Goal: Transaction & Acquisition: Purchase product/service

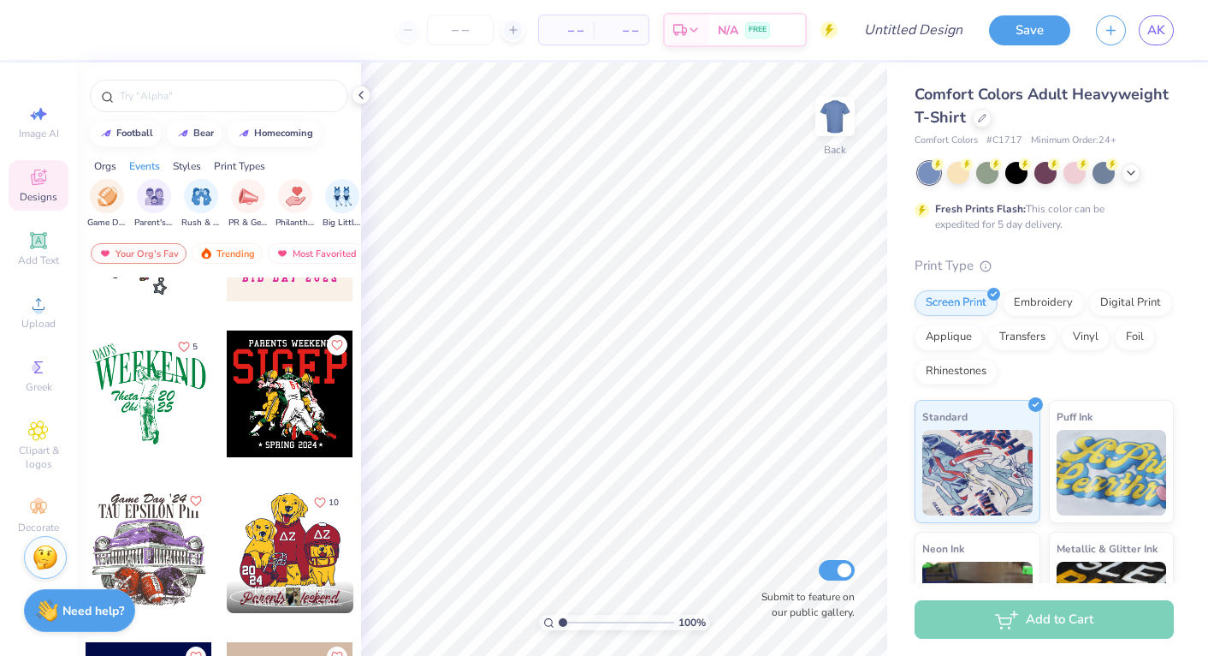
scroll to position [0, 227]
click at [232, 207] on div "filter for PR & General" at bounding box center [234, 194] width 34 height 34
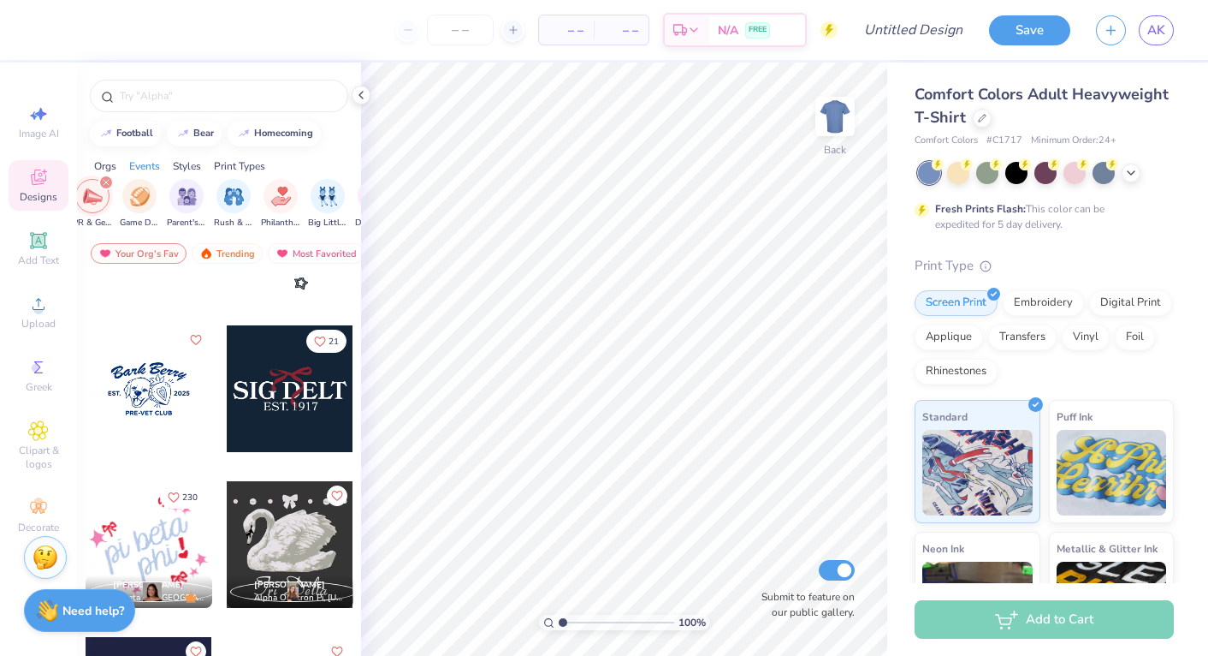
scroll to position [1826, 0]
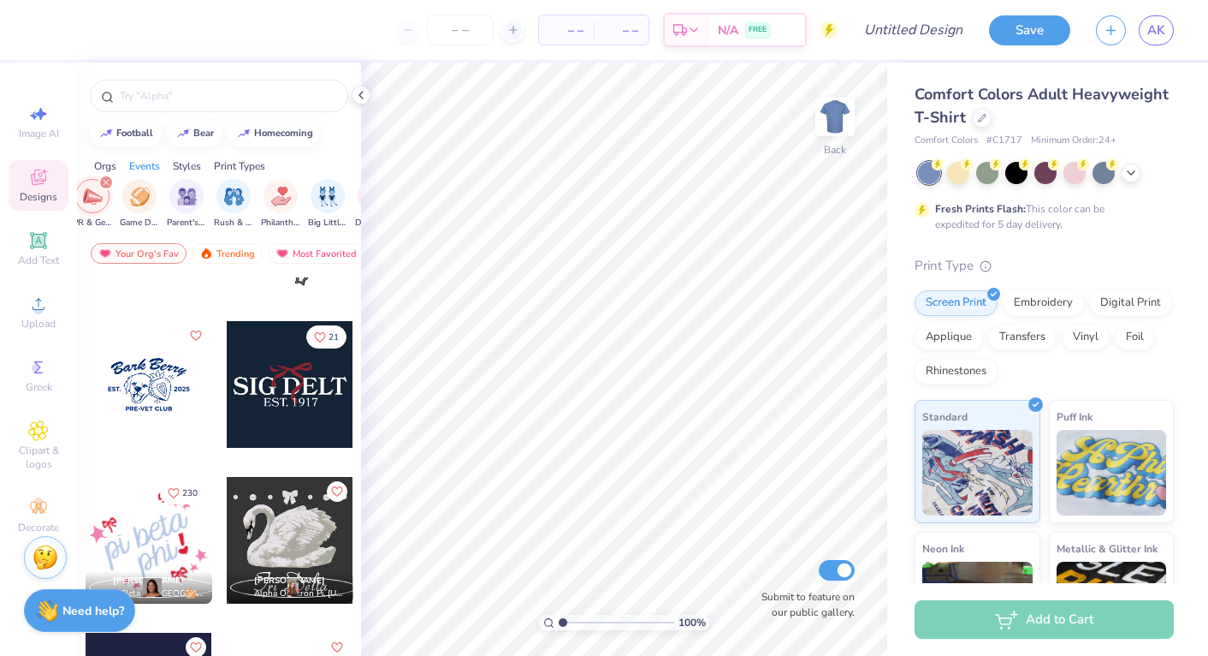
click at [285, 396] on div at bounding box center [290, 384] width 127 height 127
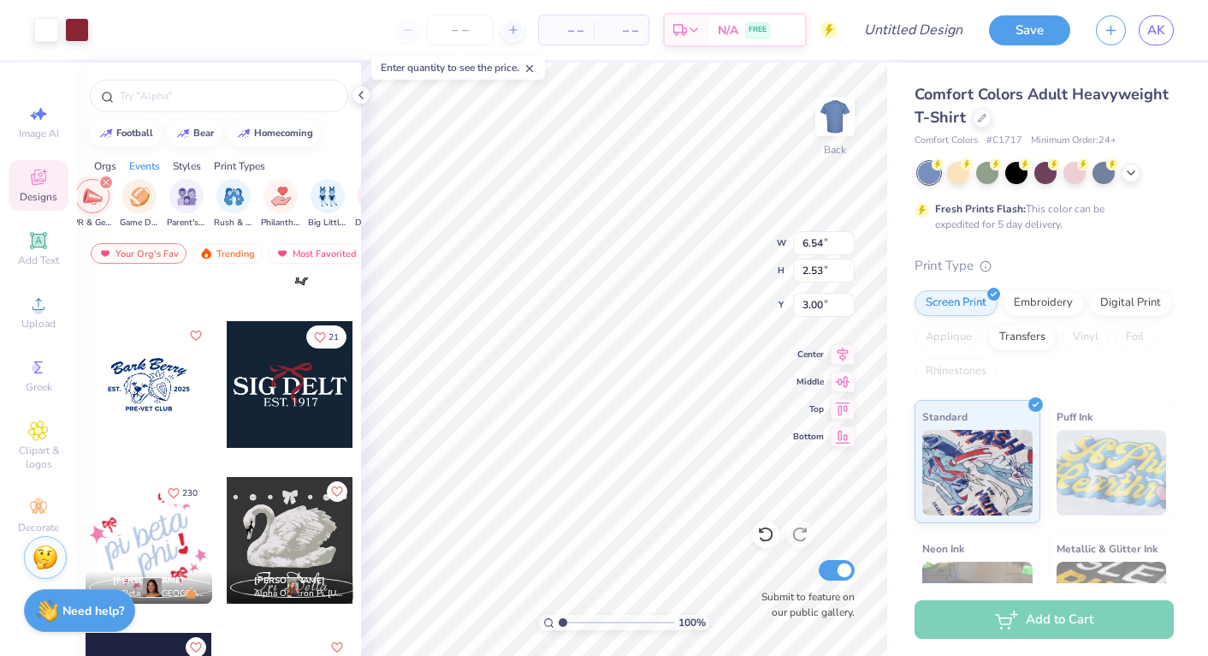
type input "4.40"
click at [983, 122] on div at bounding box center [982, 116] width 19 height 19
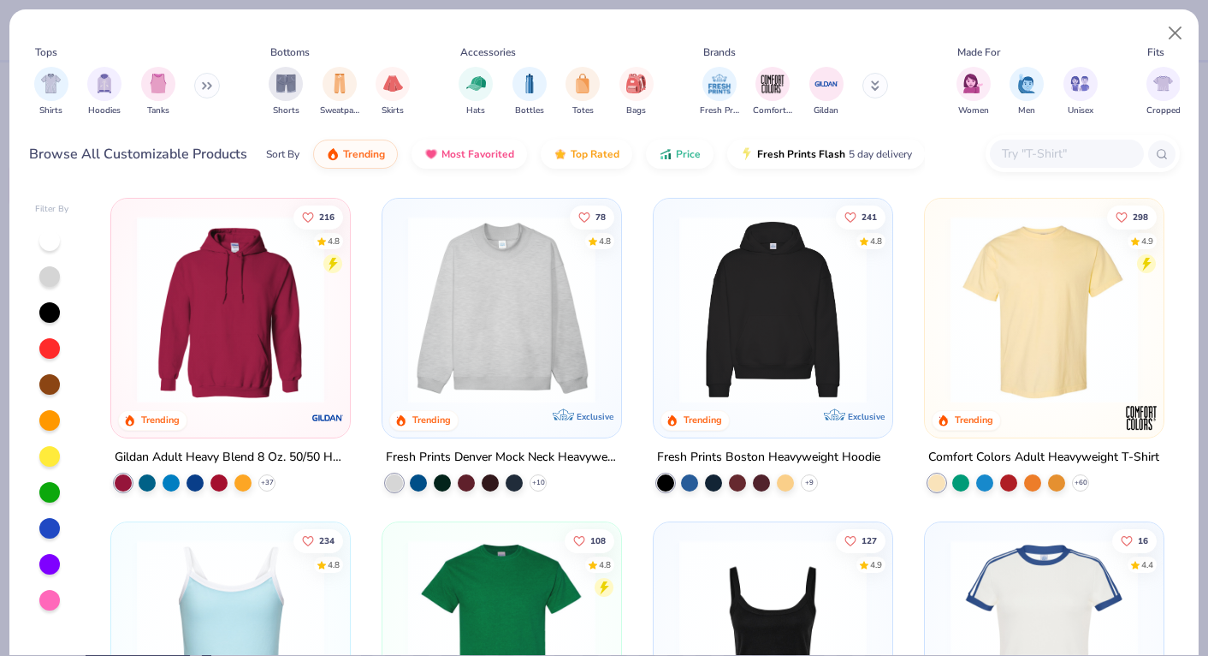
click at [204, 87] on button at bounding box center [207, 86] width 26 height 26
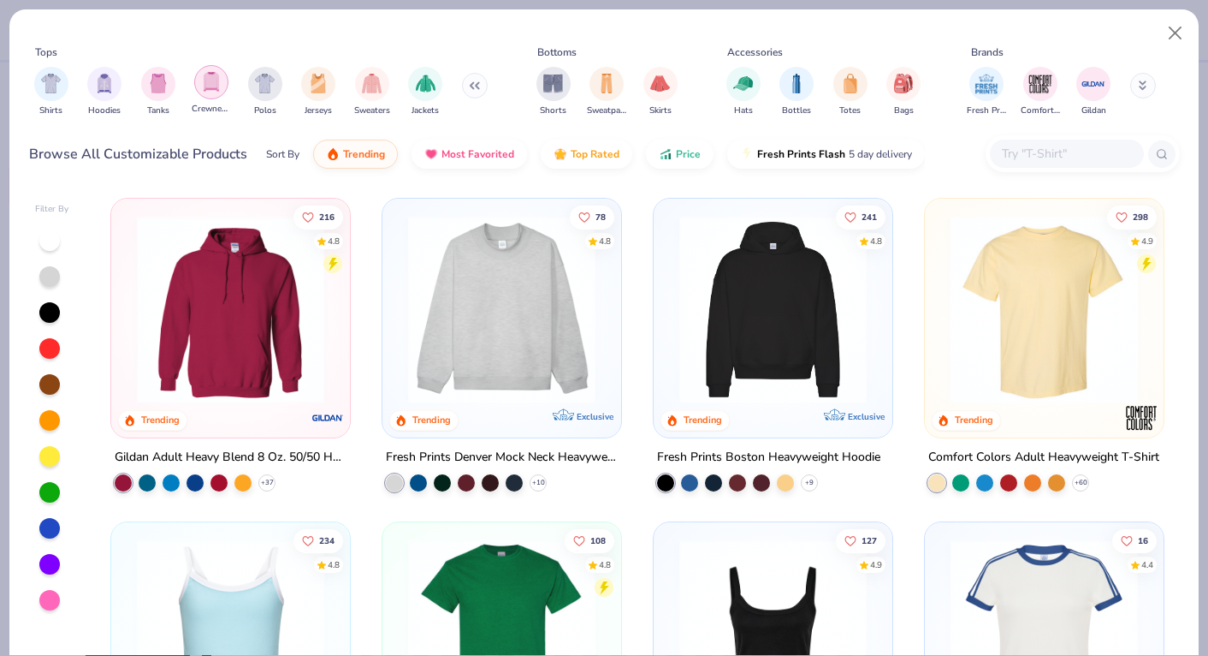
click at [213, 90] on img "filter for Crewnecks" at bounding box center [211, 82] width 19 height 20
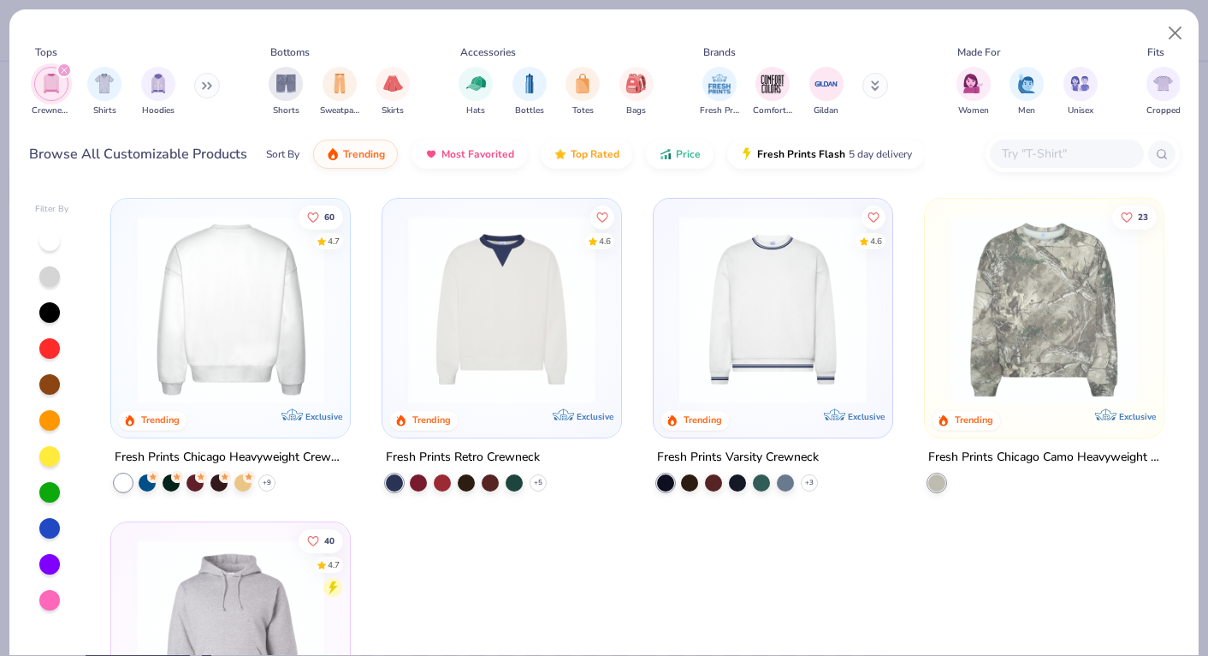
click at [225, 310] on div at bounding box center [231, 309] width 613 height 187
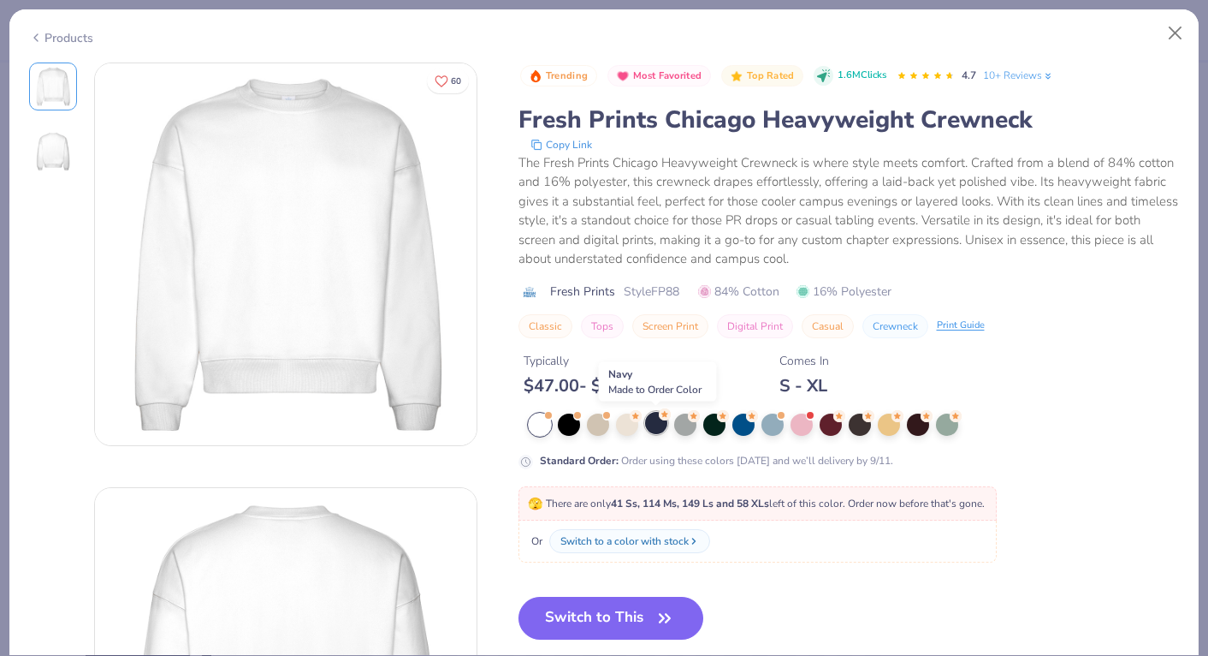
click at [651, 426] on div at bounding box center [656, 423] width 22 height 22
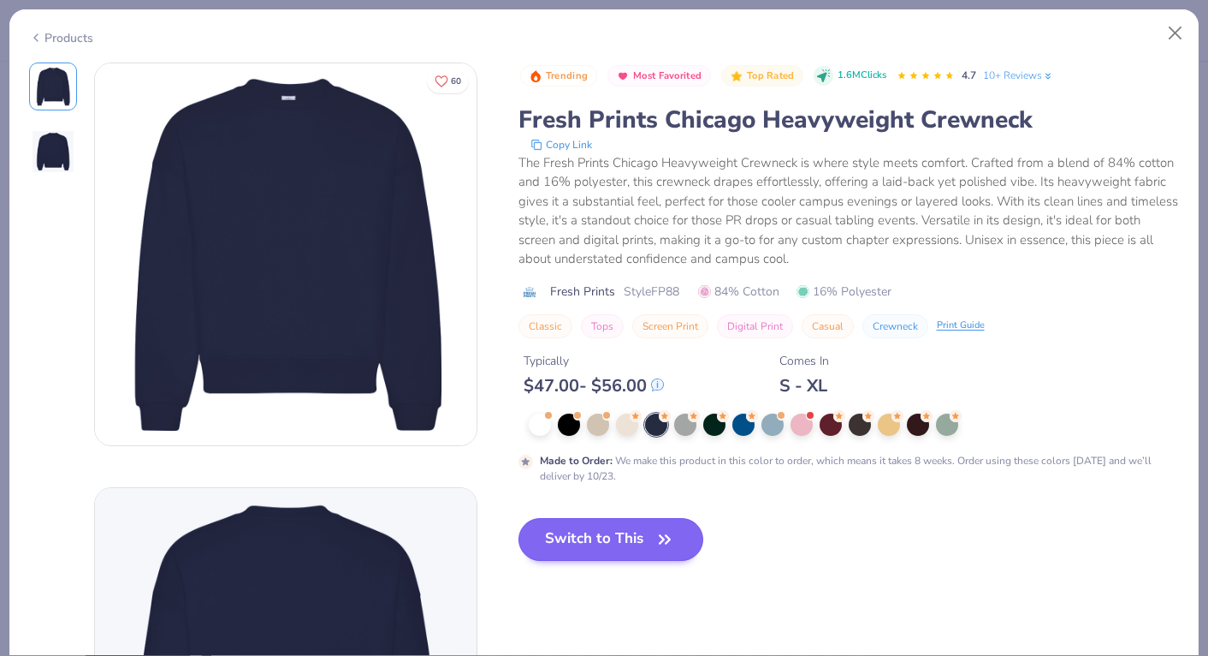
click at [602, 552] on button "Switch to This" at bounding box center [612, 539] width 186 height 43
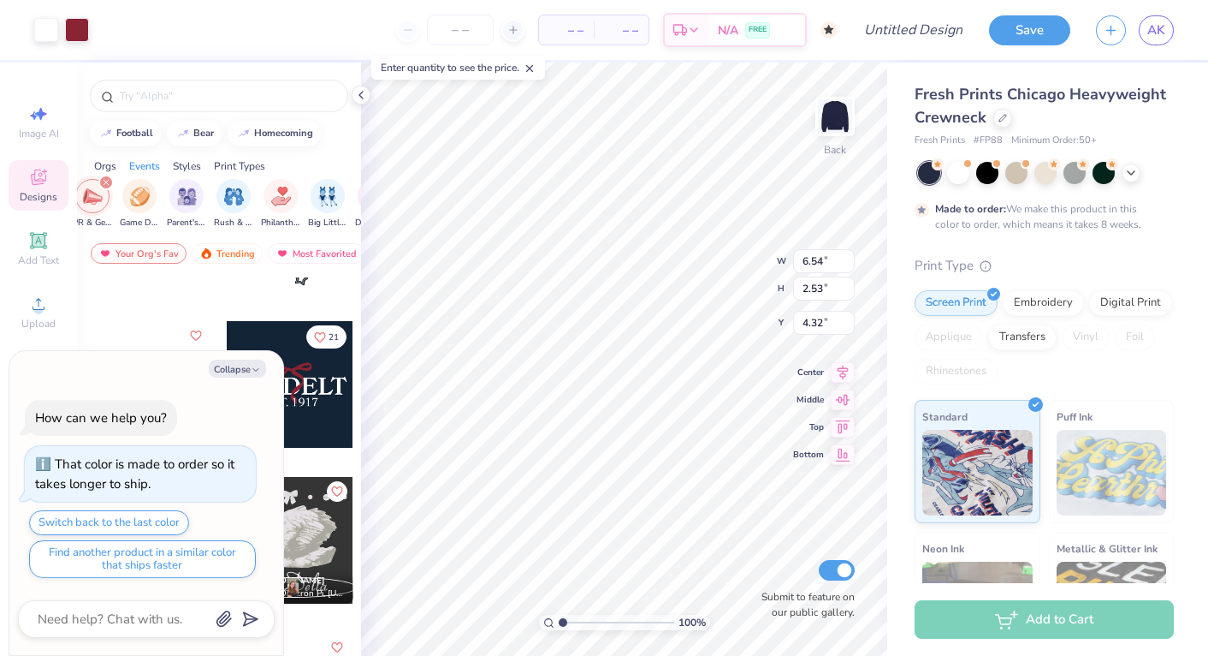
type textarea "x"
type input "3.85"
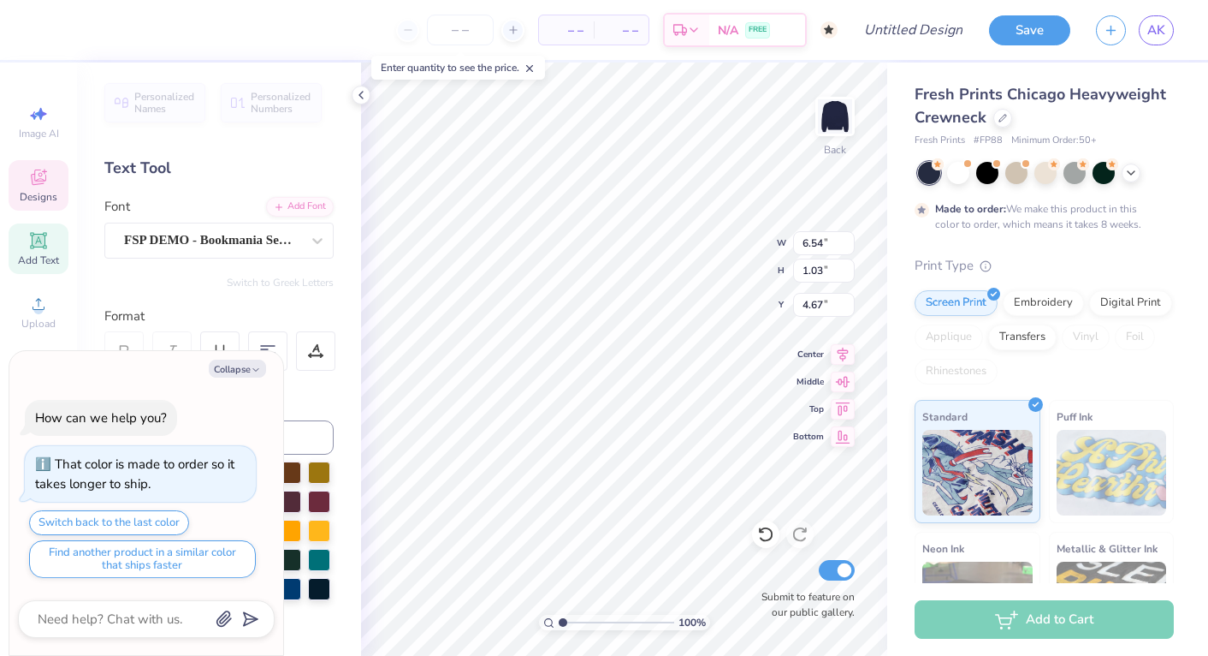
scroll to position [0, 2]
type textarea "x"
type textarea "SIG"
type textarea "x"
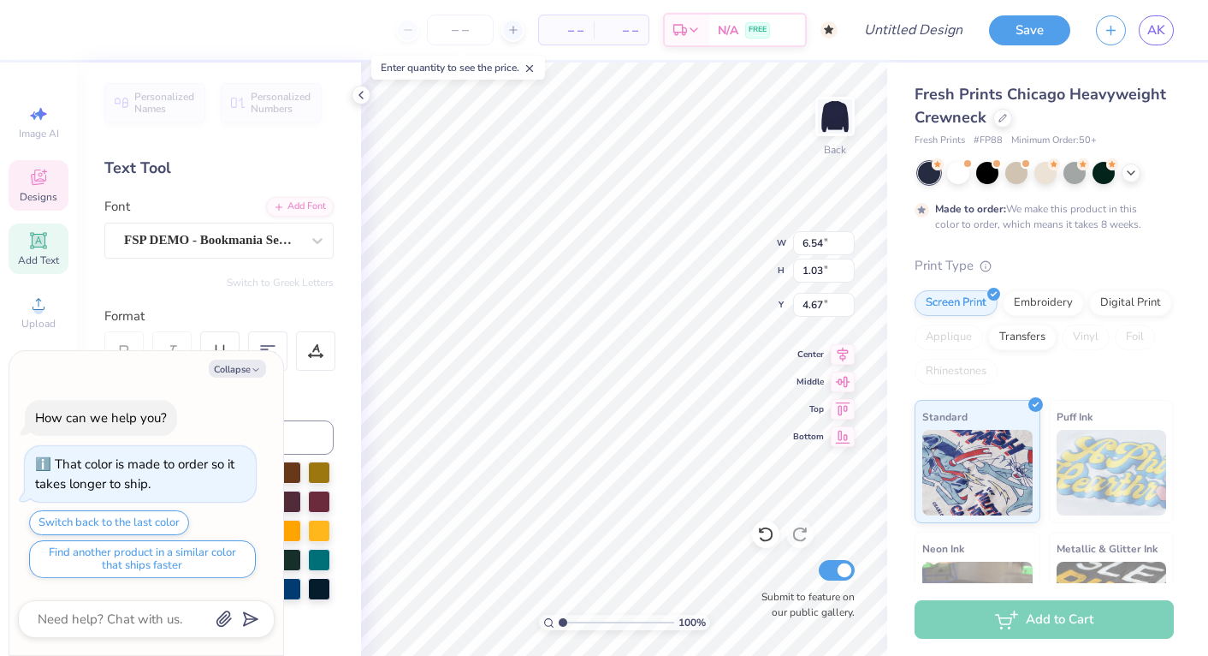
type textarea "SIG"
type textarea "x"
type textarea "SI"
type textarea "x"
type textarea "S"
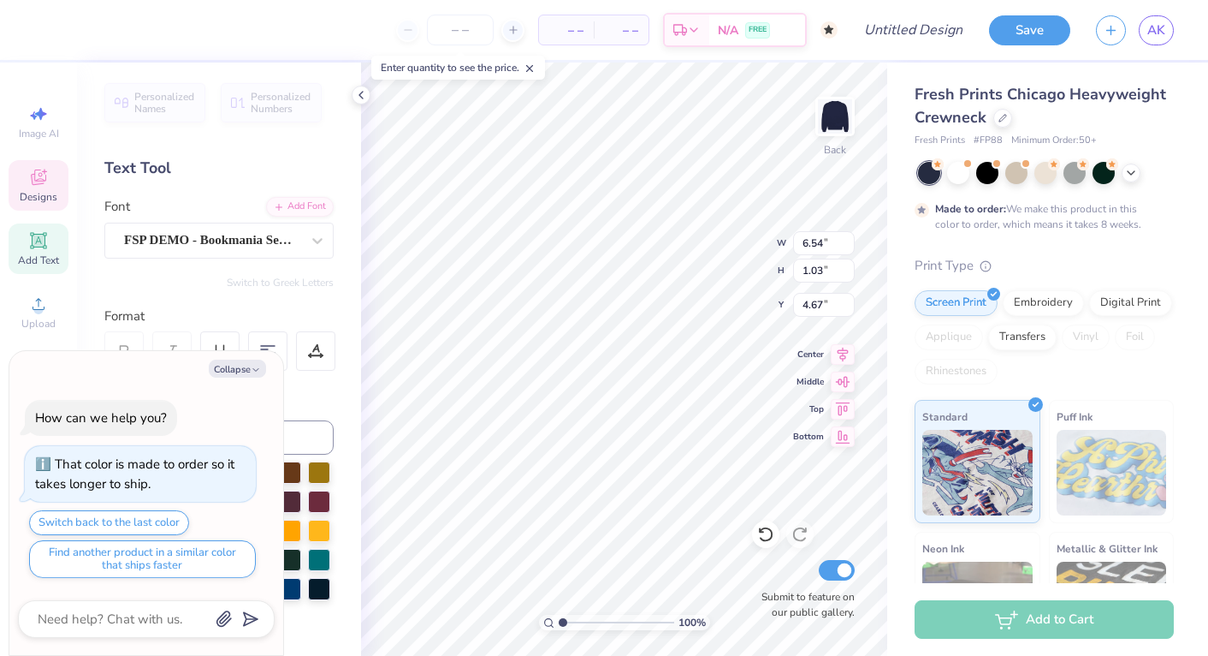
type textarea "x"
type textarea "D"
type textarea "x"
type textarea "De"
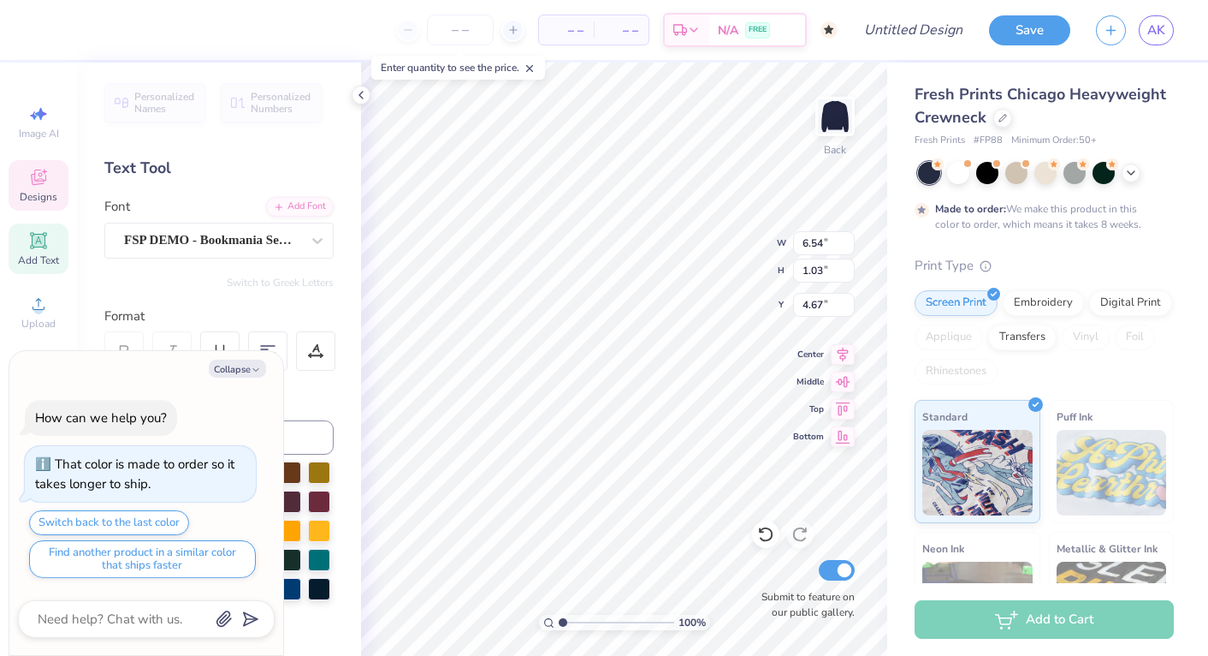
type textarea "x"
type textarea "Del"
type textarea "x"
type textarea "De"
type textarea "x"
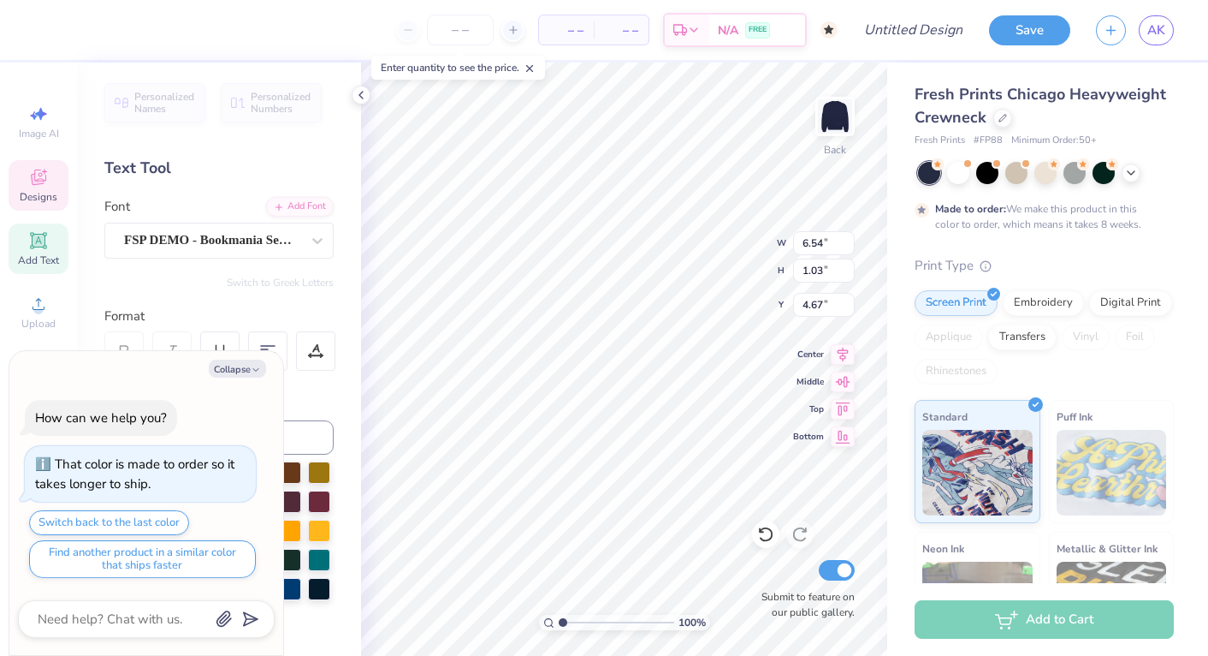
type textarea "D"
type textarea "x"
type textarea "DE"
type textarea "x"
type textarea "DEL"
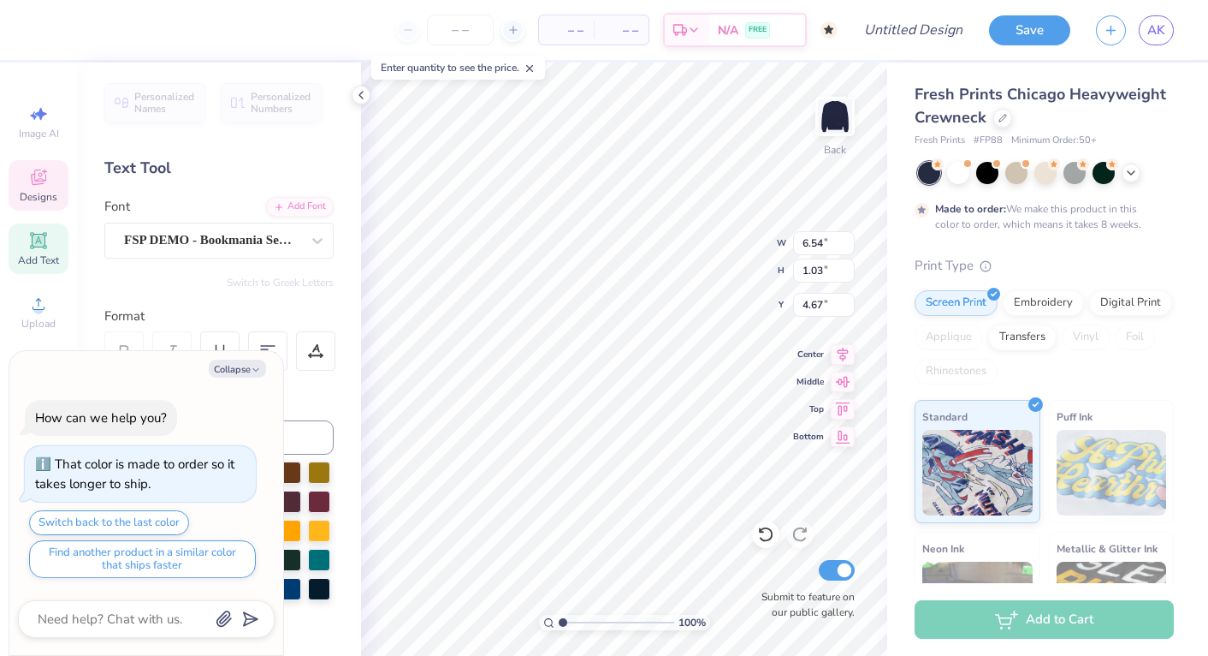
type textarea "x"
type textarea "DELT"
type textarea "x"
type textarea "DELTA"
type textarea "x"
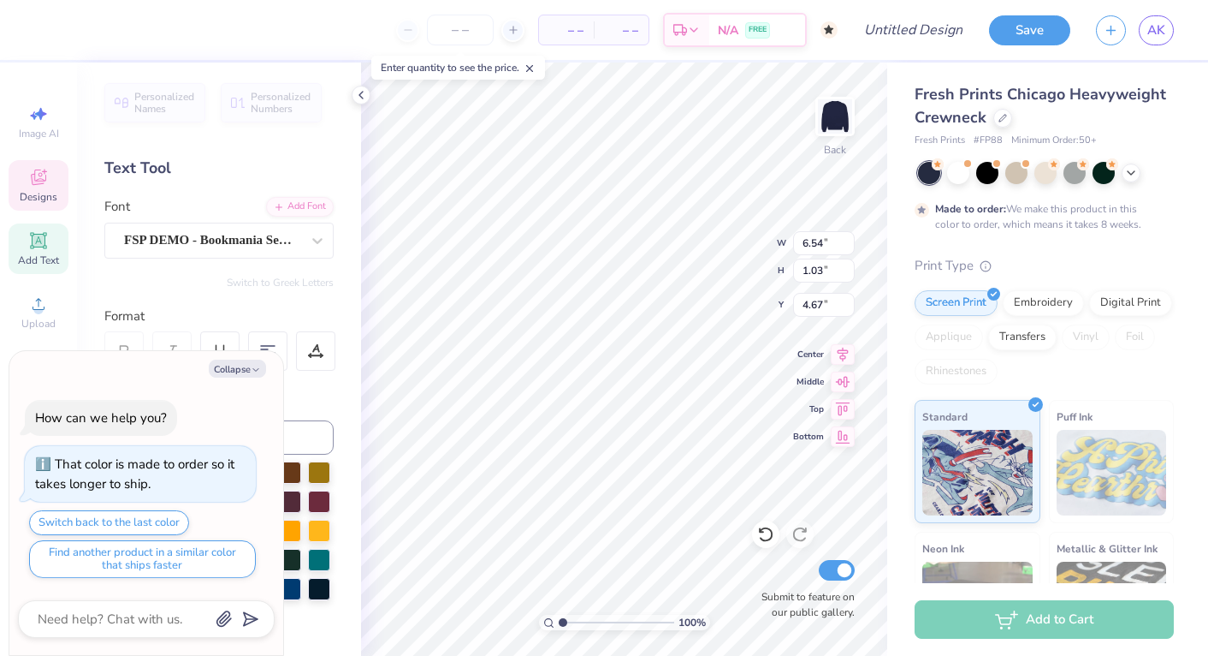
type textarea "DELTA"
type textarea "x"
type textarea "DELTA G"
type textarea "x"
type textarea "DELTA GA"
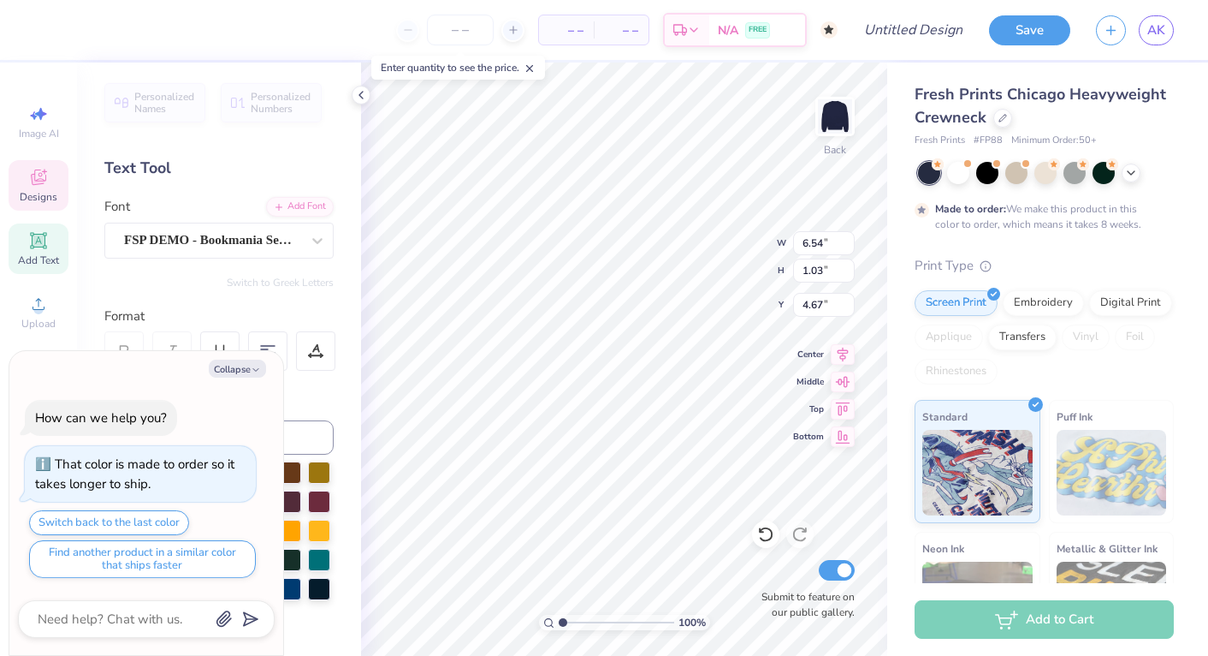
type textarea "x"
type textarea "DELTA GAM"
type textarea "x"
type textarea "DELTA [PERSON_NAME]"
type textarea "x"
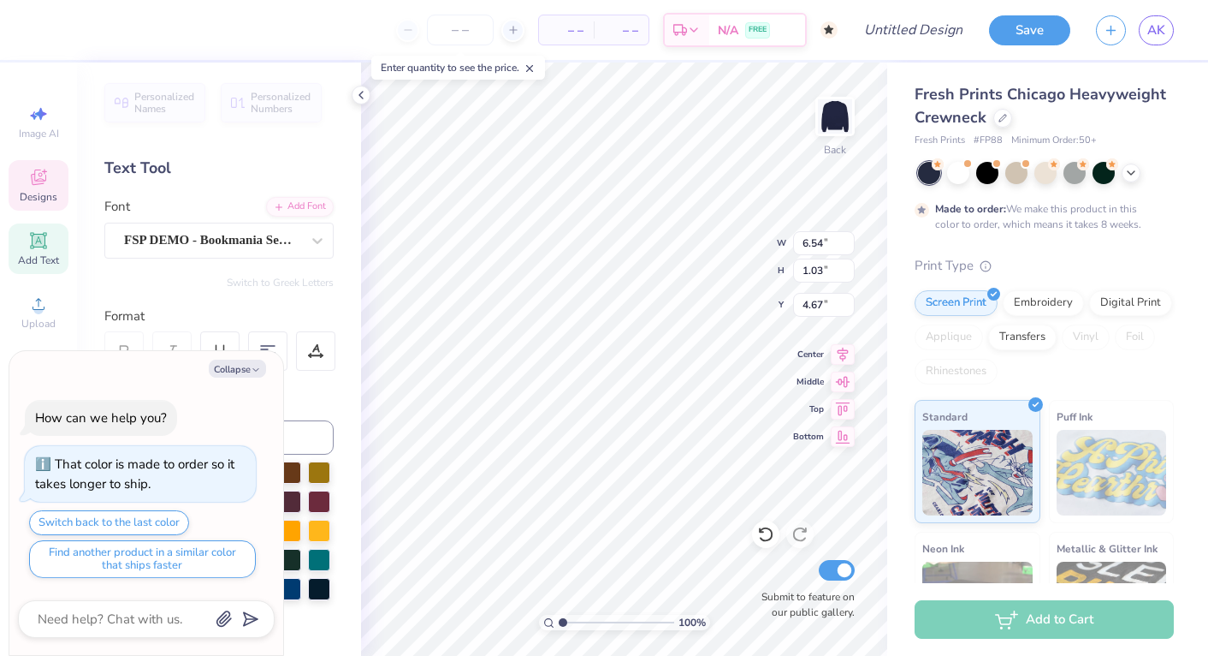
type textarea "DELTA GAMMA"
click at [246, 374] on button "Collapse" at bounding box center [237, 368] width 57 height 18
type textarea "x"
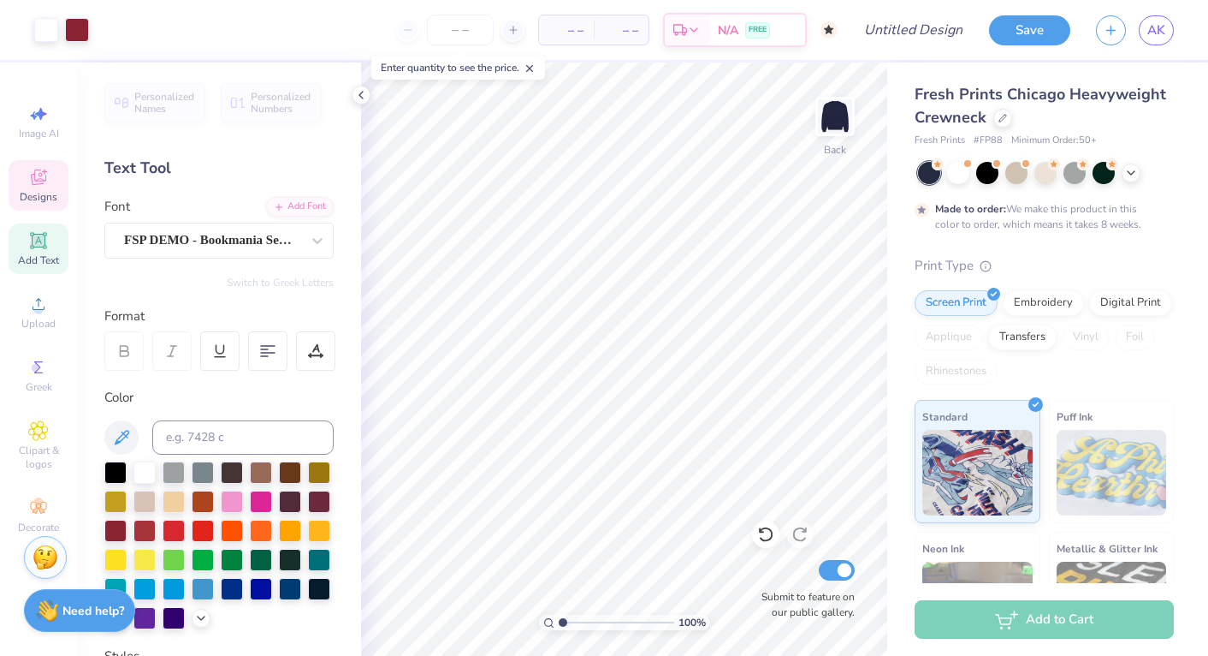
click at [40, 189] on div "Designs" at bounding box center [39, 185] width 60 height 50
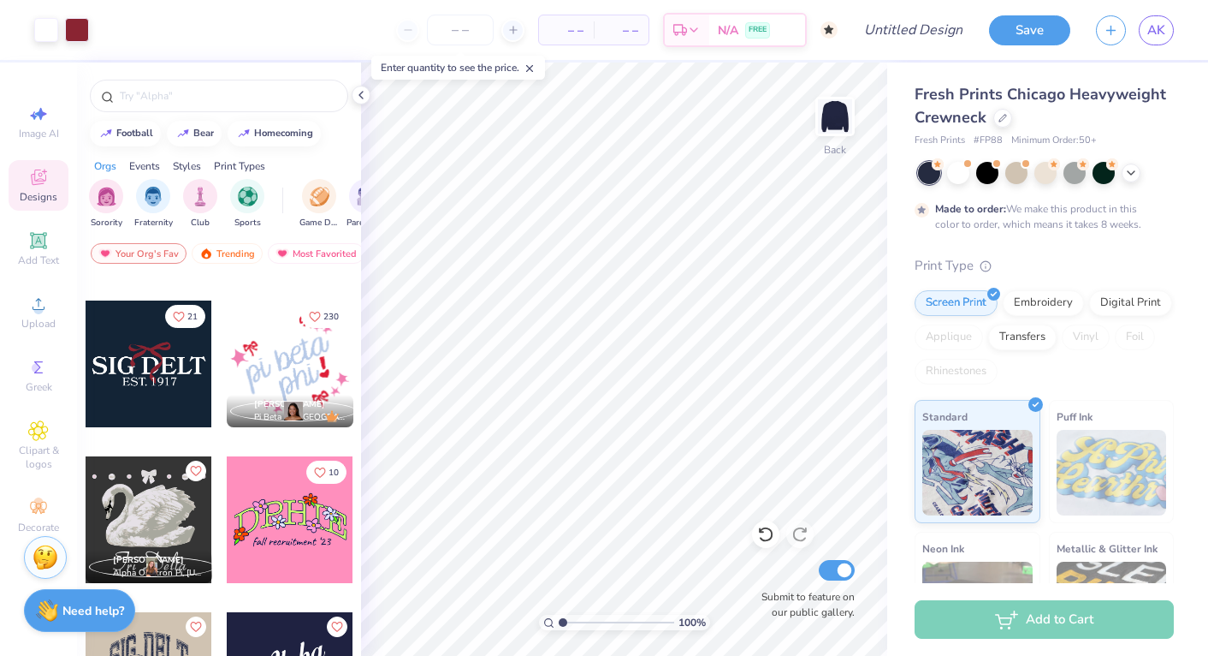
scroll to position [4491, 0]
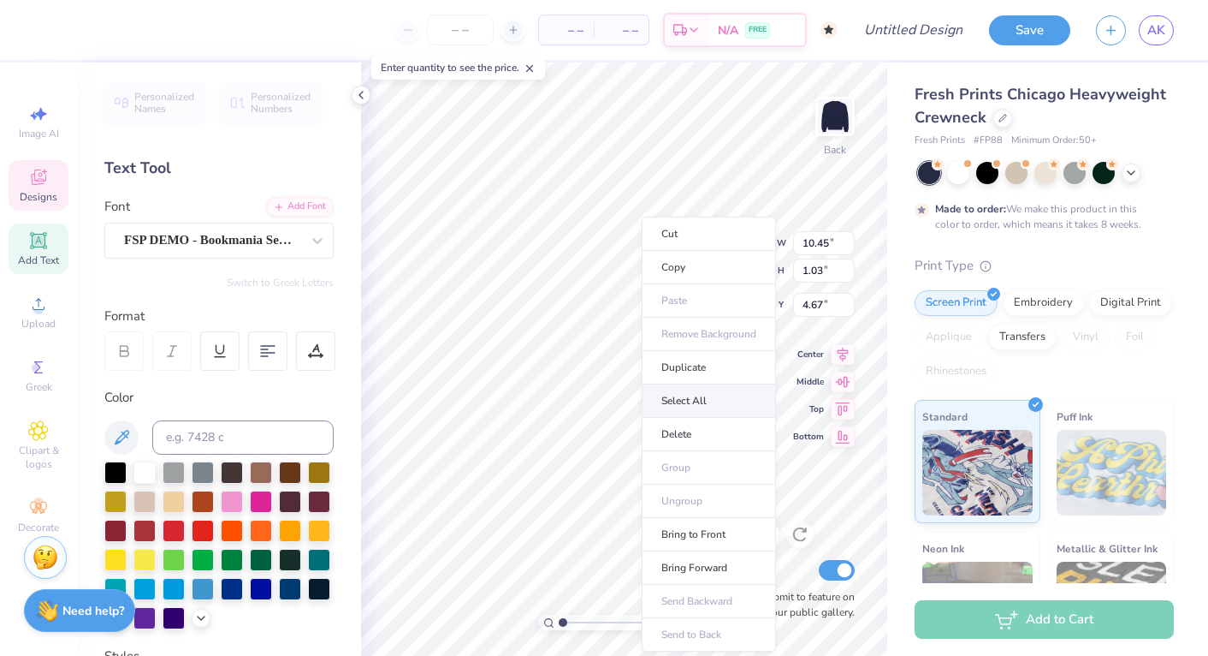
click at [696, 392] on li "Select All" at bounding box center [709, 400] width 134 height 33
type input "2.53"
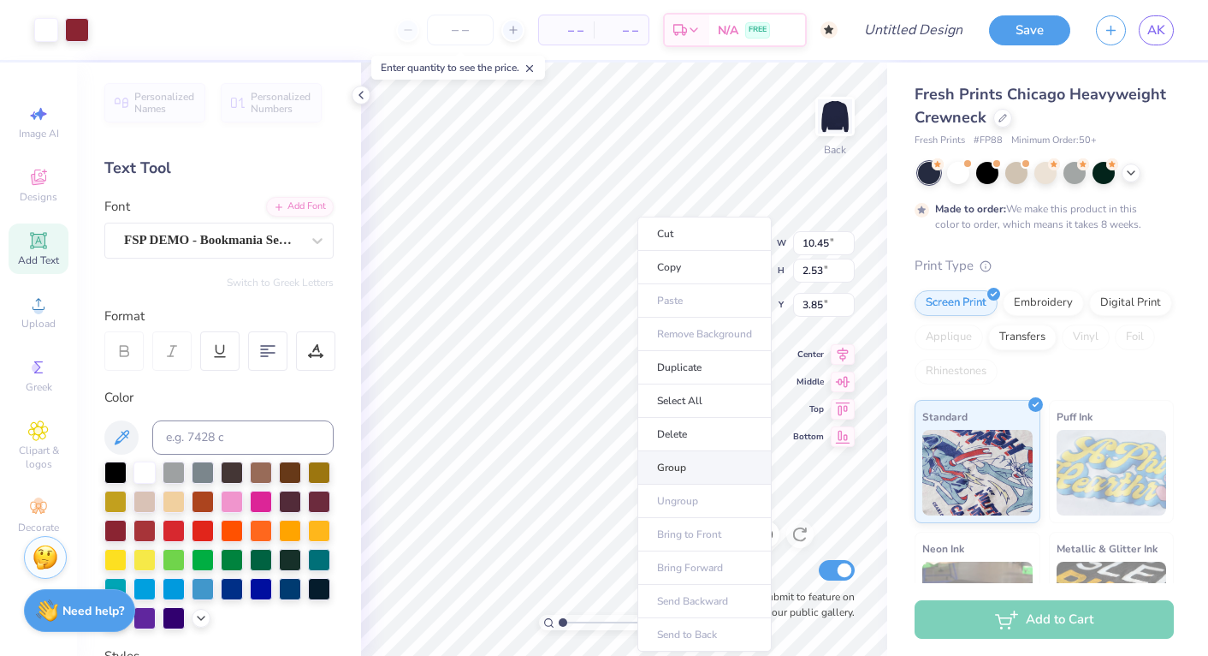
click at [671, 468] on li "Group" at bounding box center [705, 467] width 134 height 33
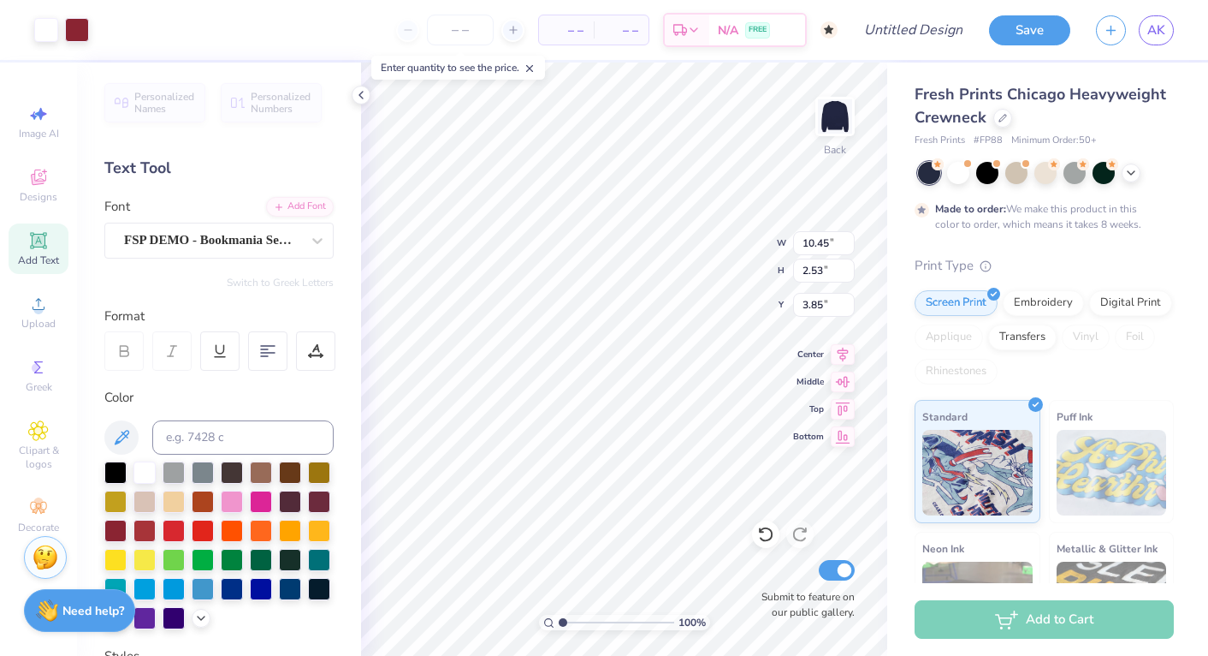
type input "3.00"
type textarea "EST. 1873"
click at [767, 534] on icon at bounding box center [765, 533] width 17 height 17
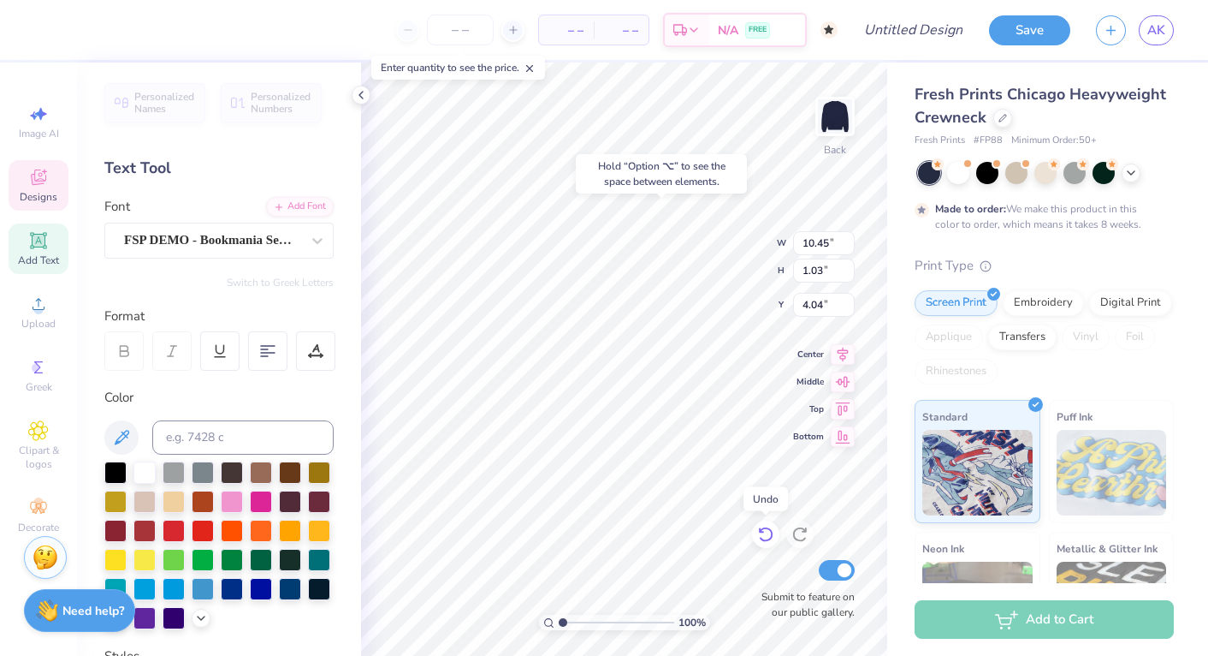
type input "3.82"
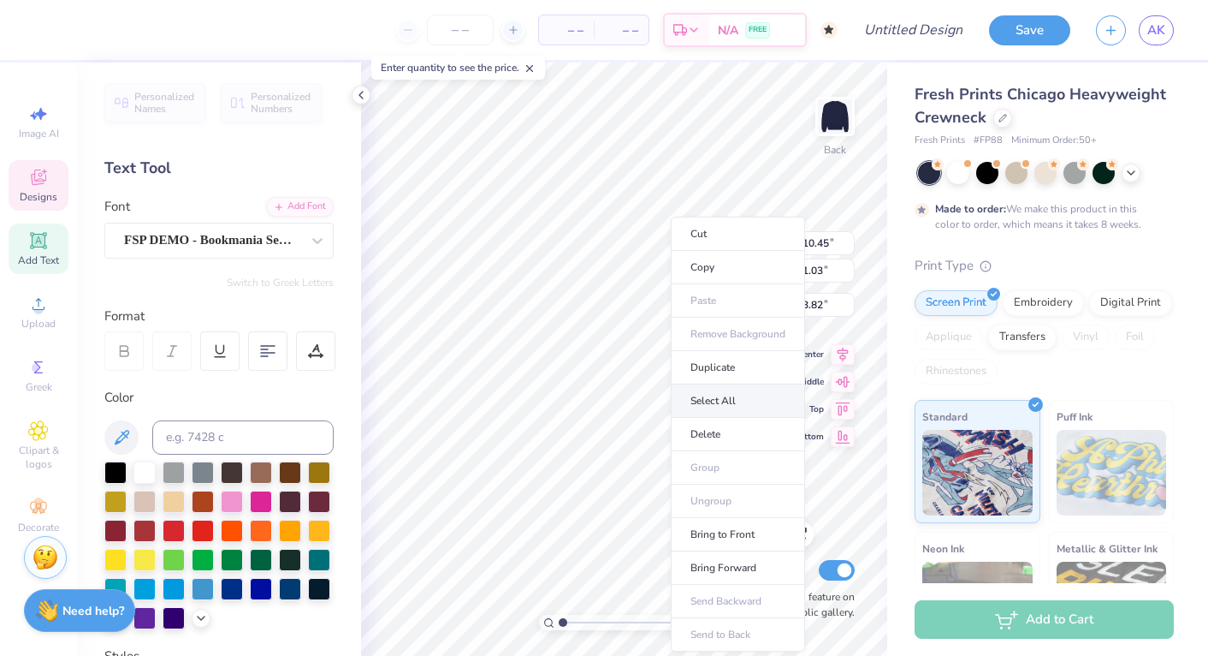
click at [714, 400] on li "Select All" at bounding box center [738, 400] width 134 height 33
type input "2.57"
type input "3.00"
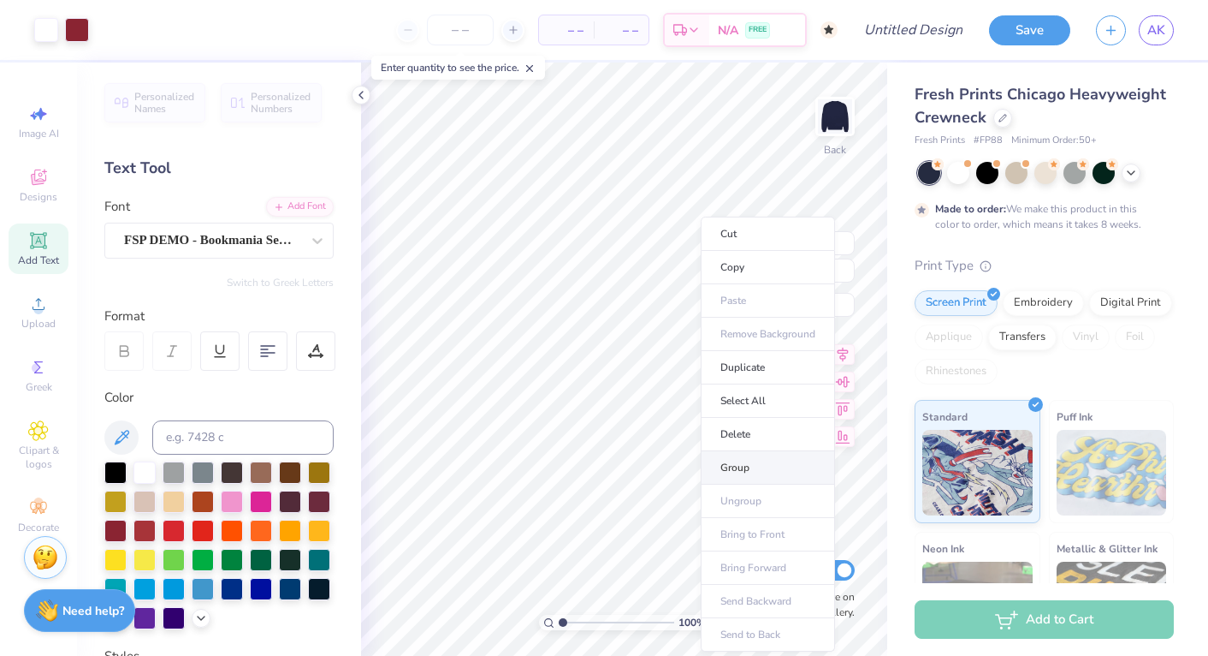
click at [742, 467] on li "Group" at bounding box center [768, 467] width 134 height 33
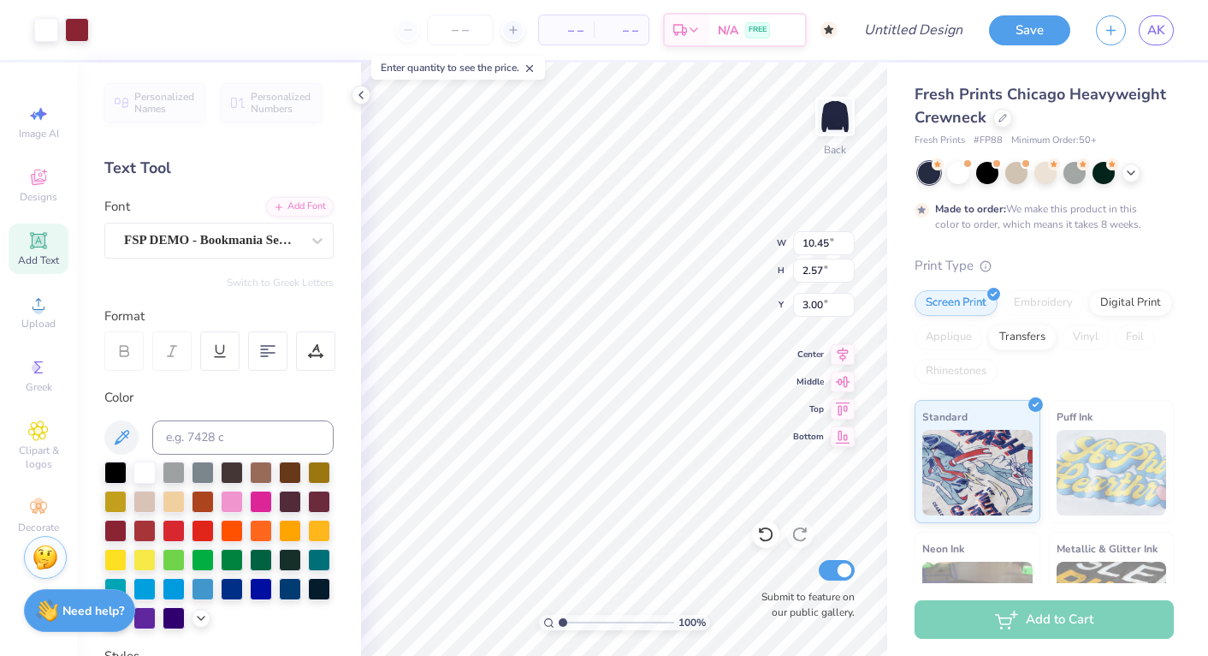
type input "13.00"
type input "3.20"
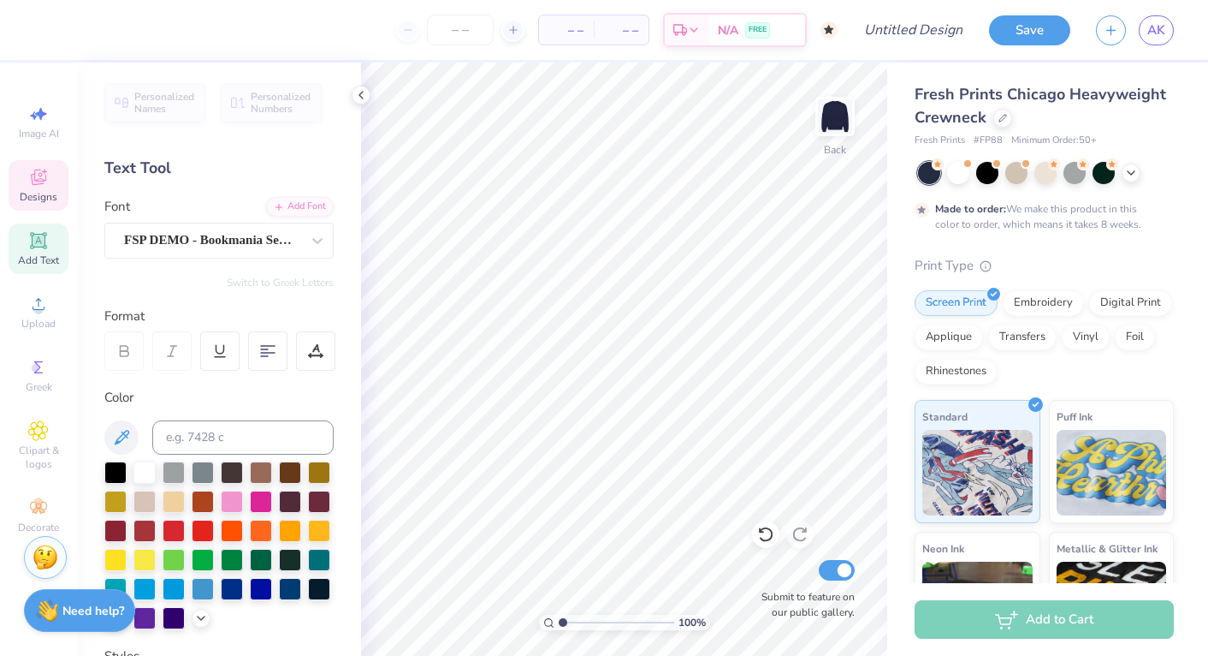
click at [36, 188] on div "Designs" at bounding box center [39, 185] width 60 height 50
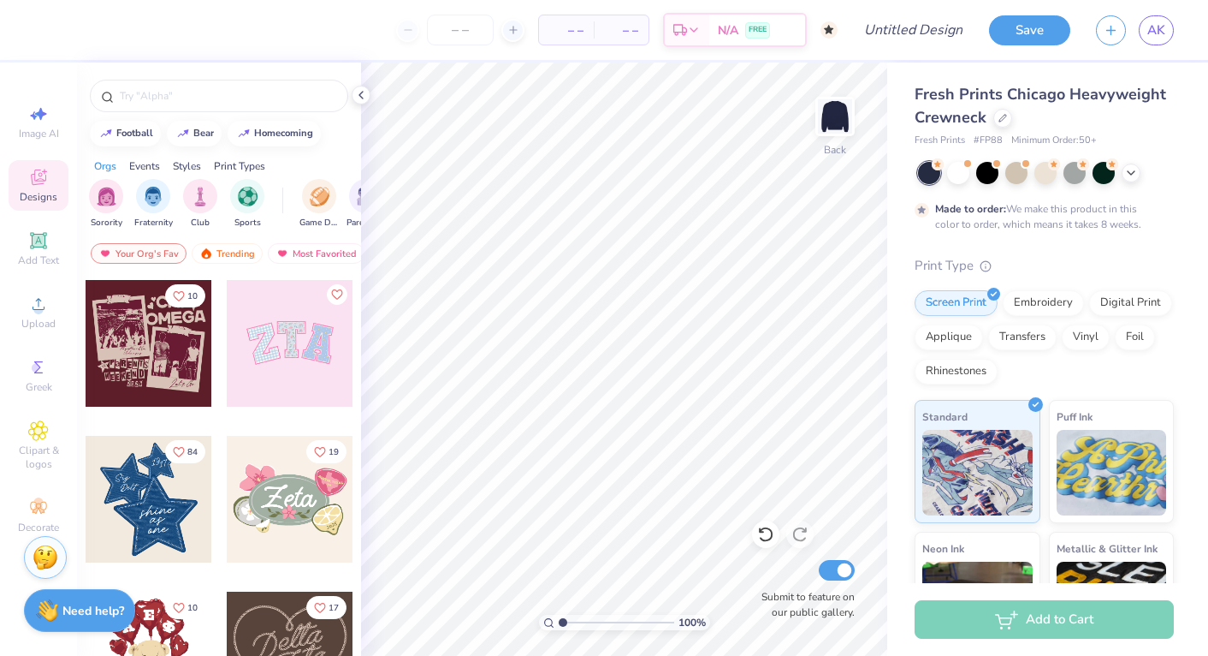
scroll to position [311, 0]
click at [193, 141] on button "bear" at bounding box center [194, 132] width 55 height 26
type input "bear"
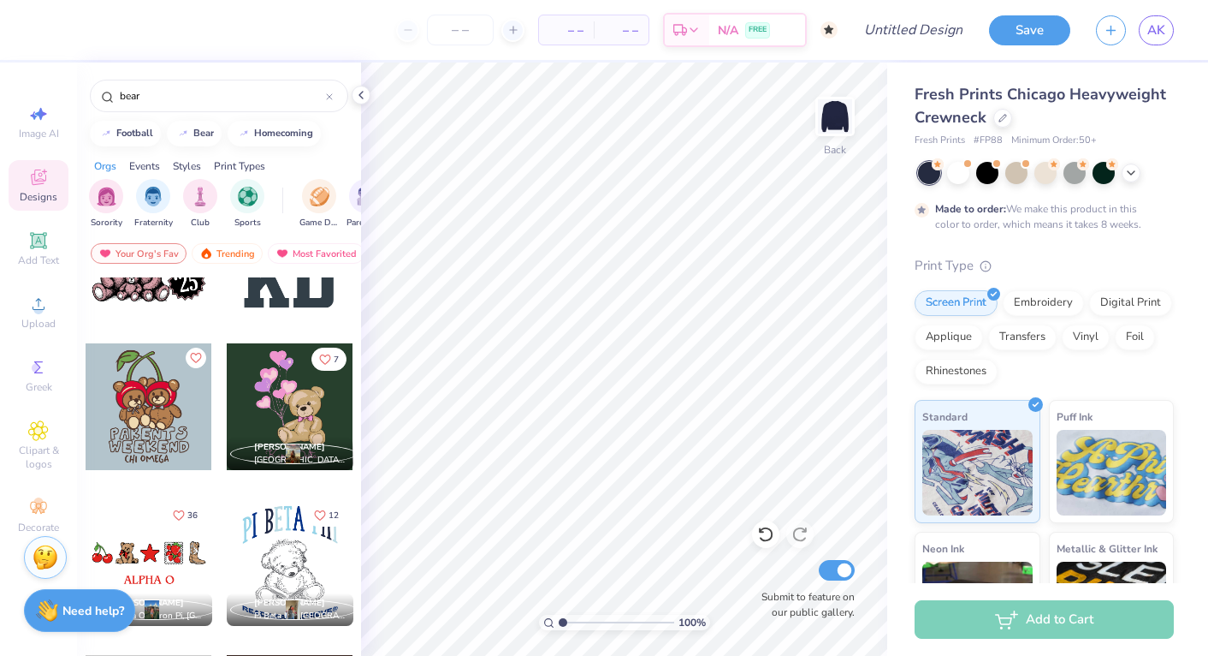
scroll to position [878, 0]
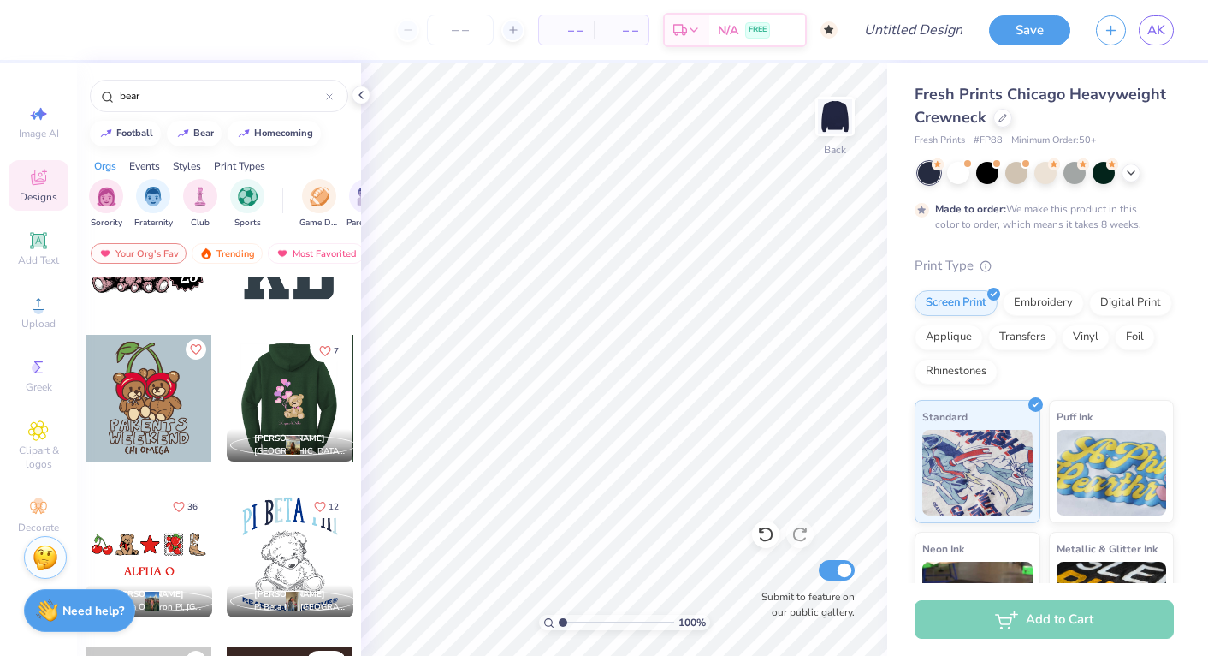
click at [283, 392] on div at bounding box center [289, 398] width 127 height 127
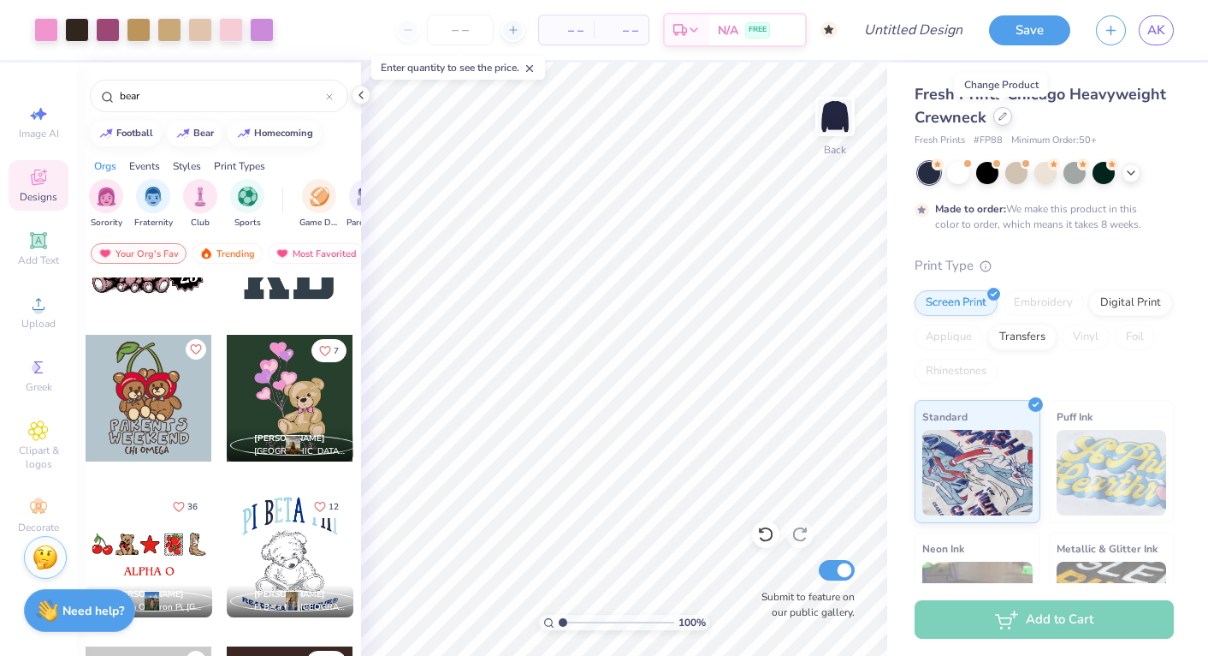
click at [1001, 113] on icon at bounding box center [1003, 116] width 9 height 9
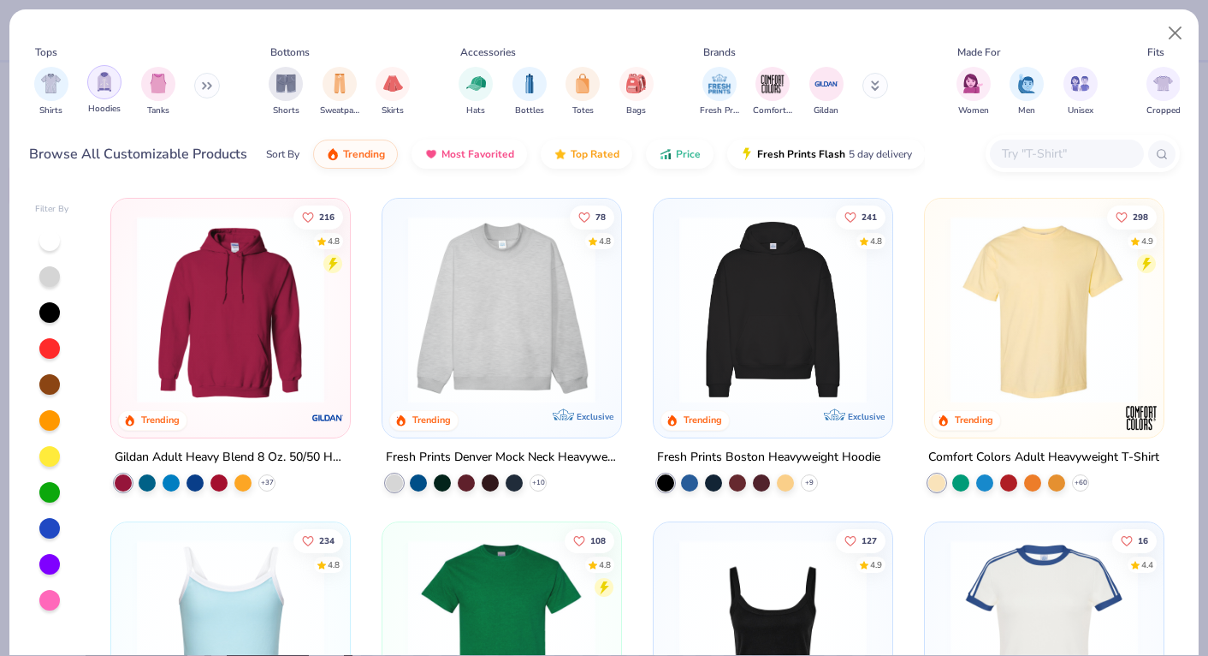
click at [102, 82] on img "filter for Hoodies" at bounding box center [104, 82] width 19 height 20
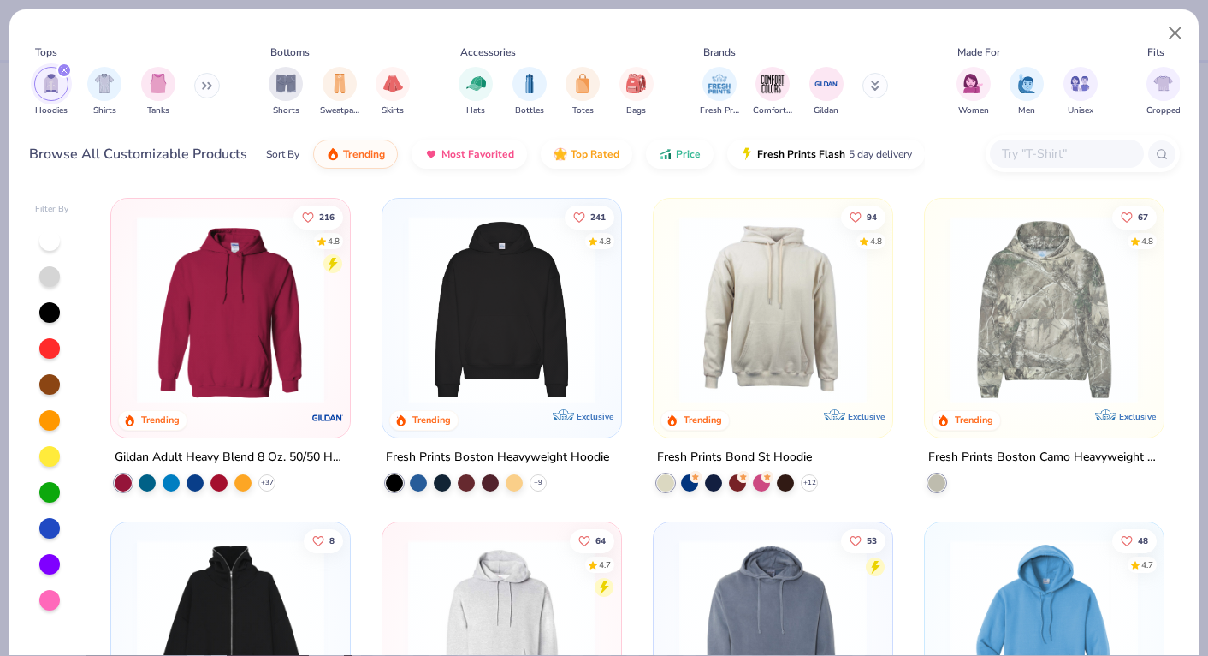
click at [400, 392] on img at bounding box center [297, 309] width 205 height 187
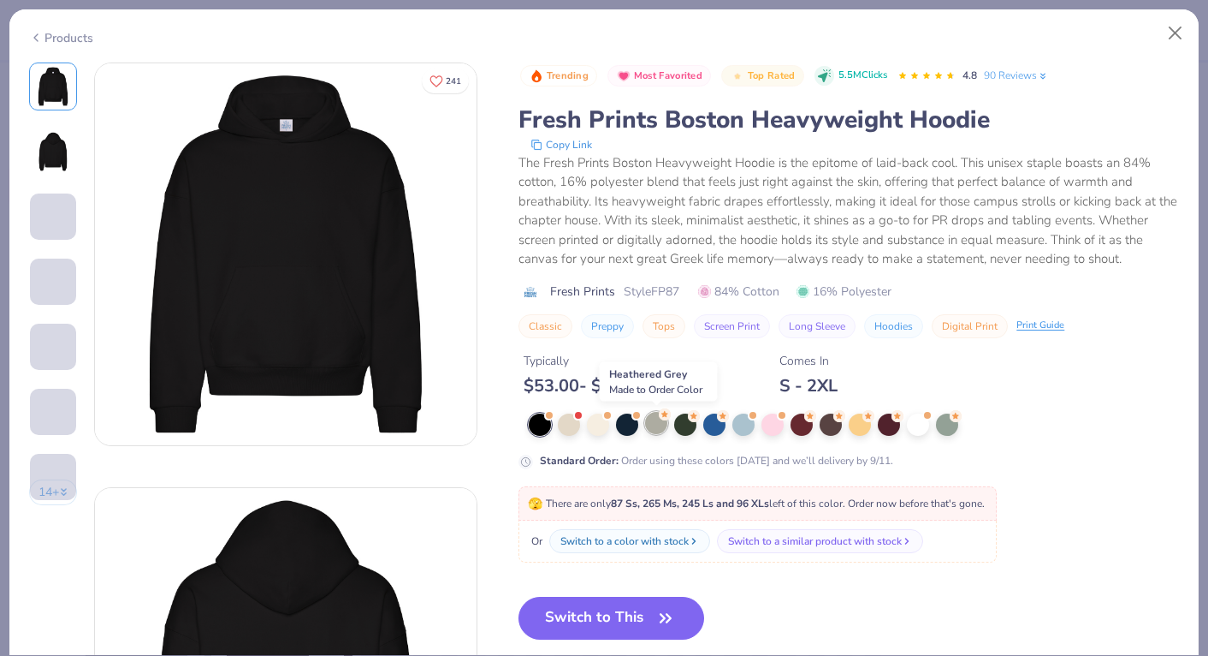
scroll to position [83, 0]
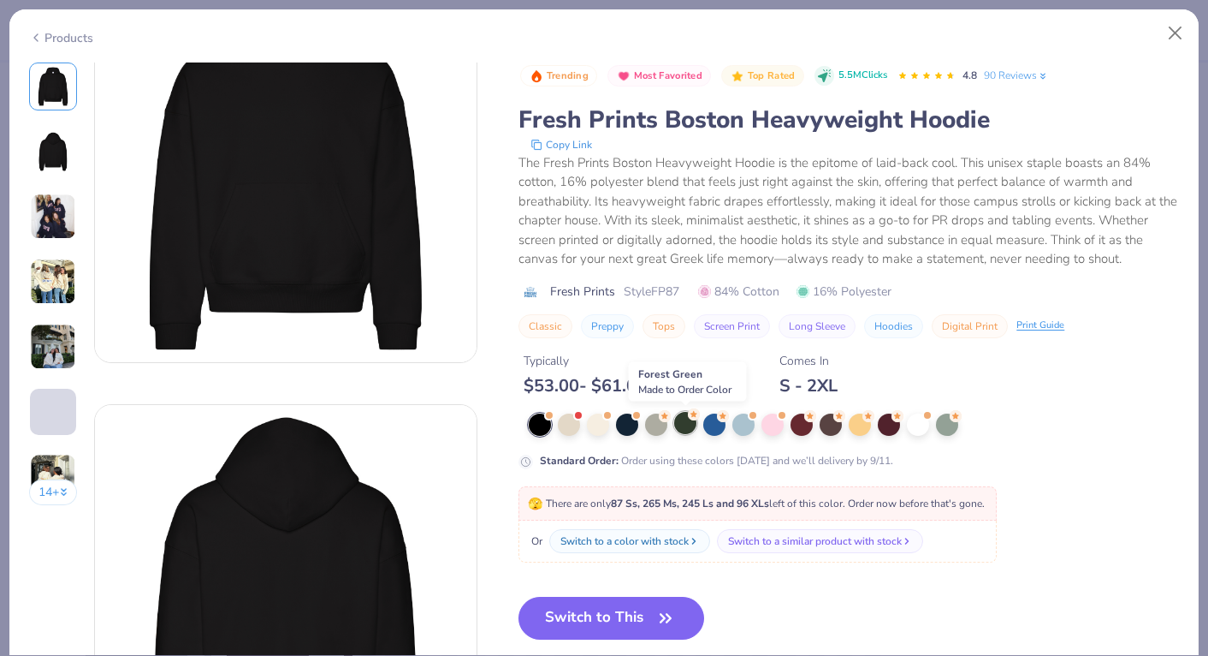
click at [690, 430] on div at bounding box center [685, 423] width 22 height 22
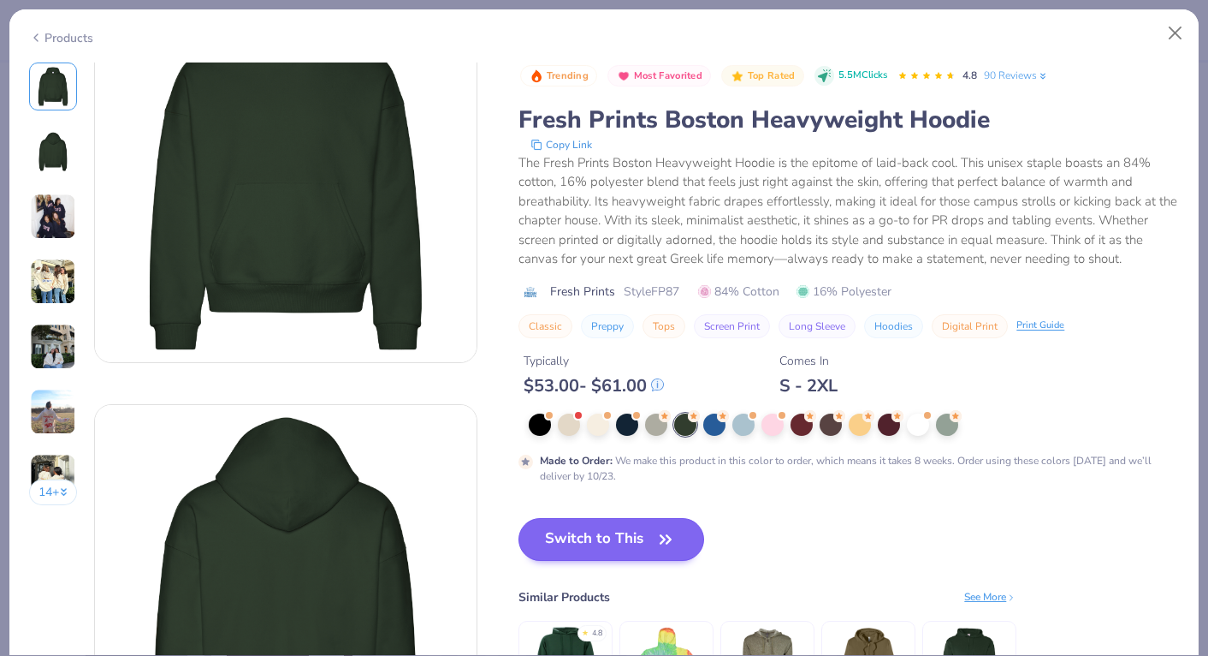
click at [639, 547] on button "Switch to This" at bounding box center [612, 539] width 186 height 43
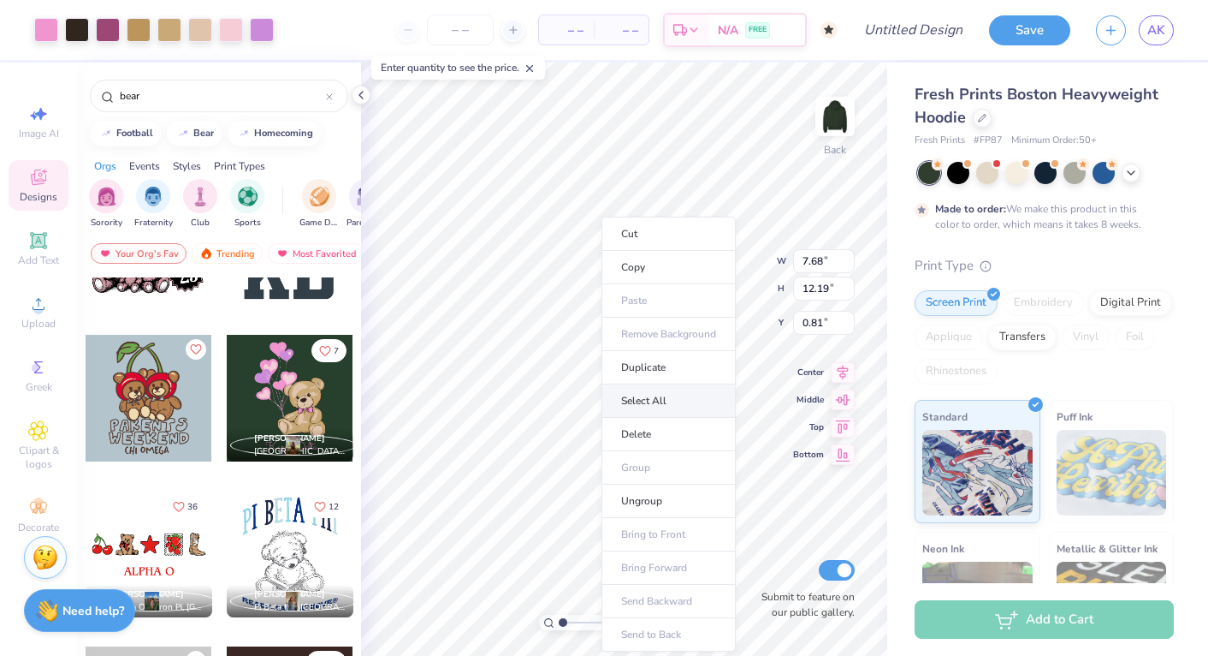
click at [652, 409] on li "Select All" at bounding box center [669, 400] width 134 height 33
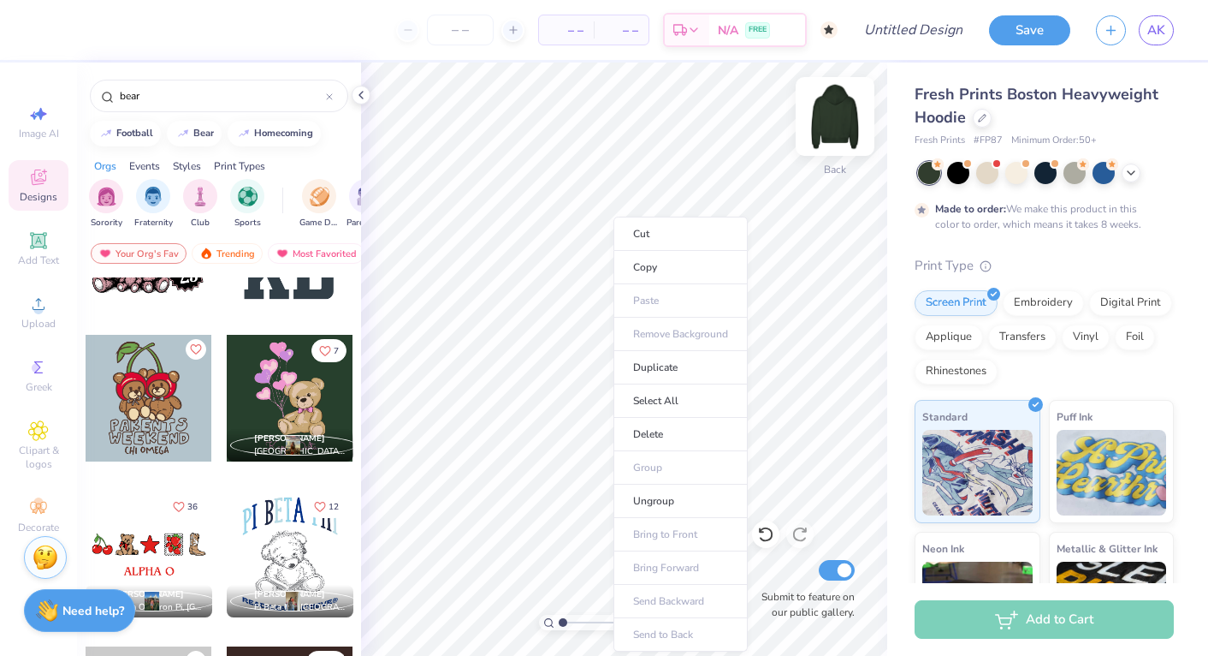
click at [823, 128] on img at bounding box center [835, 116] width 68 height 68
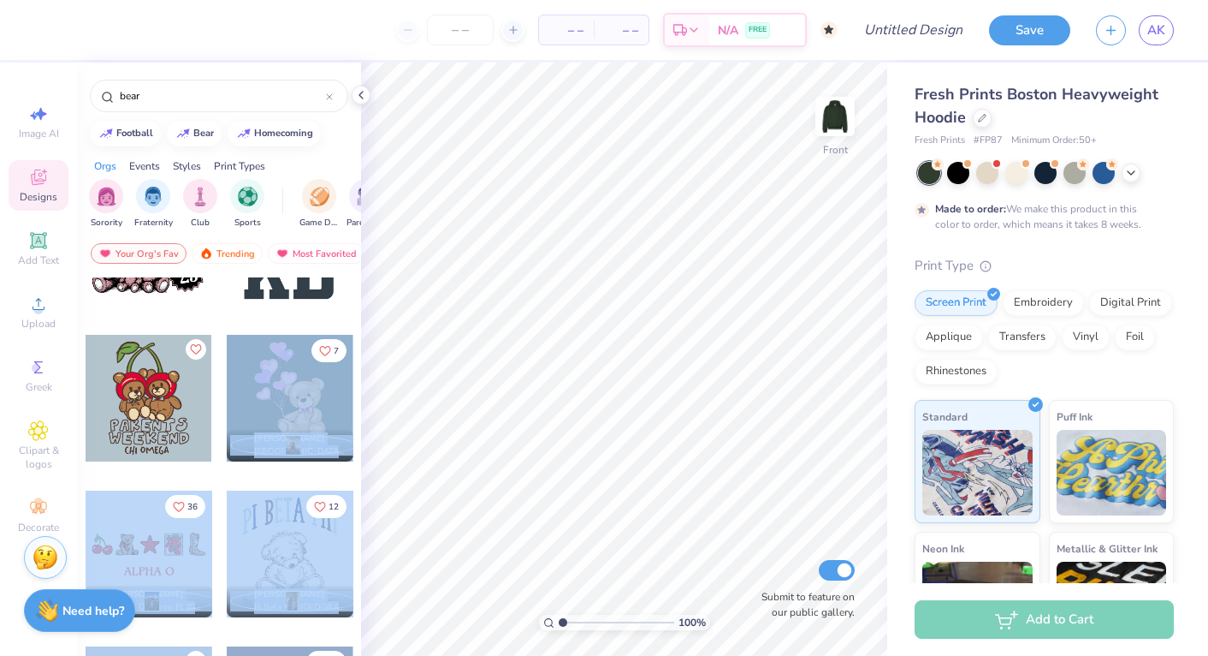
click at [488, 383] on div "– – Per Item – – Total Est. Delivery N/A FREE Design Title Save AK Image AI Des…" at bounding box center [604, 328] width 1208 height 656
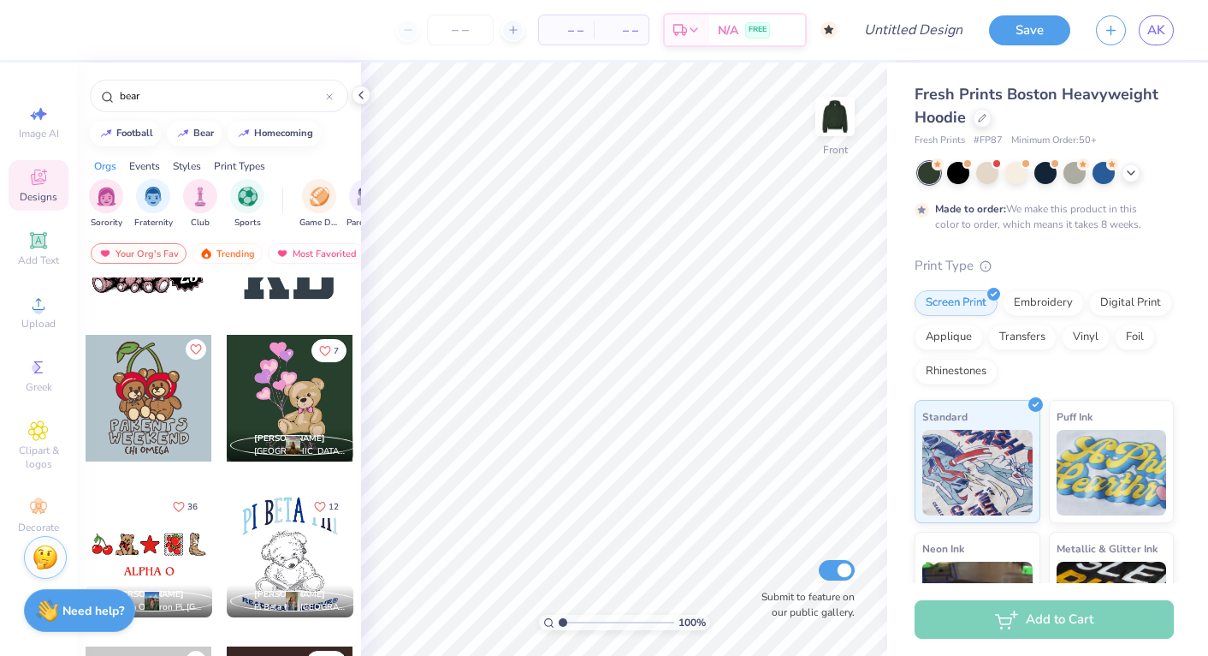
click at [1114, 264] on div "Print Type" at bounding box center [1044, 266] width 259 height 20
click at [288, 402] on div at bounding box center [290, 398] width 127 height 127
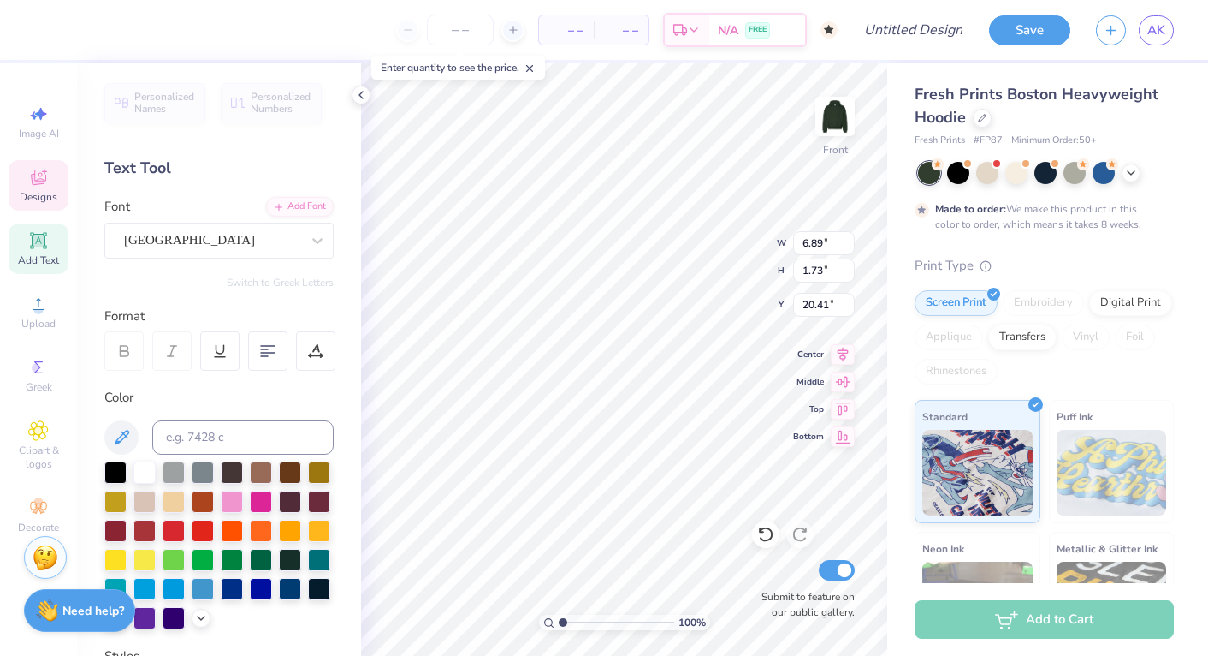
type textarea "K"
type textarea "Delta Gamma"
type input "8.46"
type input "1.91"
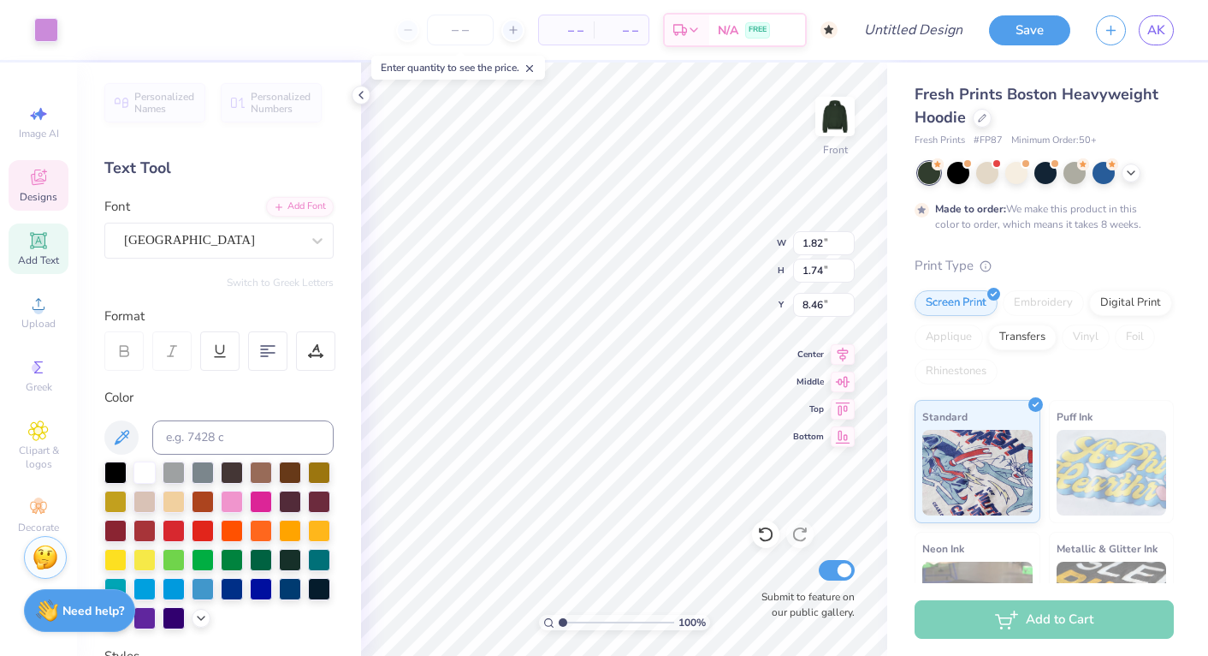
type input "0.78"
type input "15.90"
type input "5.57"
type input "10.05"
type input "7.37"
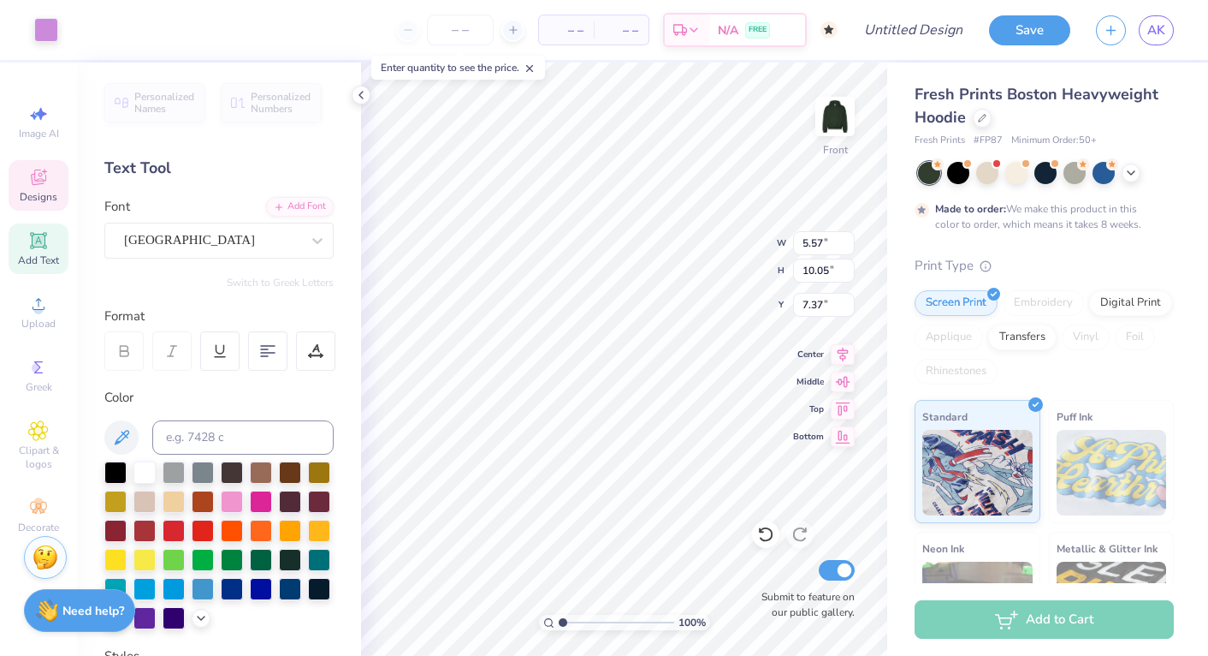
type input "1.82"
type input "1.74"
type input "8.46"
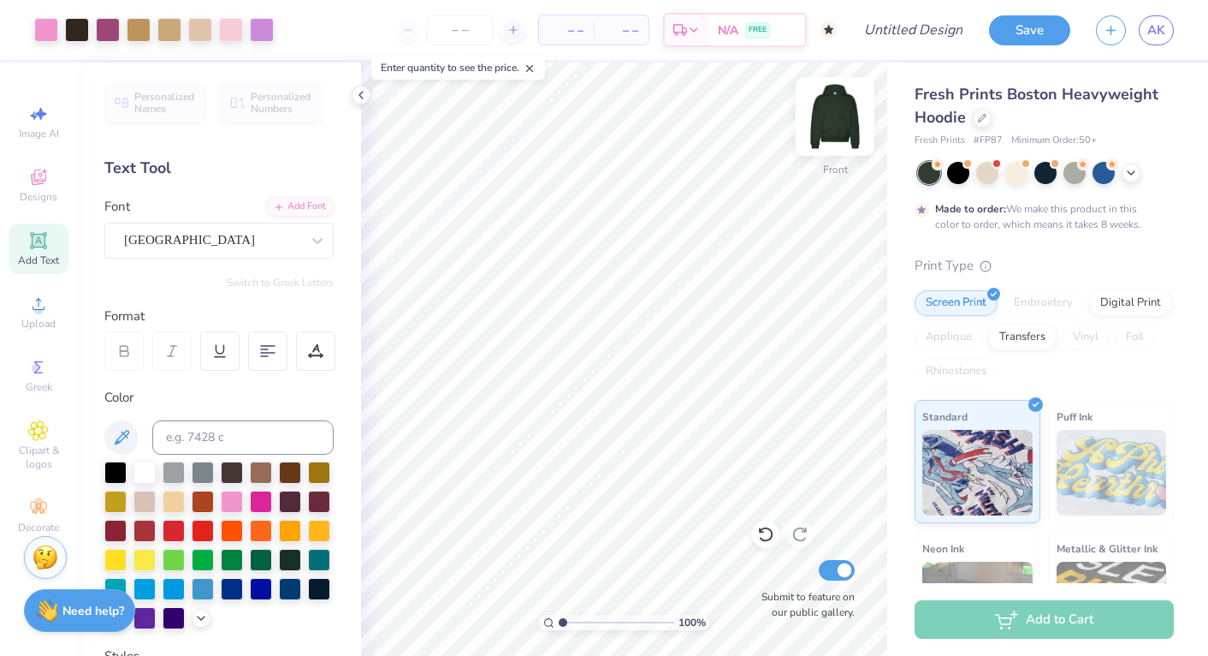
click at [838, 107] on img at bounding box center [835, 116] width 68 height 68
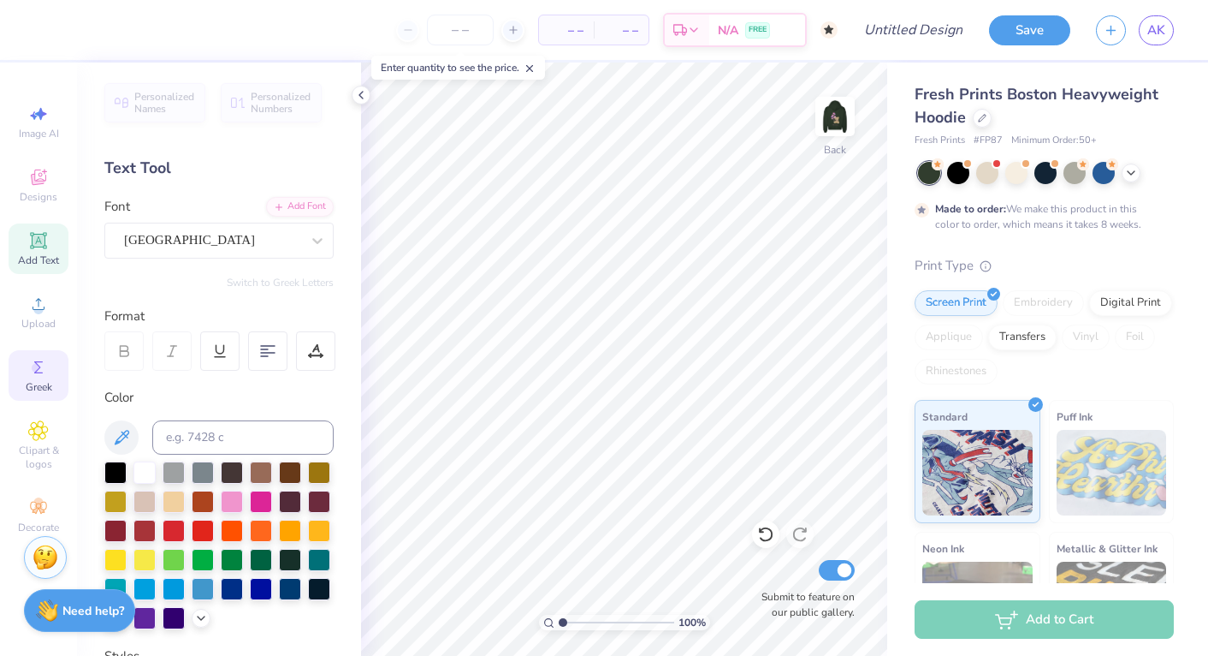
click at [38, 359] on icon at bounding box center [38, 367] width 21 height 21
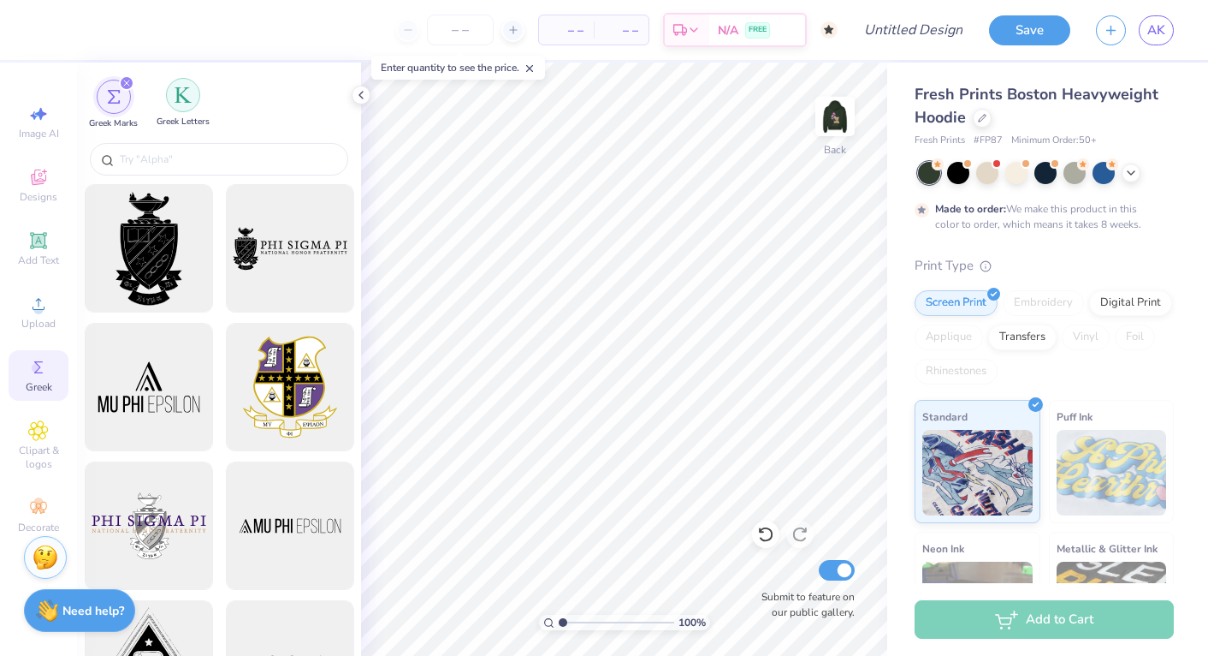
click at [185, 104] on div "filter for Greek Letters" at bounding box center [183, 95] width 34 height 34
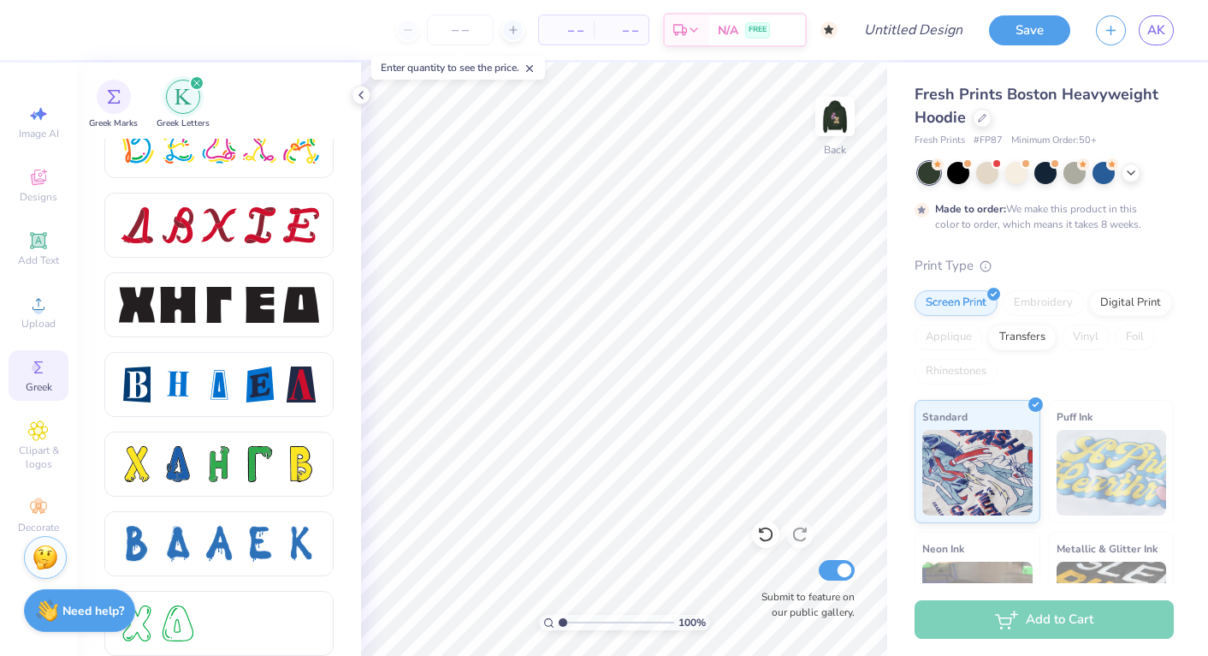
scroll to position [2189, 0]
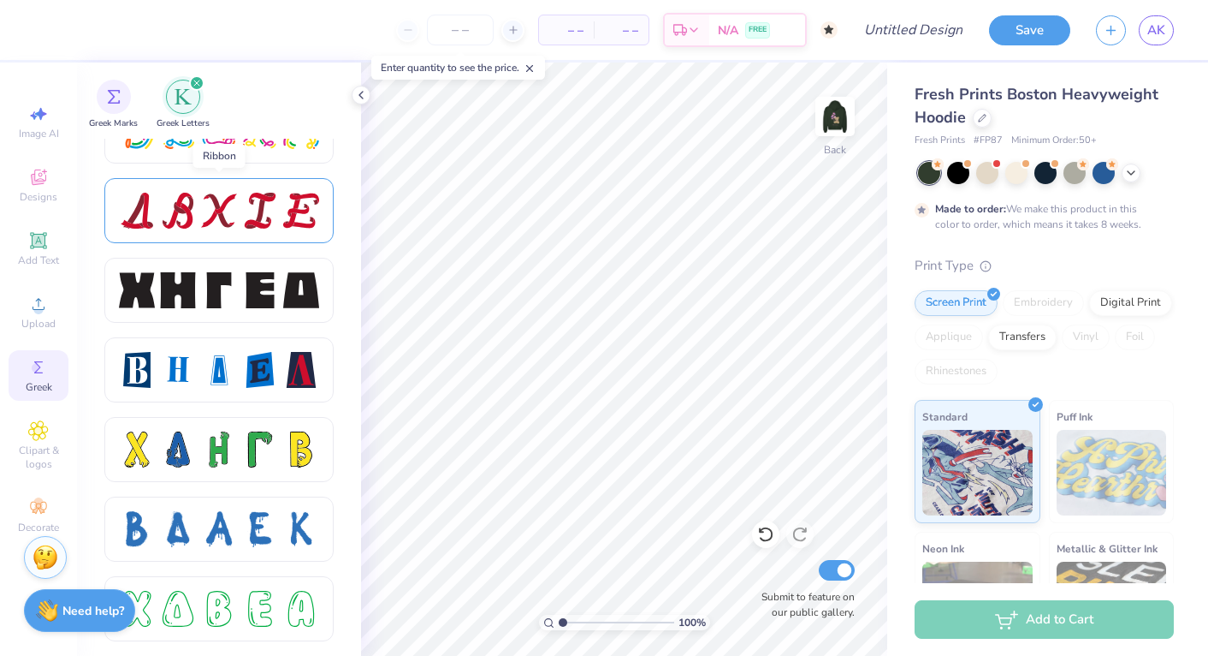
click at [174, 227] on div at bounding box center [178, 211] width 36 height 36
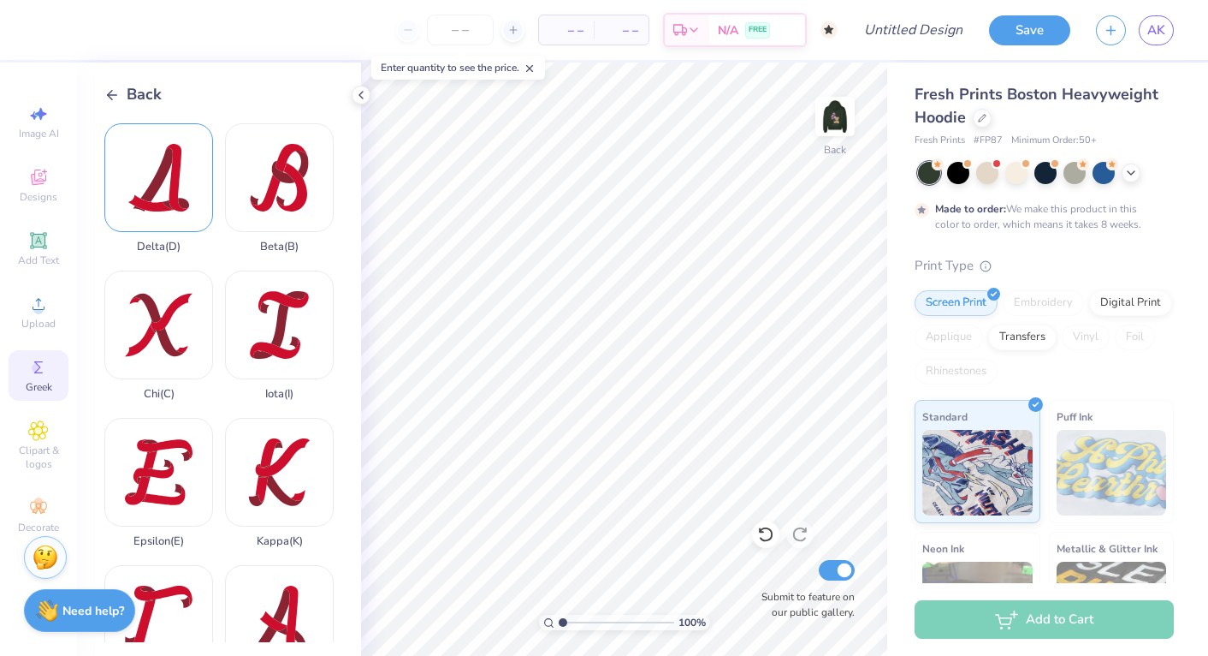
scroll to position [0, 0]
click at [177, 204] on div "Delta ( D )" at bounding box center [158, 188] width 109 height 130
click at [170, 566] on div "Gamma ( G )" at bounding box center [158, 630] width 109 height 130
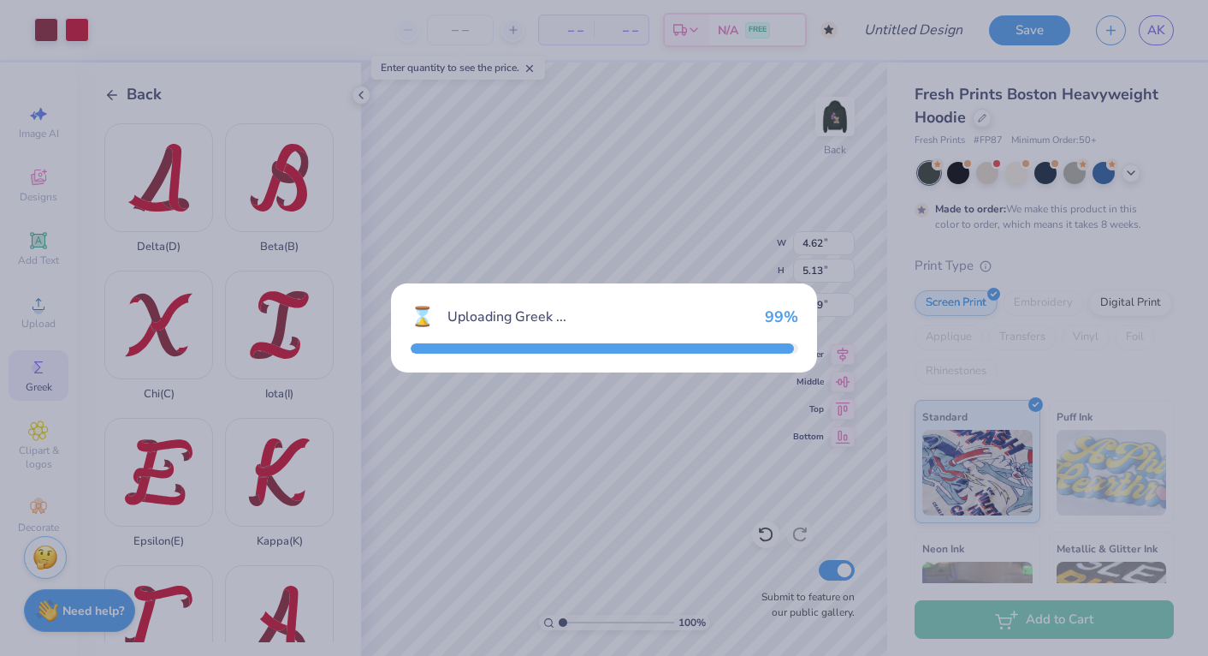
type input "5.10"
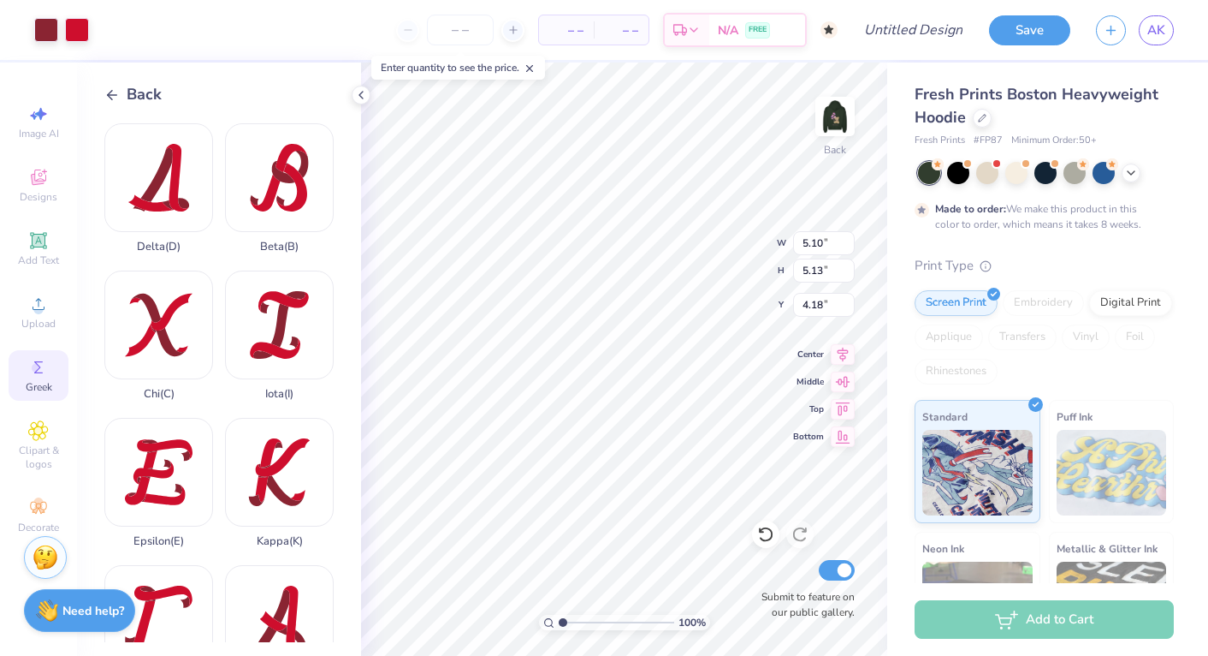
type input "3.85"
click at [119, 92] on icon at bounding box center [111, 94] width 15 height 15
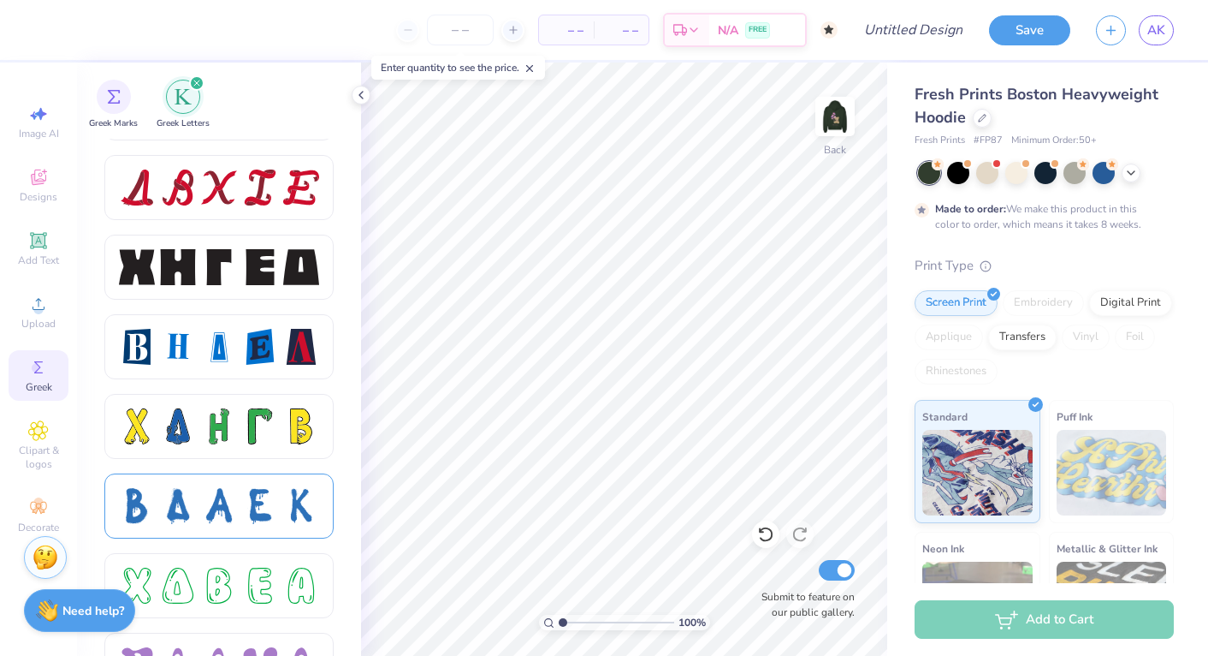
scroll to position [2449, 0]
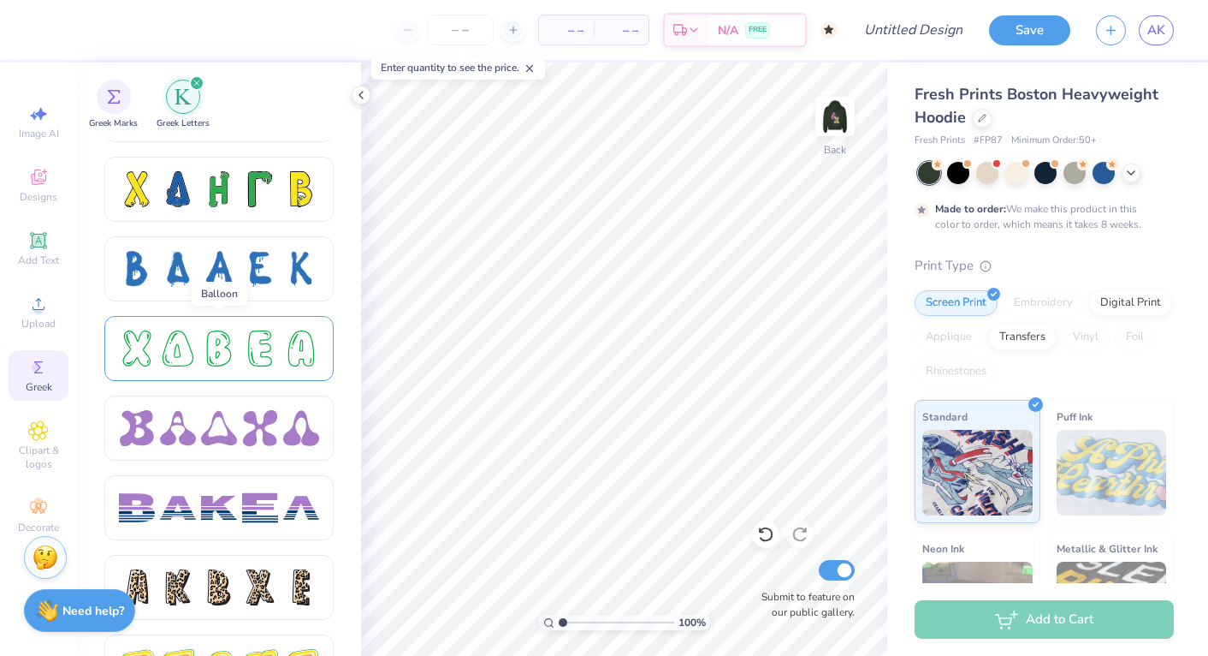
click at [285, 328] on div at bounding box center [218, 348] width 229 height 65
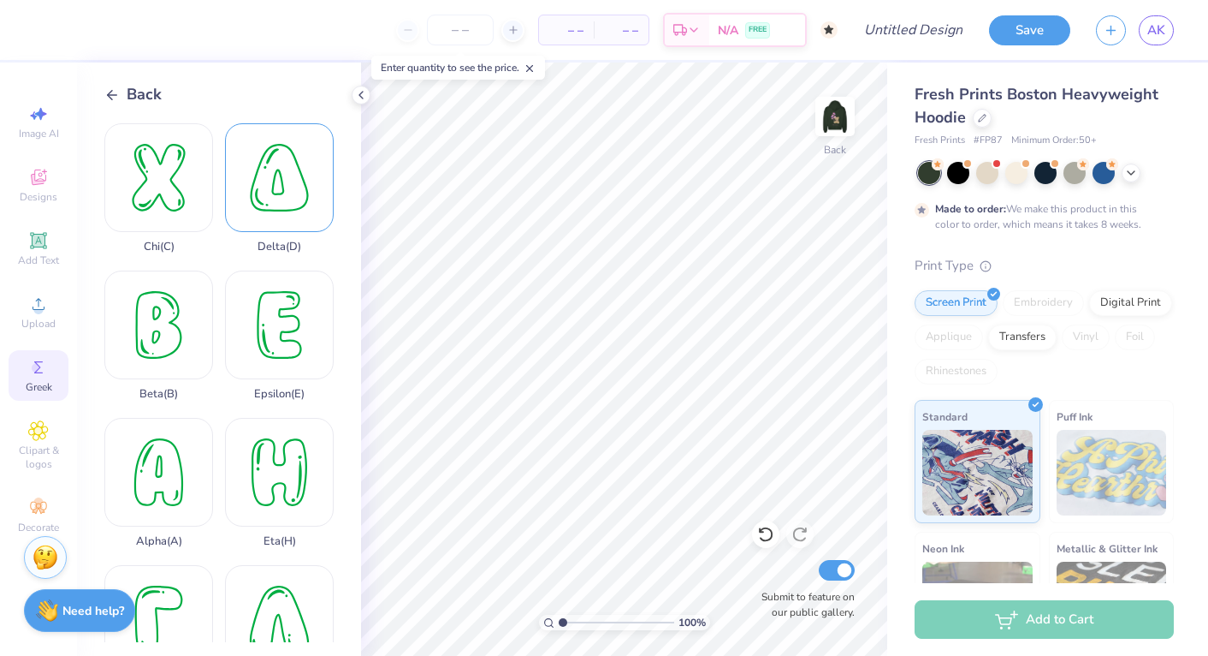
click at [281, 199] on div "Delta ( D )" at bounding box center [279, 188] width 109 height 130
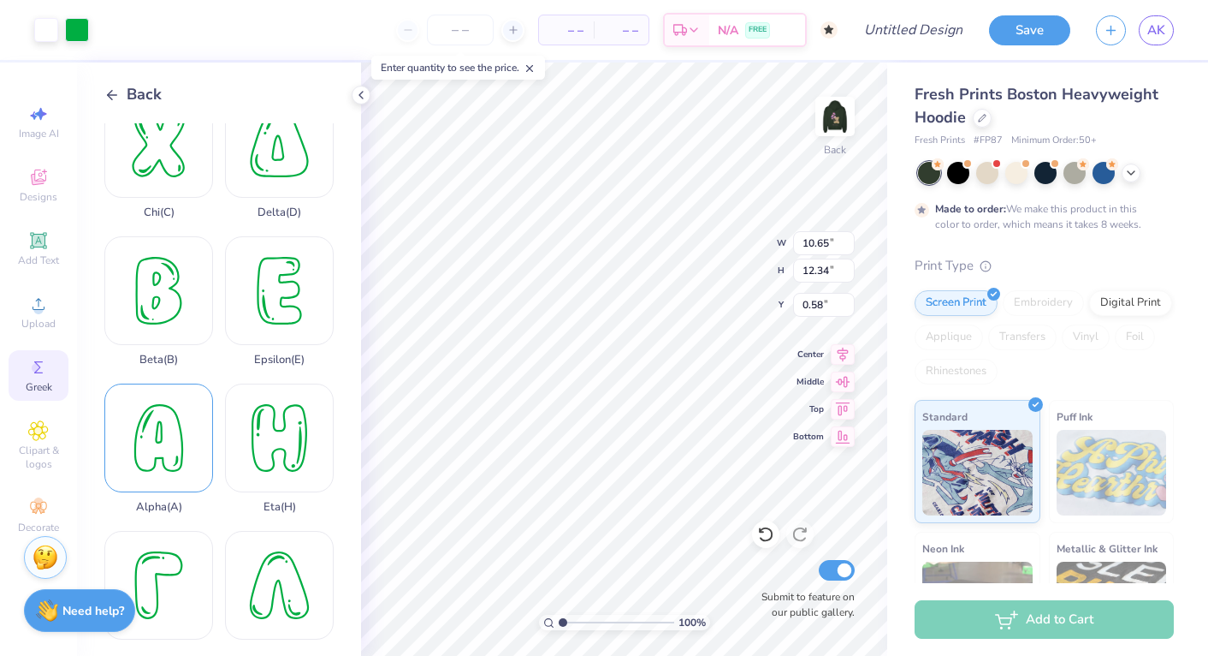
scroll to position [86, 0]
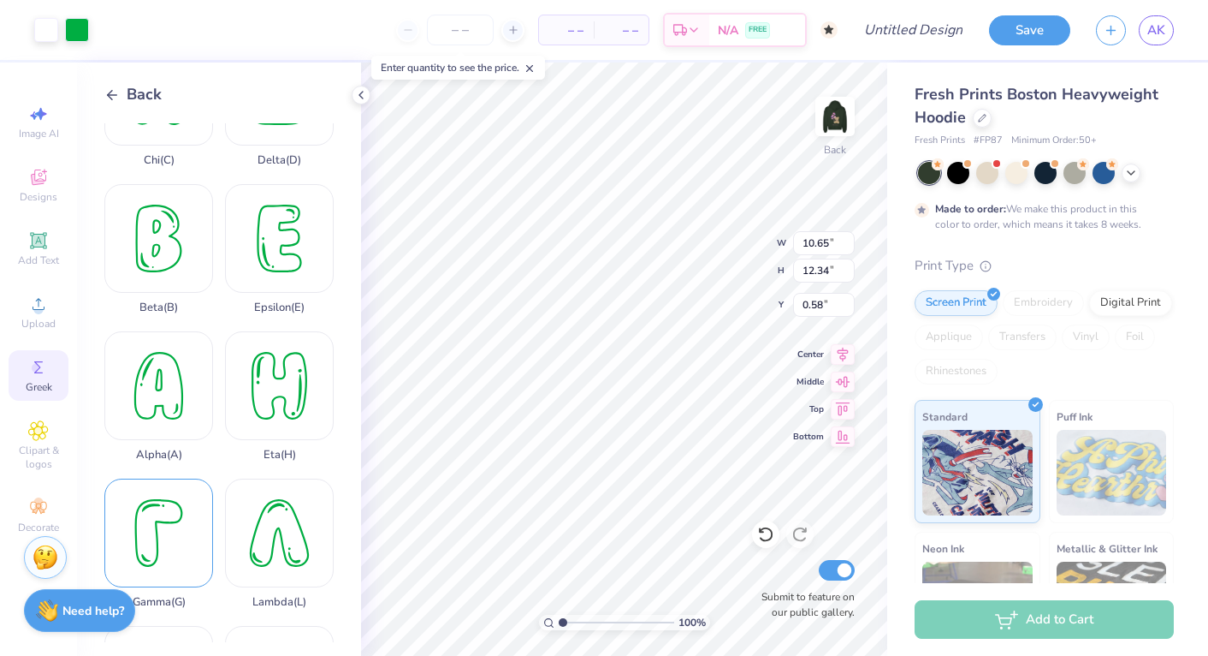
click at [170, 519] on div "Gamma ( G )" at bounding box center [158, 543] width 109 height 130
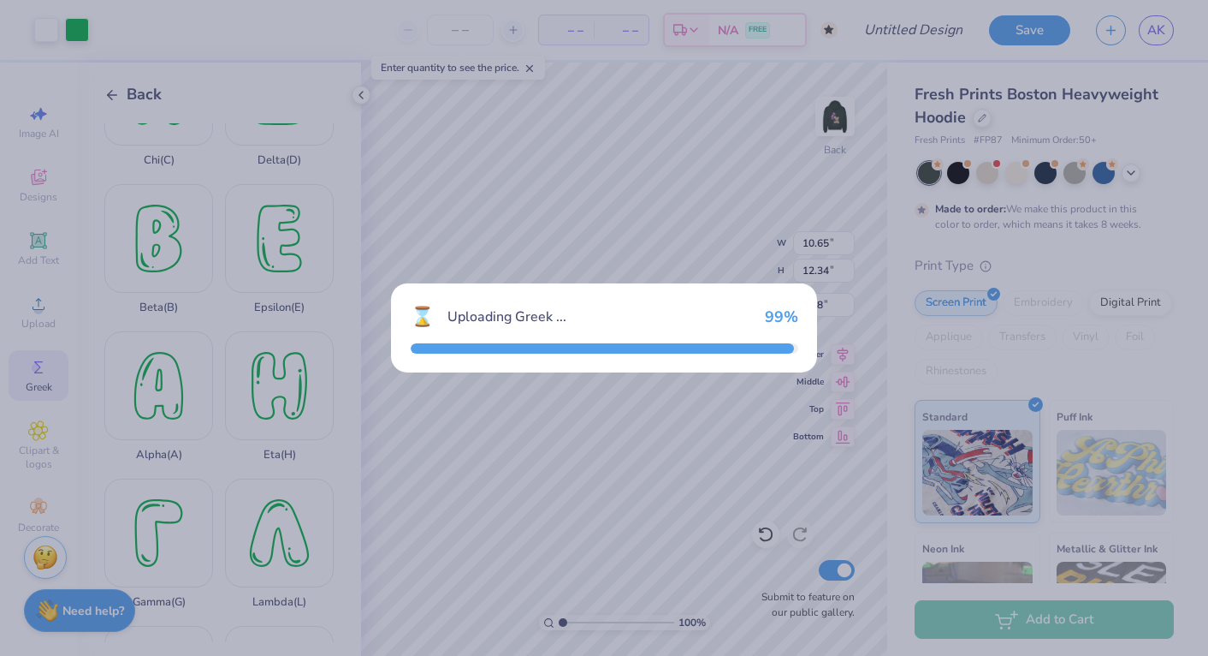
type input "8.75"
type input "12.39"
type input "0.56"
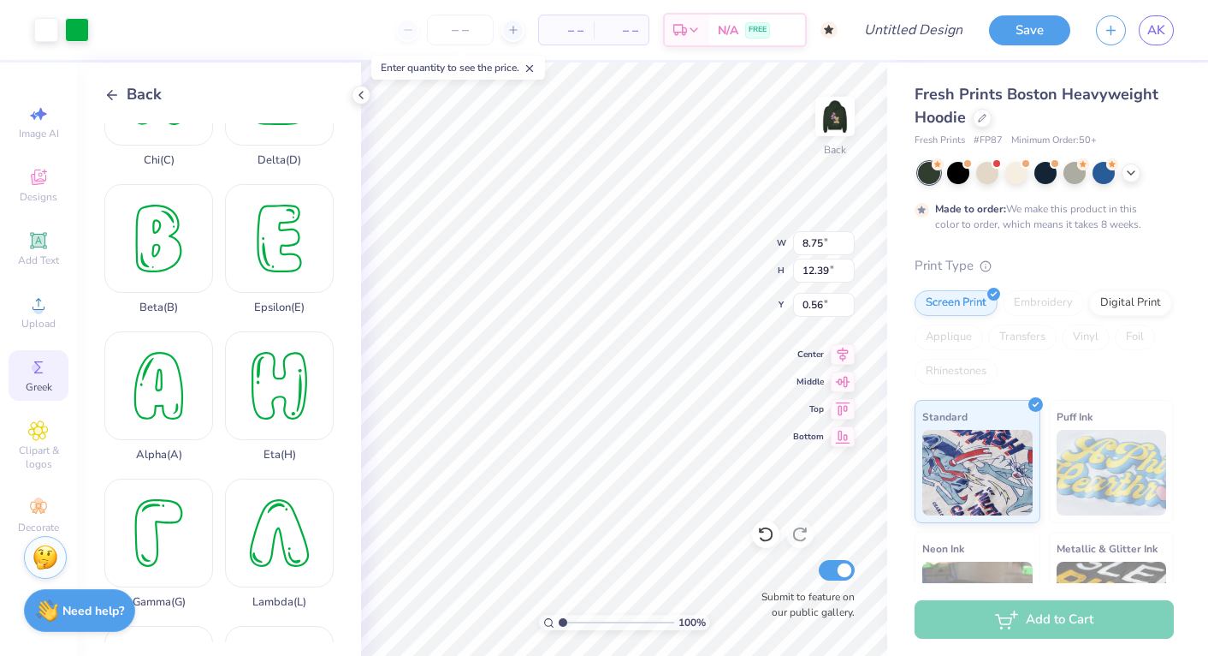
type input "1.86"
type input "2.63"
type input "10.31"
type input "10.65"
type input "12.34"
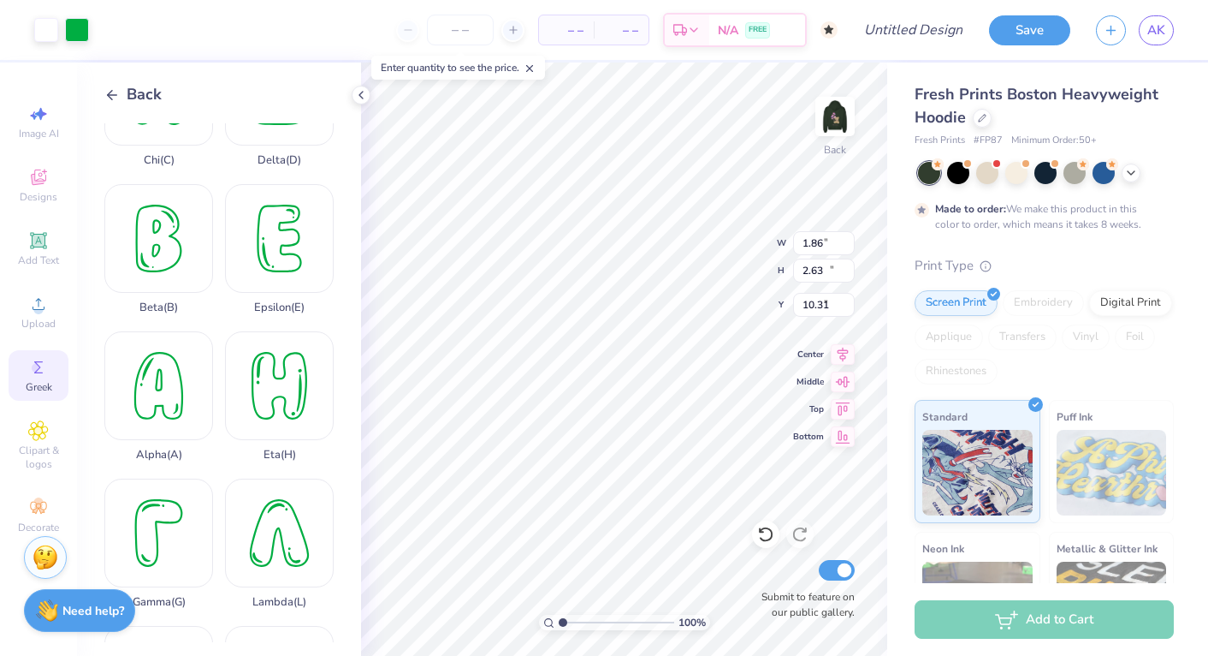
type input "0.58"
type input "3.87"
type input "4.48"
type input "8.44"
type input "1.86"
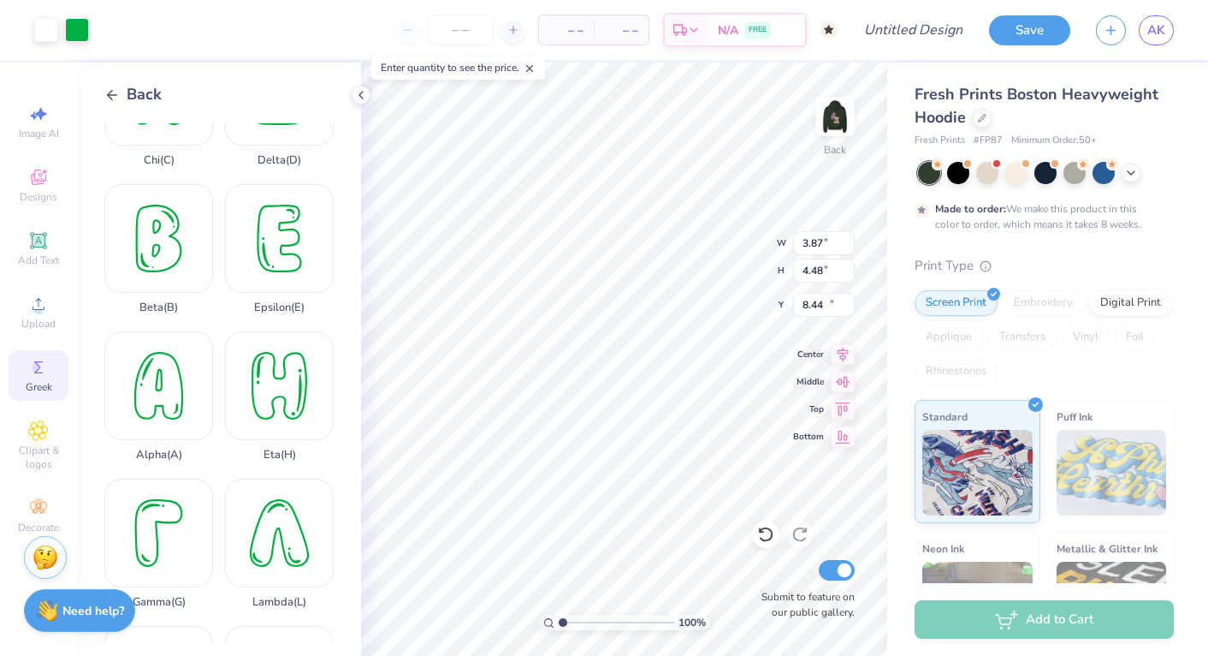
type input "2.63"
type input "3.56"
type input "3.87"
type input "4.48"
type input "8.44"
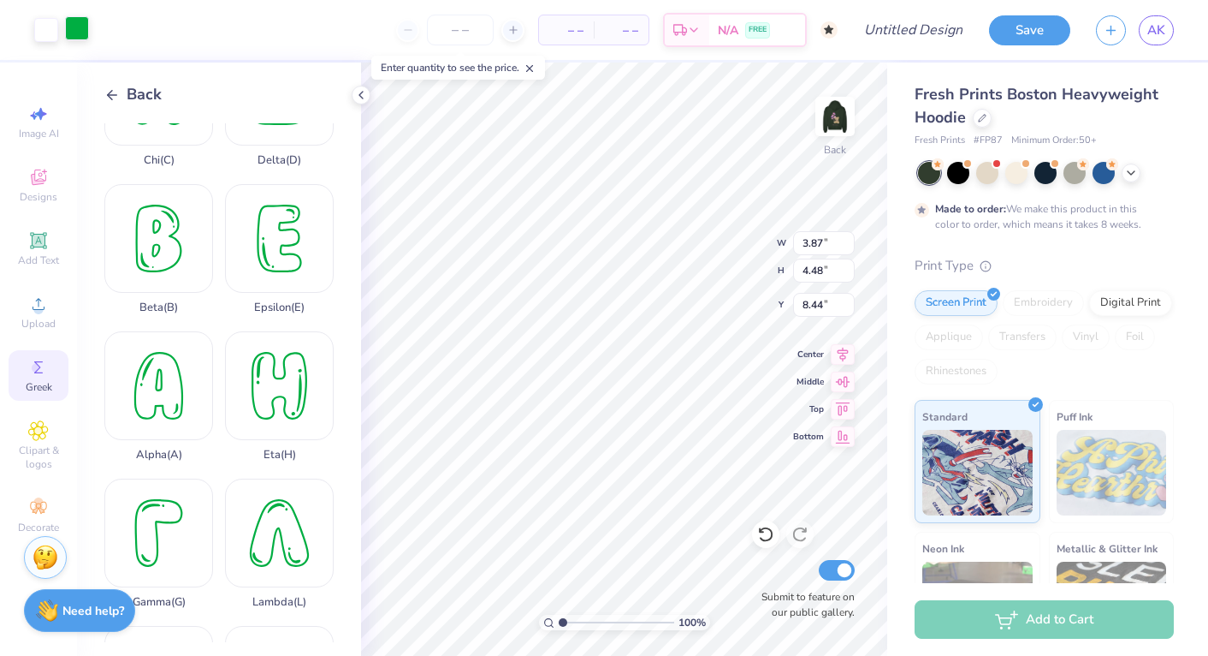
click at [74, 23] on div at bounding box center [77, 28] width 24 height 24
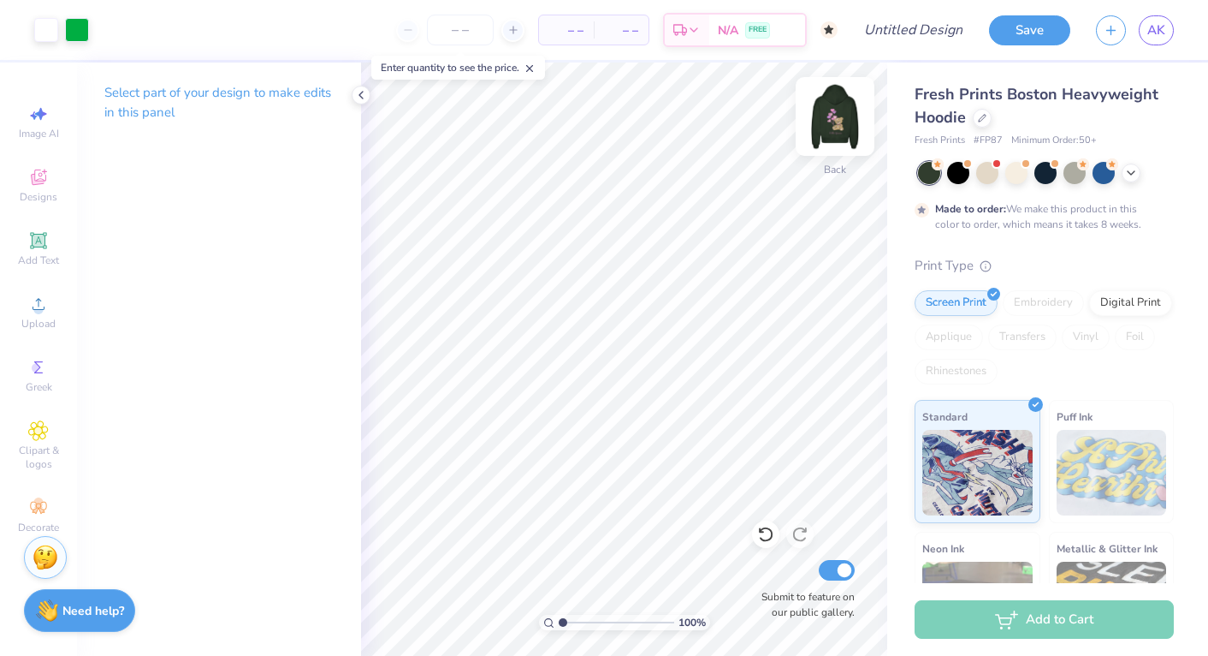
click at [823, 126] on img at bounding box center [835, 116] width 68 height 68
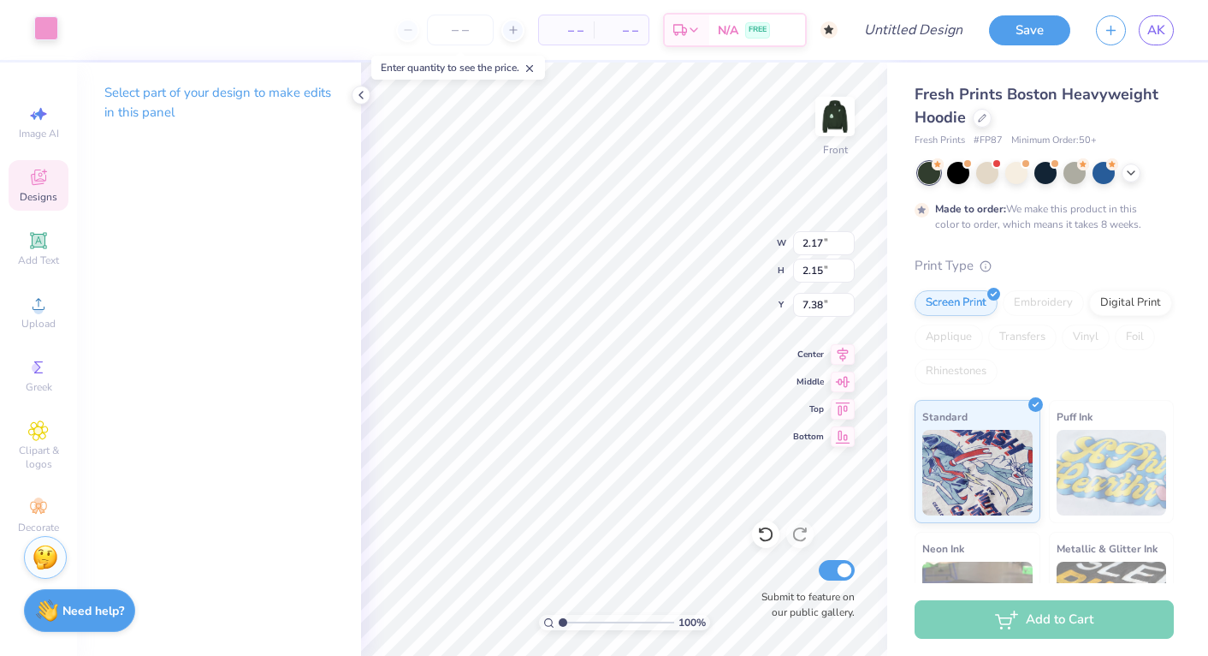
click at [39, 31] on div at bounding box center [46, 28] width 24 height 24
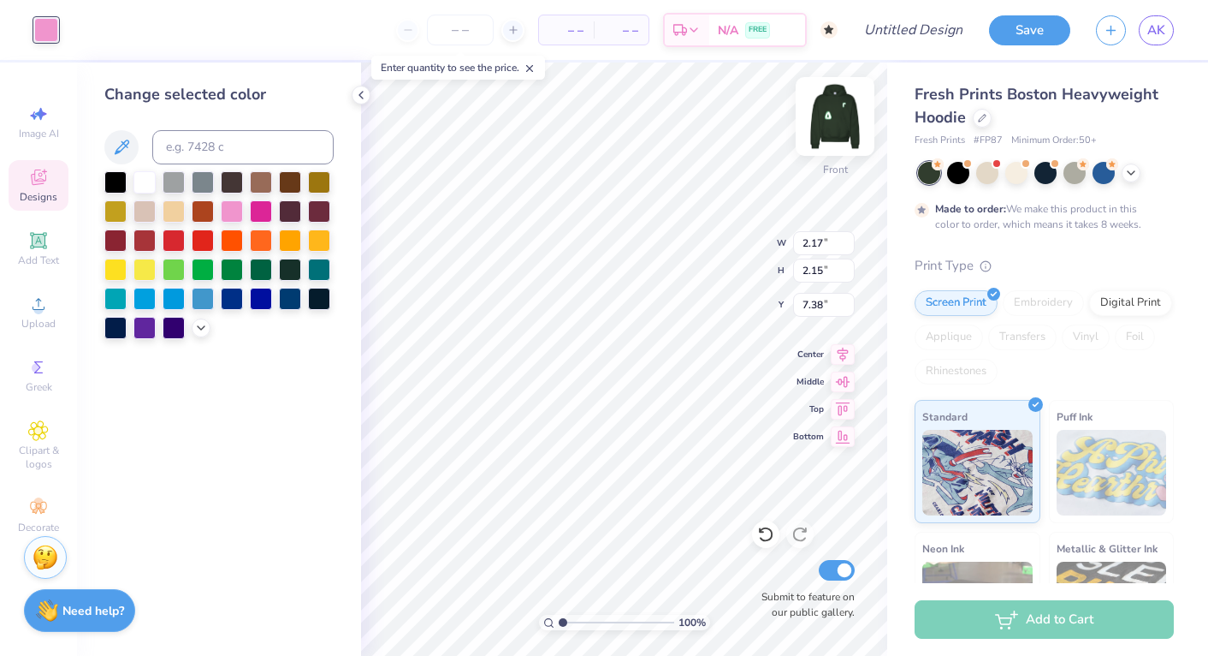
click at [824, 116] on img at bounding box center [835, 116] width 68 height 68
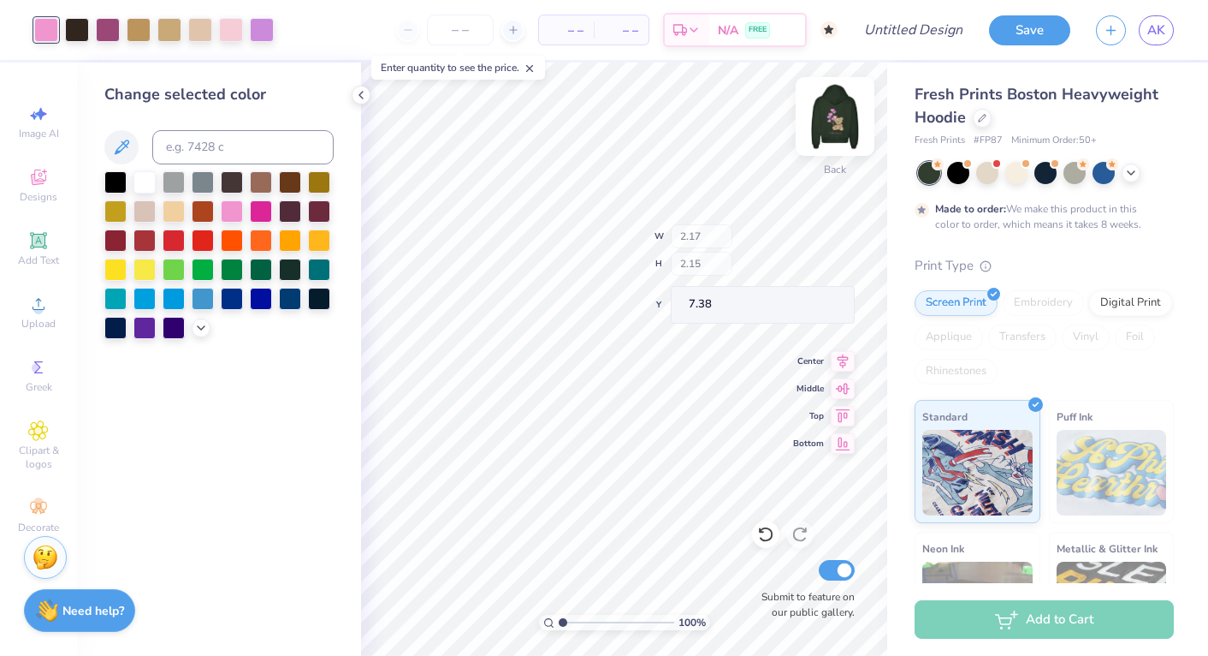
click at [843, 129] on img at bounding box center [835, 116] width 68 height 68
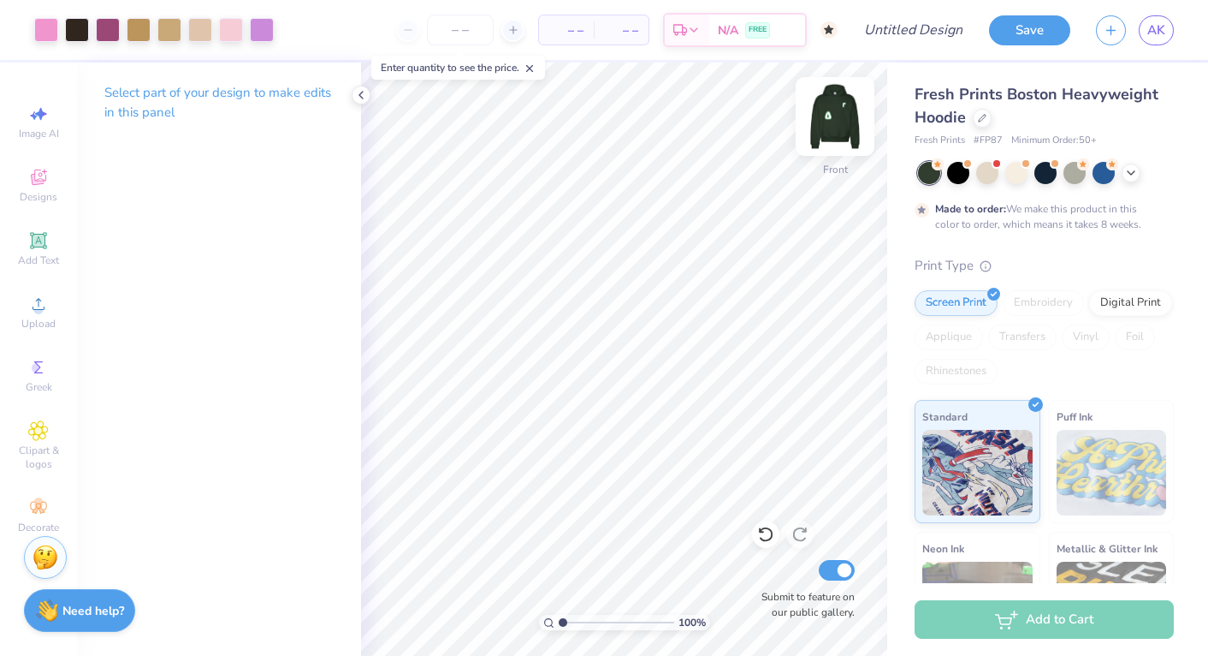
click at [839, 134] on img at bounding box center [835, 116] width 68 height 68
click at [835, 124] on img at bounding box center [835, 116] width 68 height 68
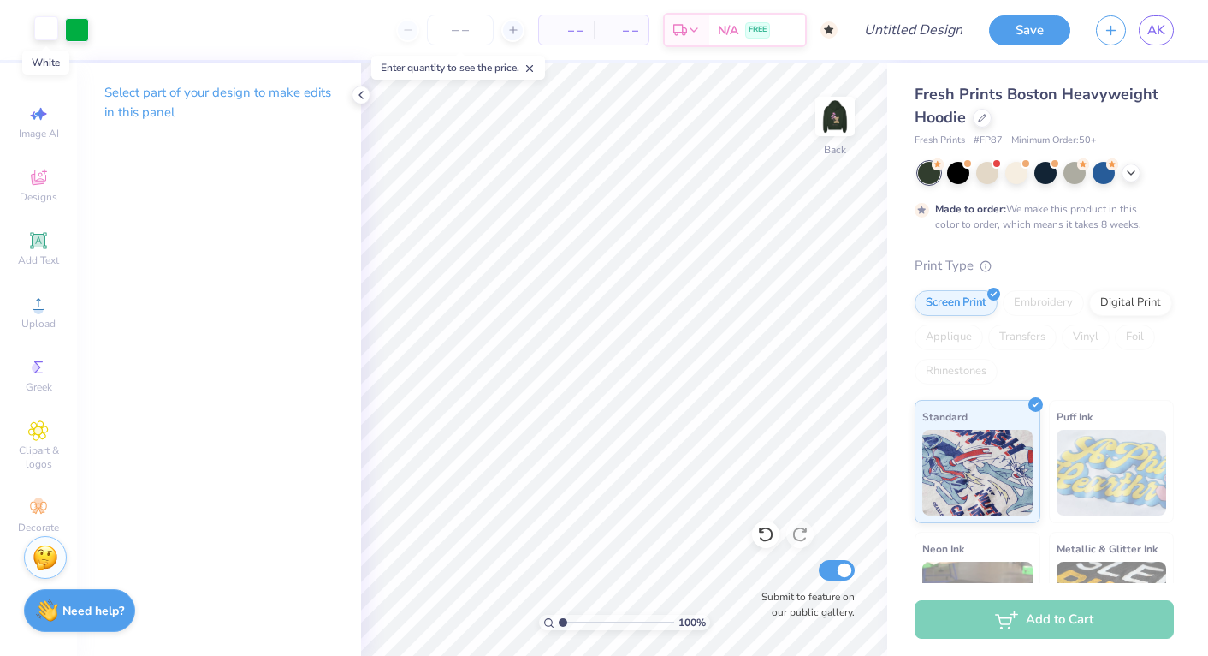
click at [43, 35] on div at bounding box center [46, 28] width 24 height 24
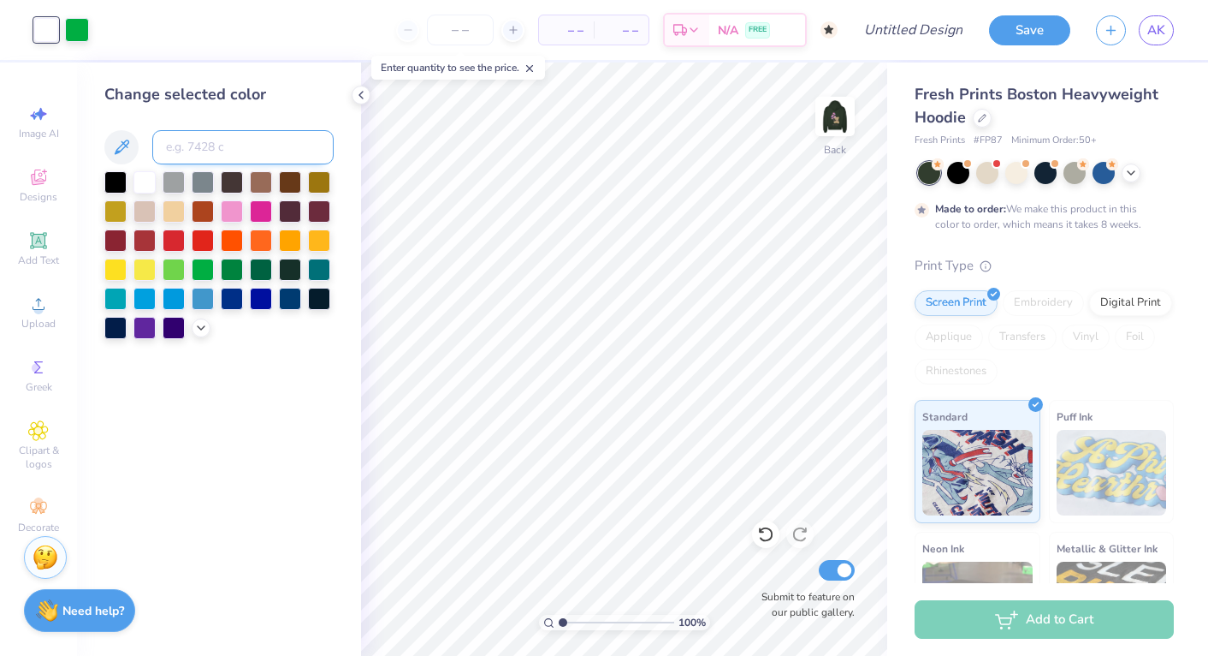
click at [163, 143] on input at bounding box center [242, 147] width 181 height 34
type input "223"
click at [83, 31] on div at bounding box center [77, 28] width 24 height 24
click at [141, 184] on div at bounding box center [145, 180] width 22 height 22
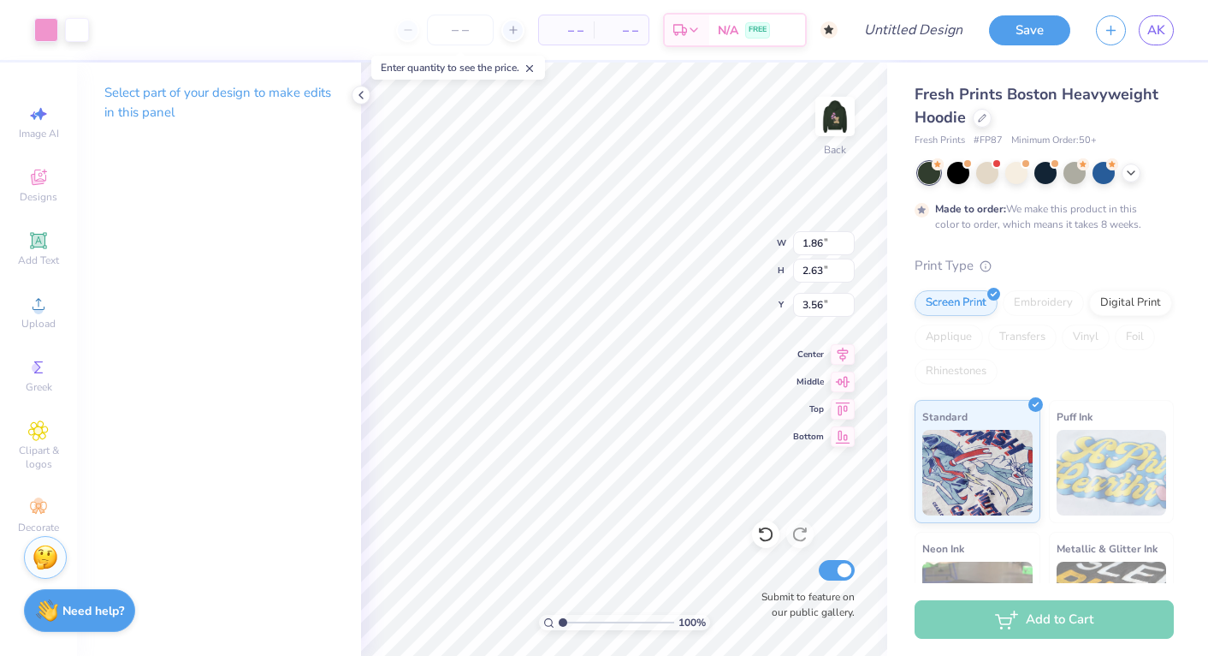
type input "3.00"
type input "3.87"
type input "4.48"
type input "2.27"
type input "2.13"
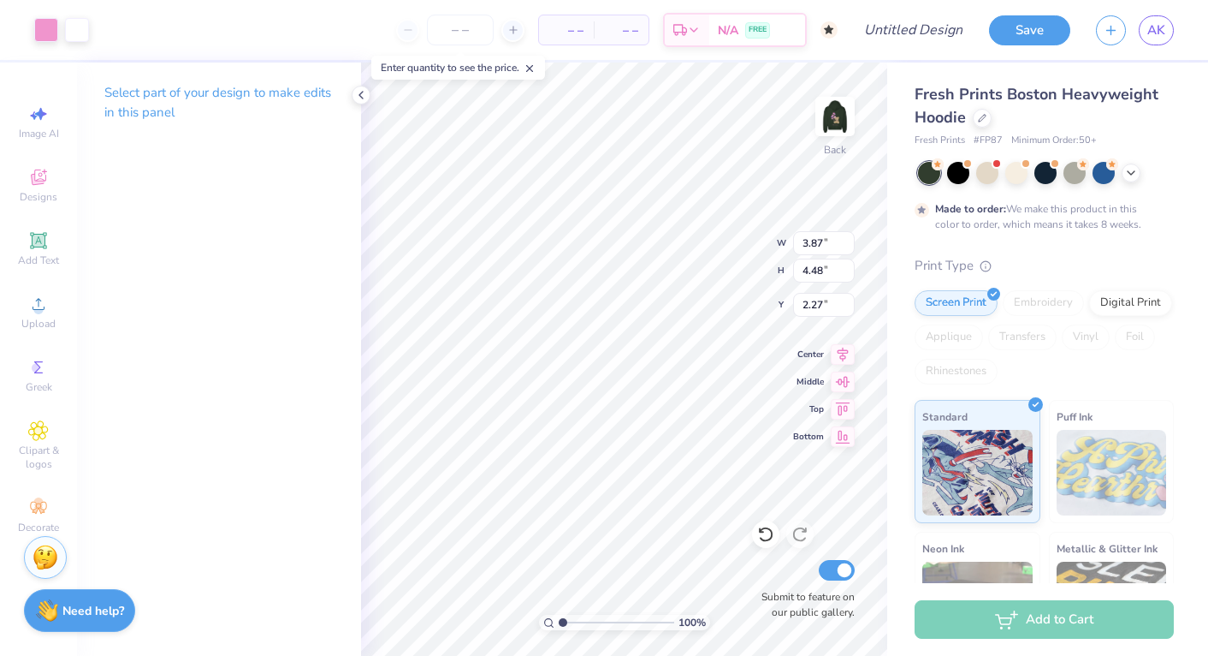
type input "2.47"
type input "3.00"
type input "2.43"
type input "3.43"
click at [815, 243] on input "2.43" at bounding box center [824, 243] width 62 height 24
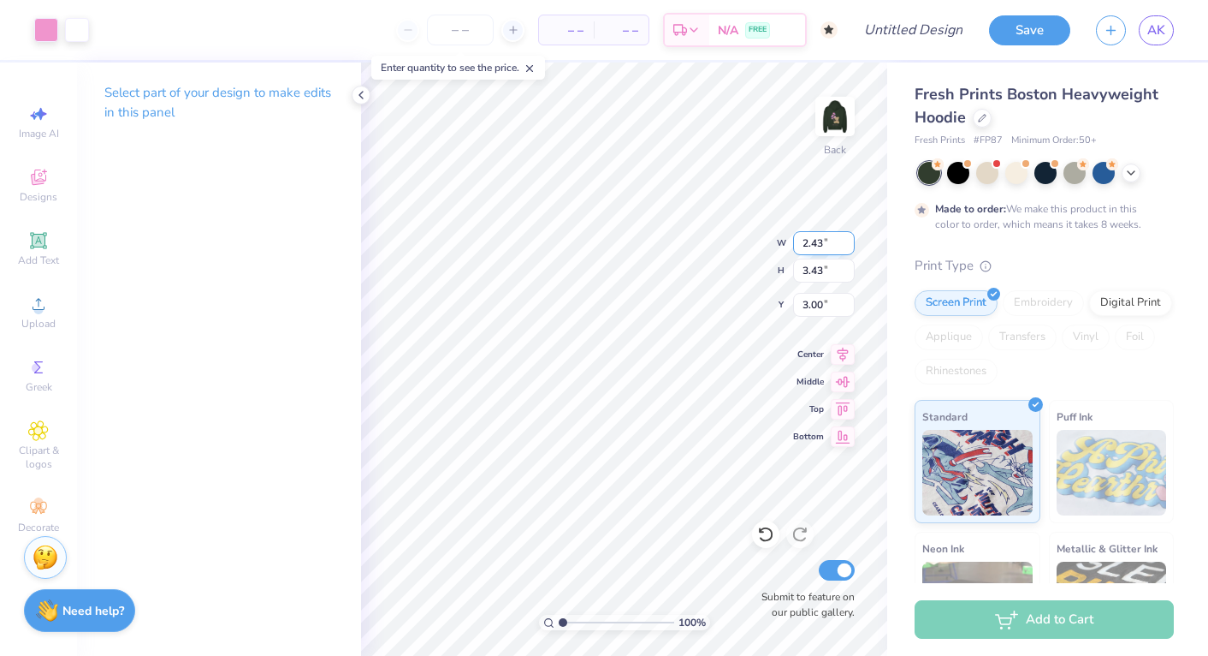
click at [815, 243] on input "2.43" at bounding box center [824, 243] width 62 height 24
type input "2.13"
type input "2.47"
click at [806, 244] on input "2.13" at bounding box center [824, 243] width 62 height 24
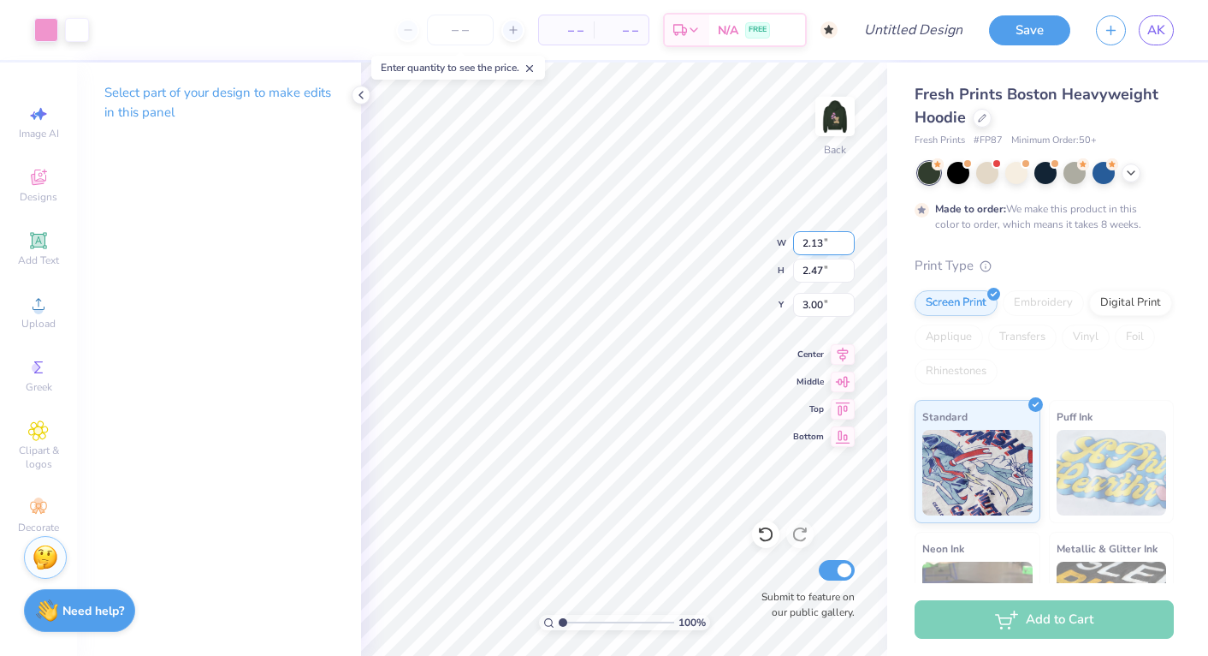
click at [806, 244] on input "2.13" at bounding box center [824, 243] width 62 height 24
paste input "4"
type input "2.43"
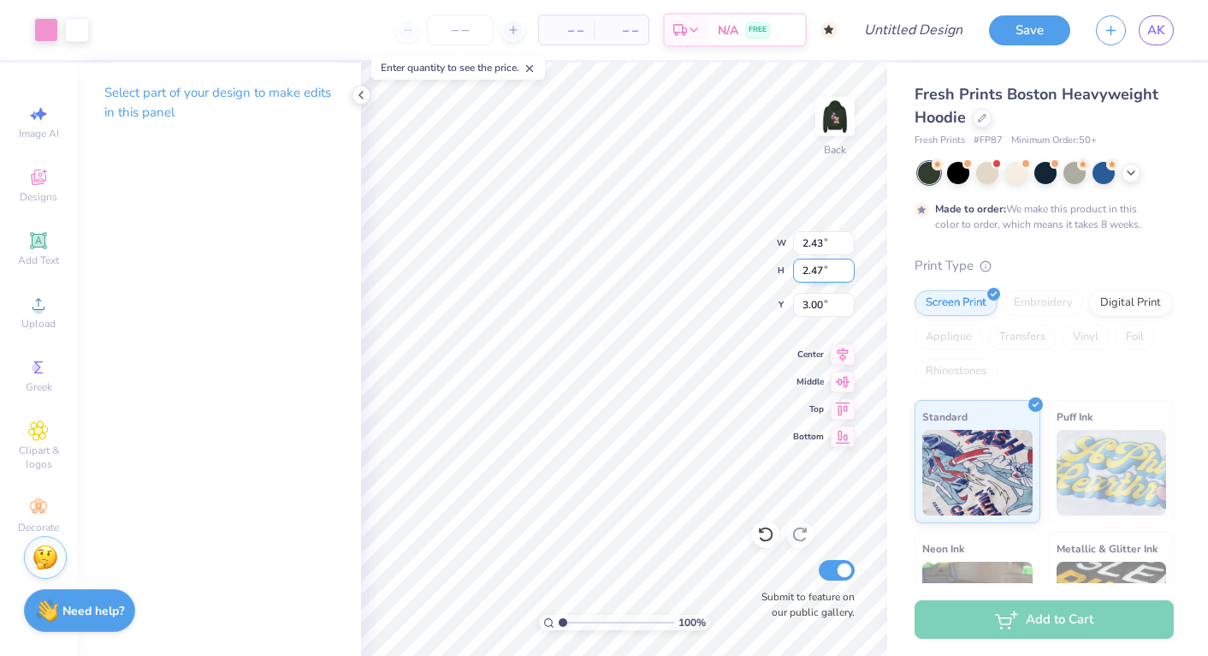
type input "3.43"
click at [812, 272] on input "3.43" at bounding box center [824, 270] width 62 height 24
type input "2.13"
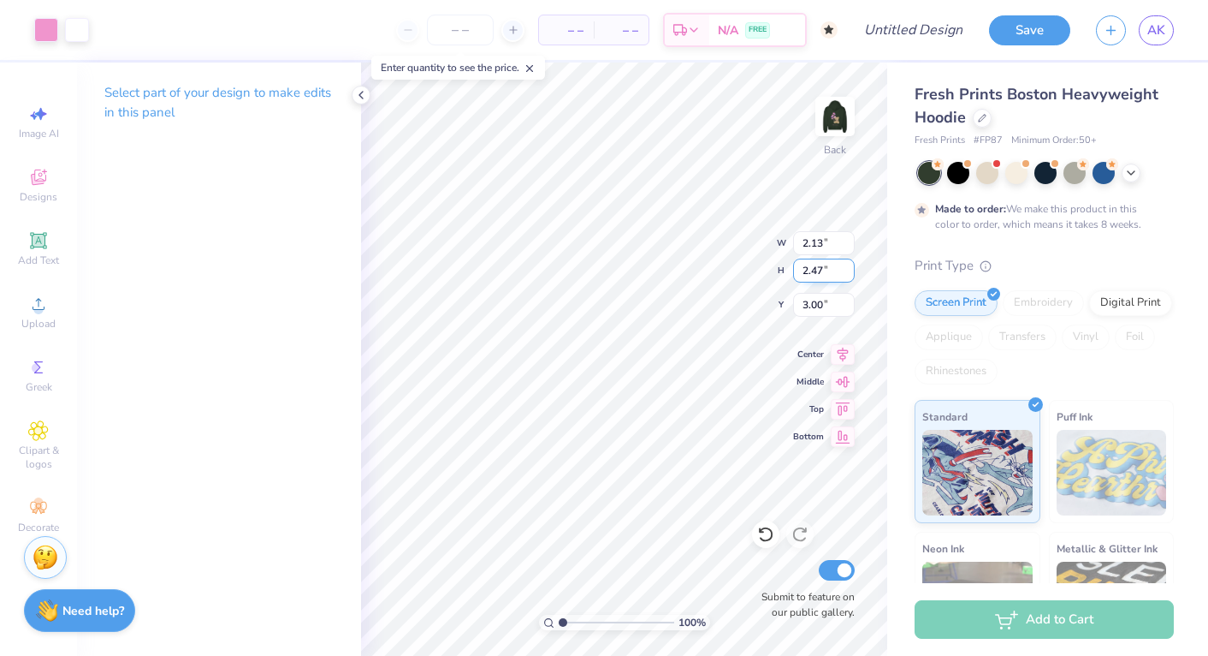
click at [807, 273] on input "2.47" at bounding box center [824, 270] width 62 height 24
paste input "3.43"
type input "3.43"
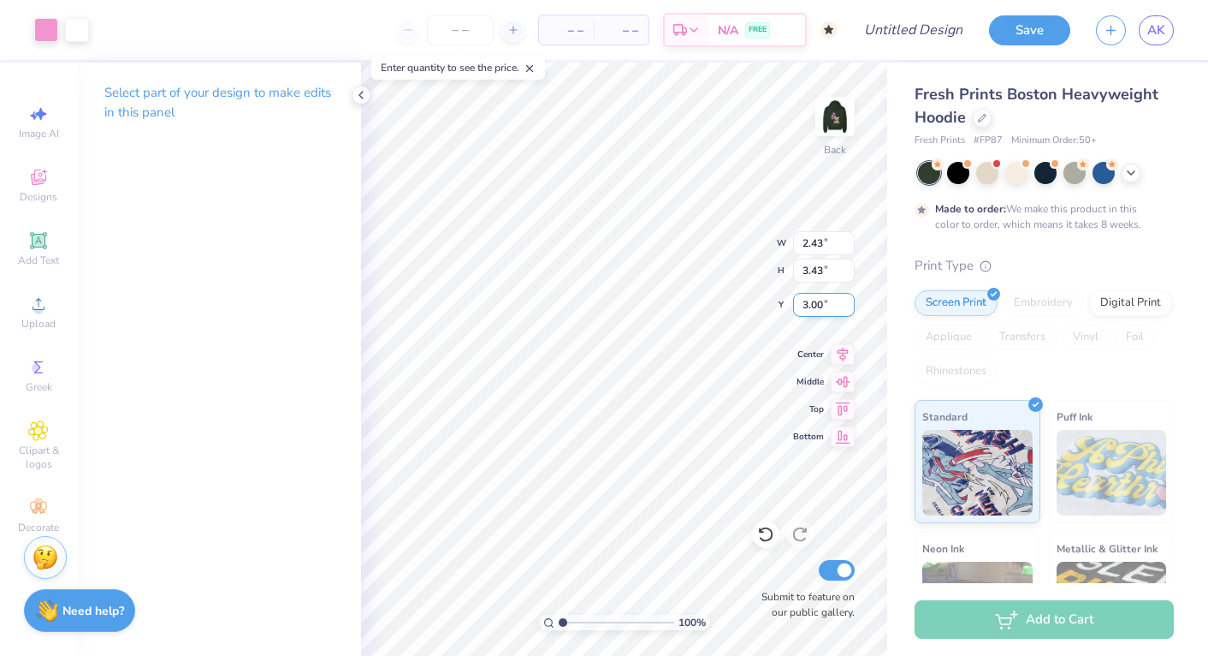
click at [816, 304] on input "3.00" at bounding box center [824, 305] width 62 height 24
type input "2.13"
type input "2.47"
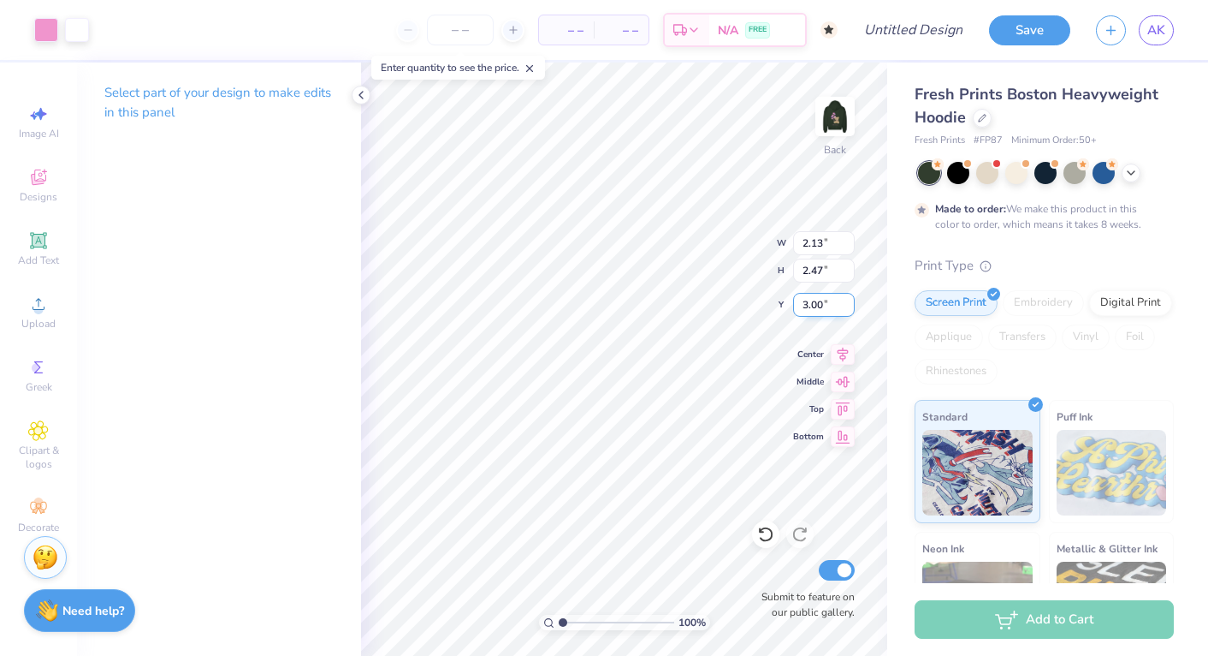
click at [809, 301] on input "3.00" at bounding box center [824, 305] width 62 height 24
type input "2.43"
type input "3.43"
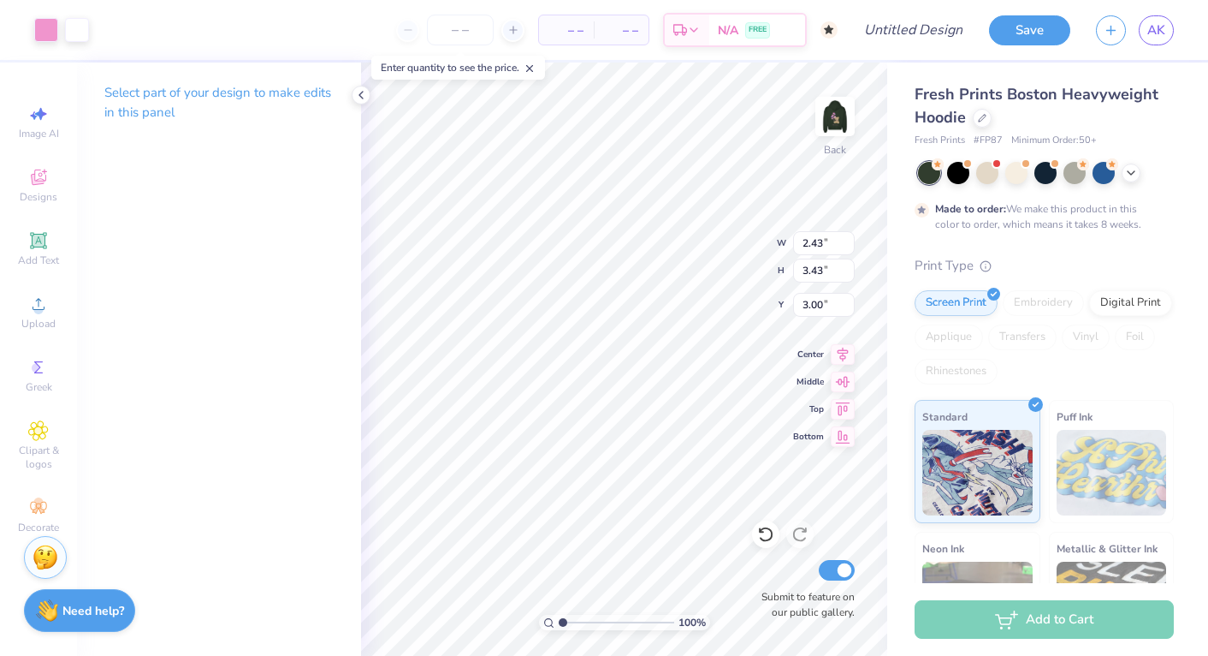
type input "2.13"
type input "2.47"
type input "2.43"
type input "3.43"
type input "2.13"
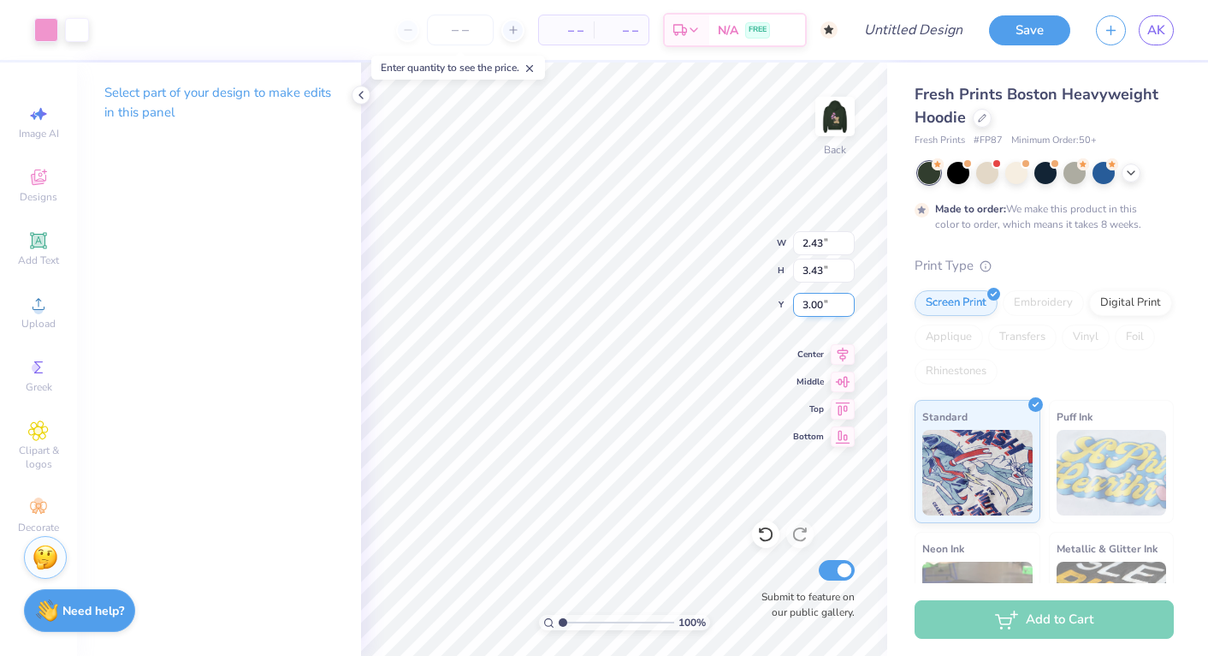
type input "2.47"
type input "2.43"
type input "3.43"
click at [817, 241] on input "2.43" at bounding box center [824, 243] width 62 height 24
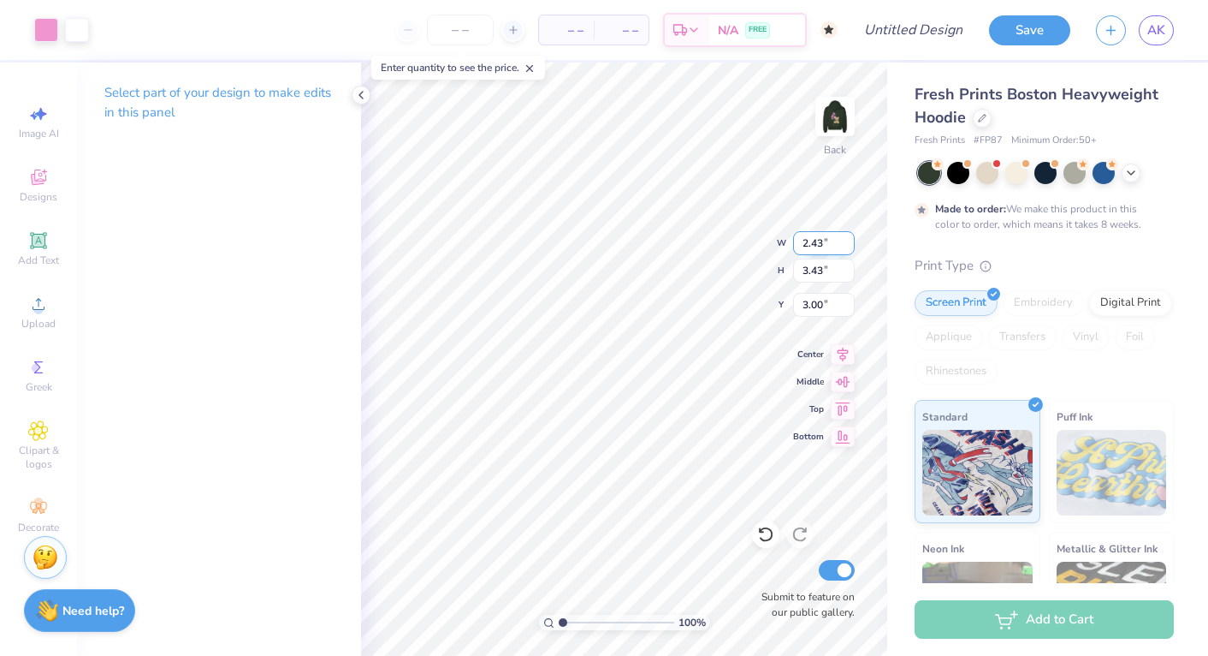
type input "2.13"
type input "2.47"
click at [817, 246] on input "2.13" at bounding box center [824, 243] width 62 height 24
paste input "4"
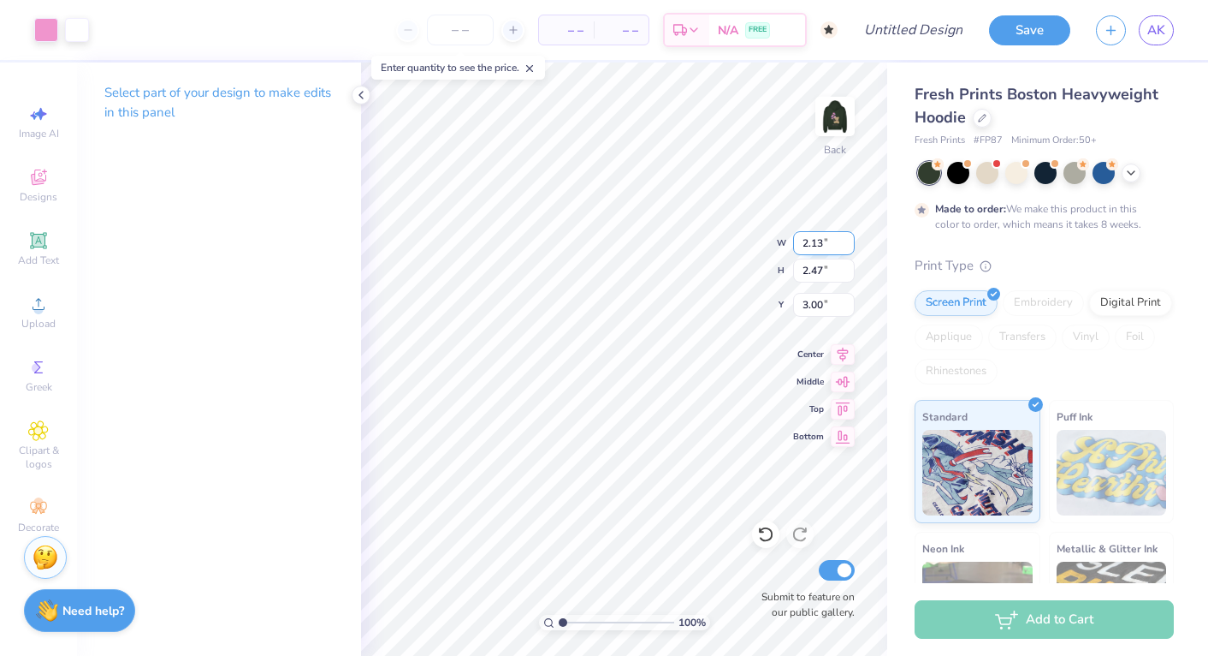
type input "2.43"
type input "3.43"
type input "2.13"
type input "2.47"
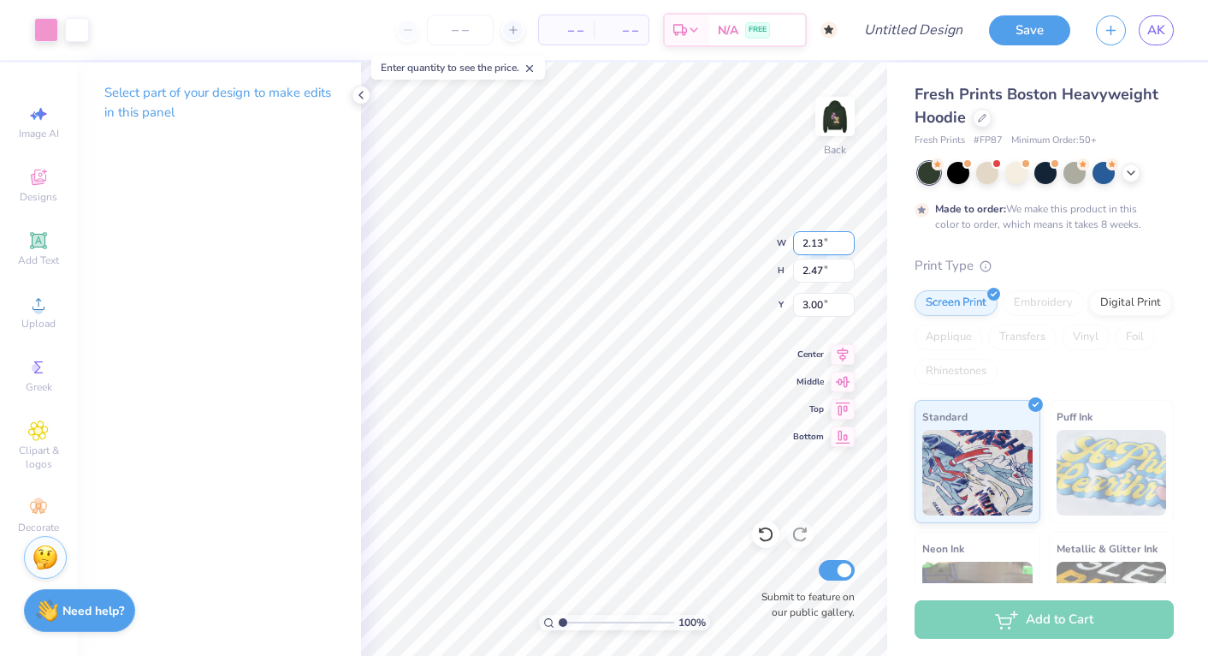
click at [816, 243] on input "2.13" at bounding box center [824, 243] width 62 height 24
type input "2.43"
click at [821, 244] on input "2.13" at bounding box center [824, 243] width 62 height 24
click at [848, 238] on input "2.35" at bounding box center [824, 243] width 62 height 24
click at [848, 238] on input "2.36" at bounding box center [824, 243] width 62 height 24
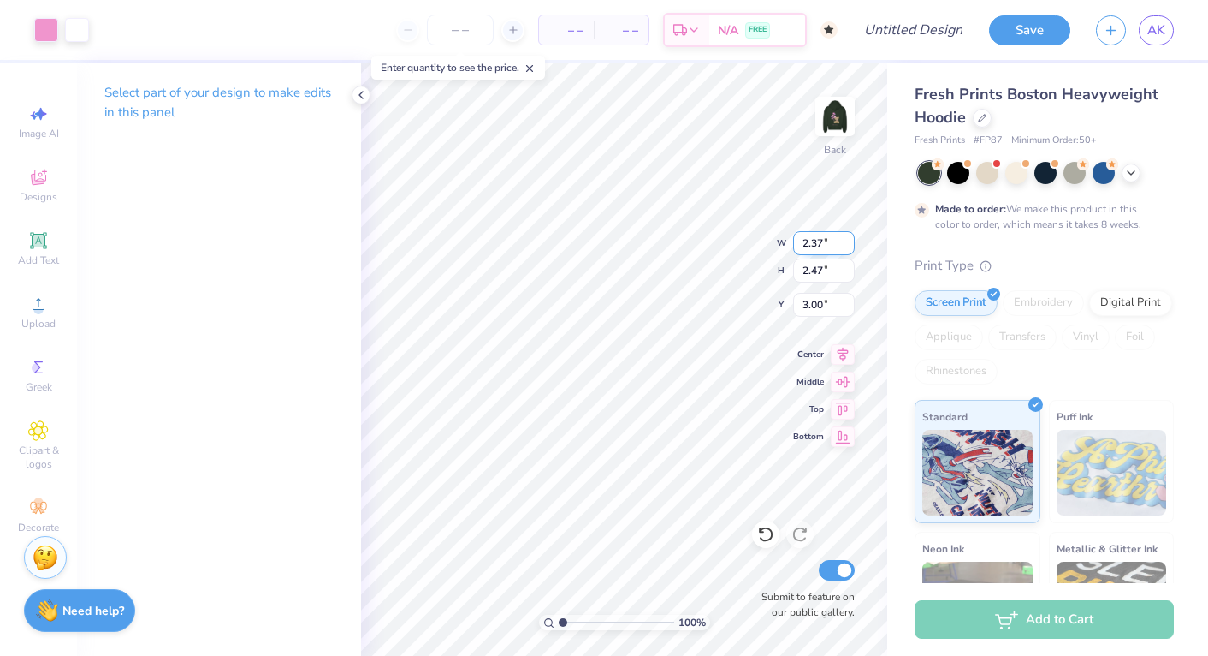
click at [848, 238] on input "2.37" at bounding box center [824, 243] width 62 height 24
click at [848, 238] on input "2.38" at bounding box center [824, 243] width 62 height 24
click at [848, 238] on input "2.39" at bounding box center [824, 243] width 62 height 24
click at [848, 238] on input "2.4" at bounding box center [824, 243] width 62 height 24
click at [848, 238] on input "2.41" at bounding box center [824, 243] width 62 height 24
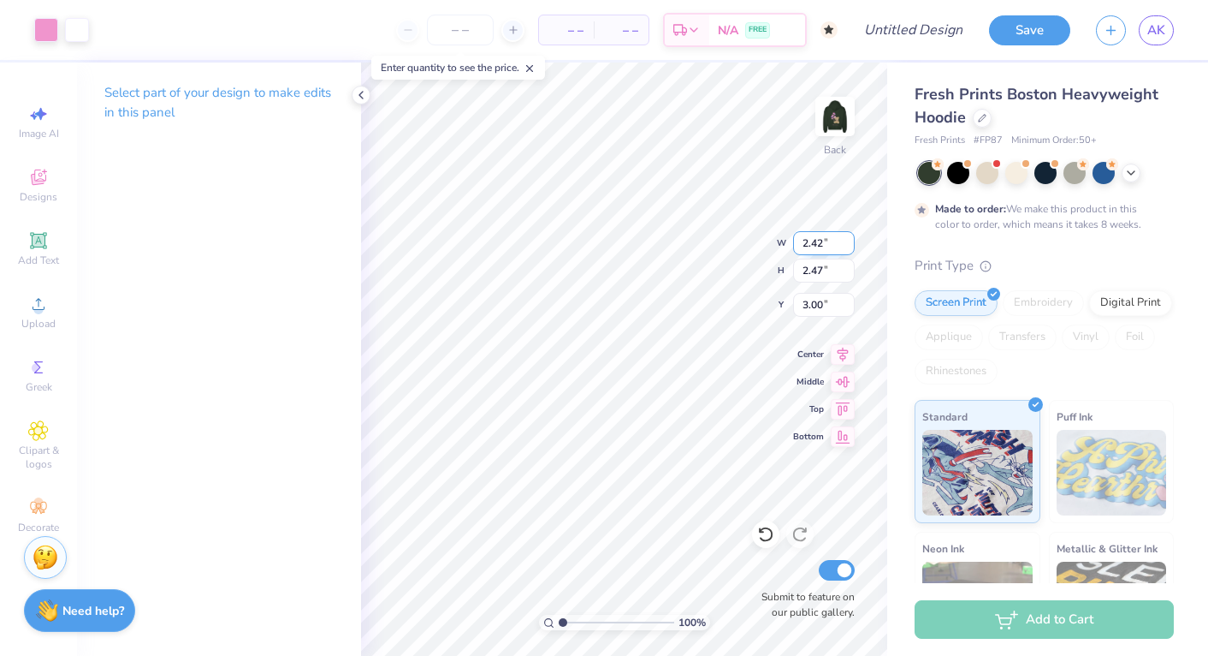
click at [848, 238] on input "2.42" at bounding box center [824, 243] width 62 height 24
type input "2.43"
click at [848, 238] on input "2.43" at bounding box center [824, 243] width 62 height 24
type input "2.13"
type input "2.47"
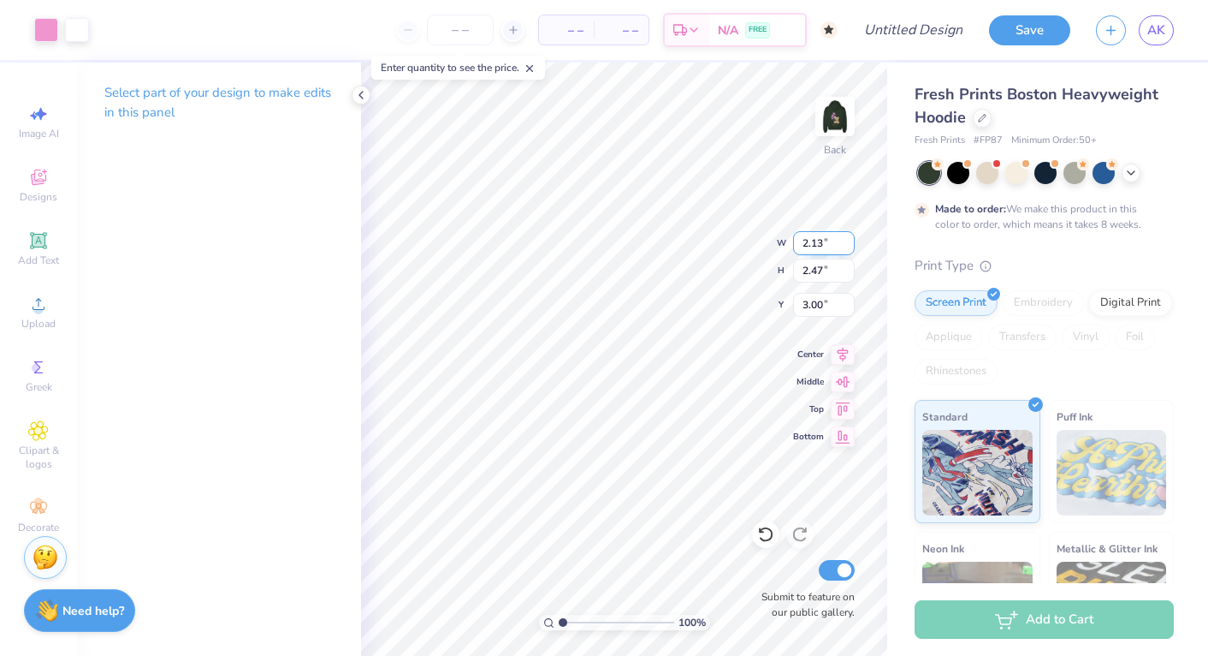
click at [817, 246] on input "2.13" at bounding box center [824, 243] width 62 height 24
type input "2.43"
type input "2.82"
type input "3.00"
type input "2.98"
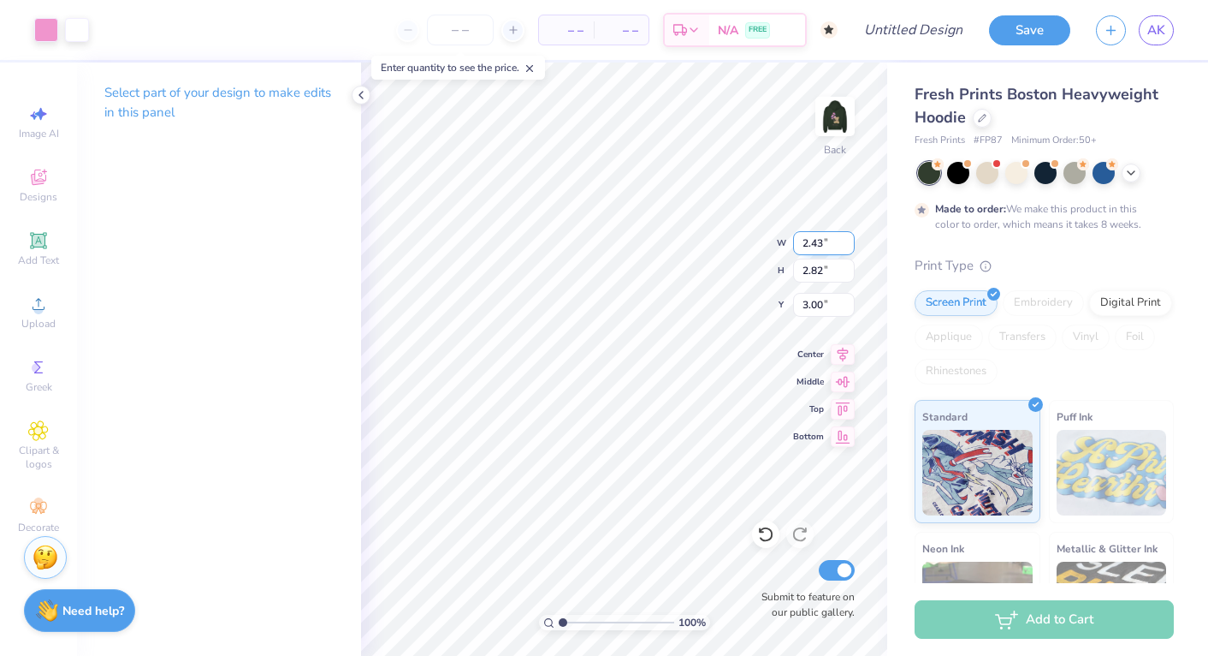
type input "3.45"
click at [33, 380] on span "Greek" at bounding box center [39, 387] width 27 height 14
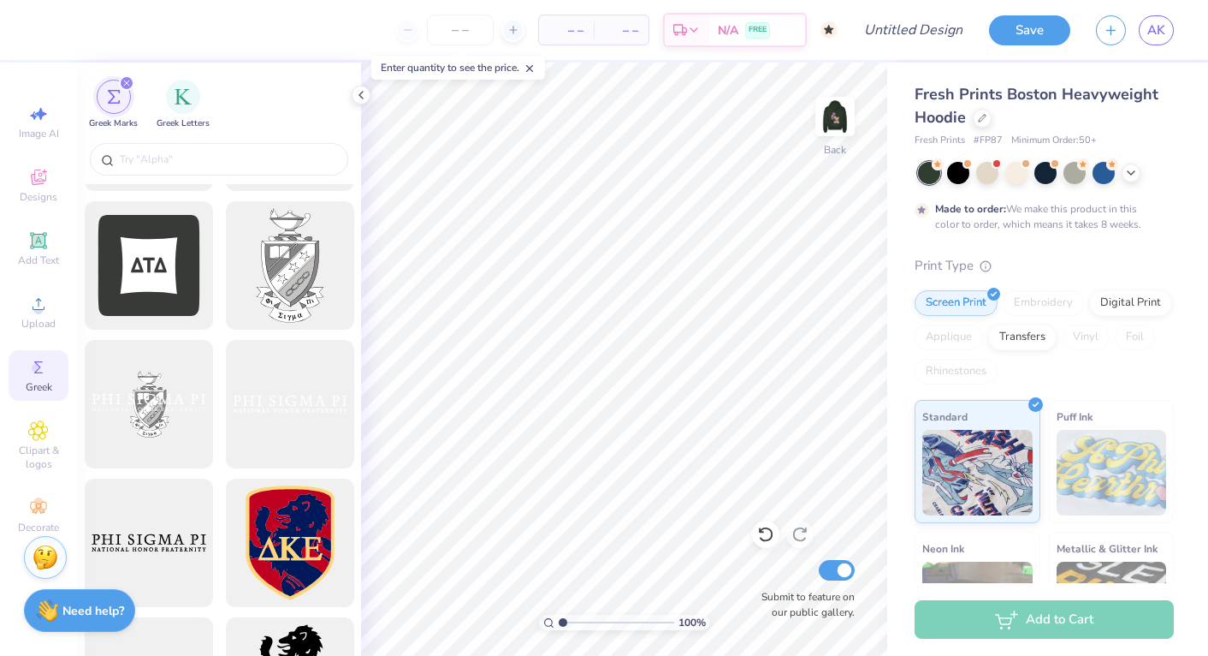
scroll to position [674, 0]
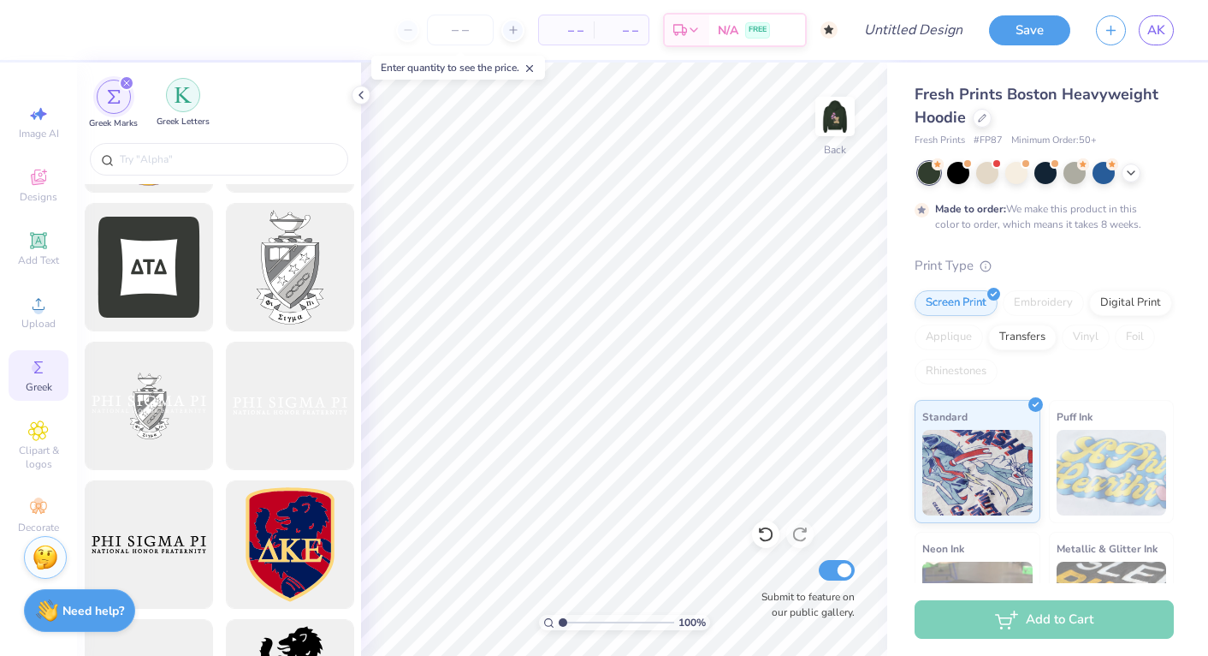
click at [187, 102] on img "filter for Greek Letters" at bounding box center [183, 94] width 17 height 17
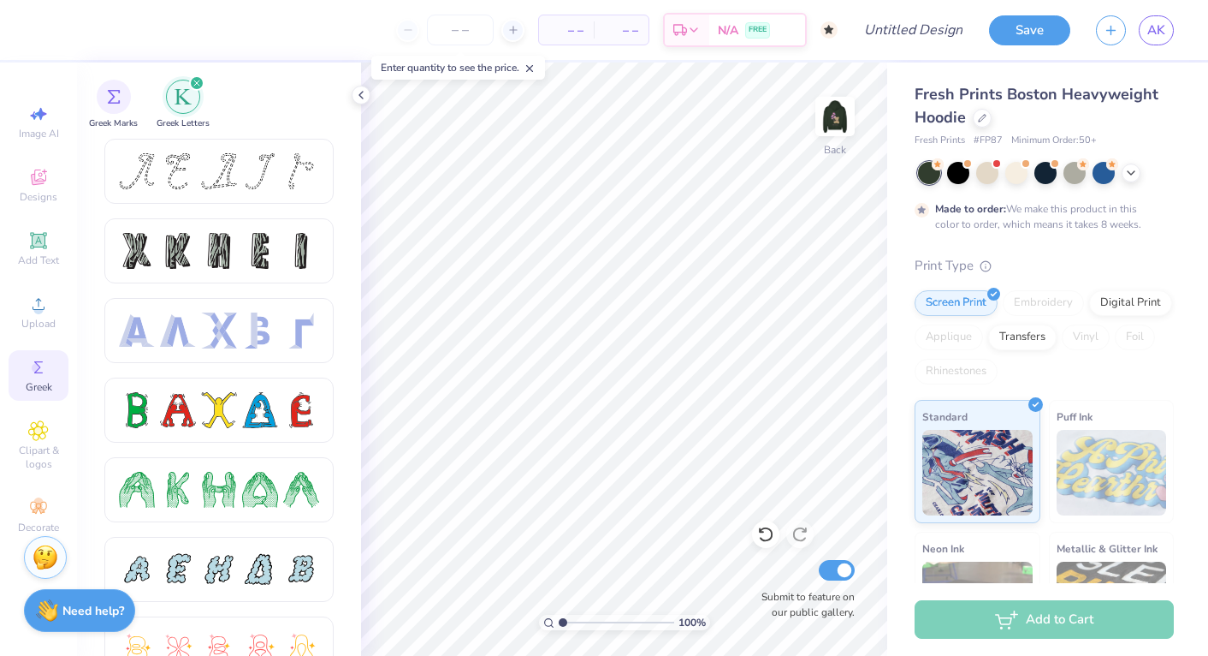
scroll to position [0, 0]
click at [27, 253] on span "Add Text" at bounding box center [38, 260] width 41 height 14
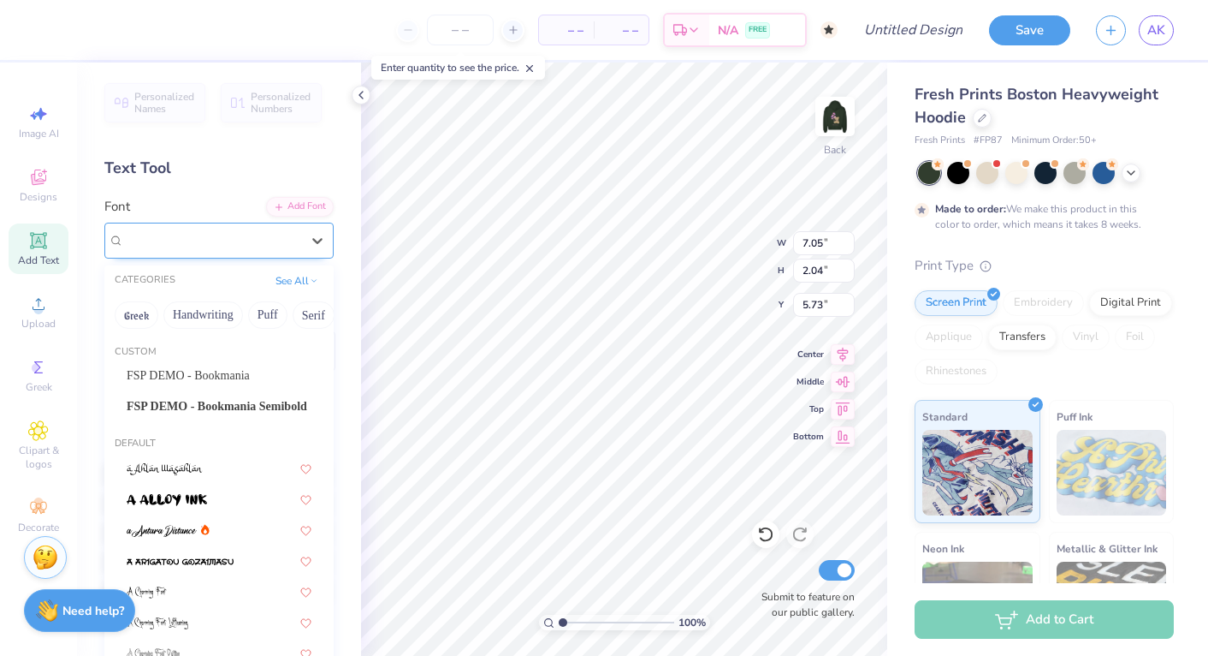
click at [246, 251] on div at bounding box center [212, 239] width 176 height 23
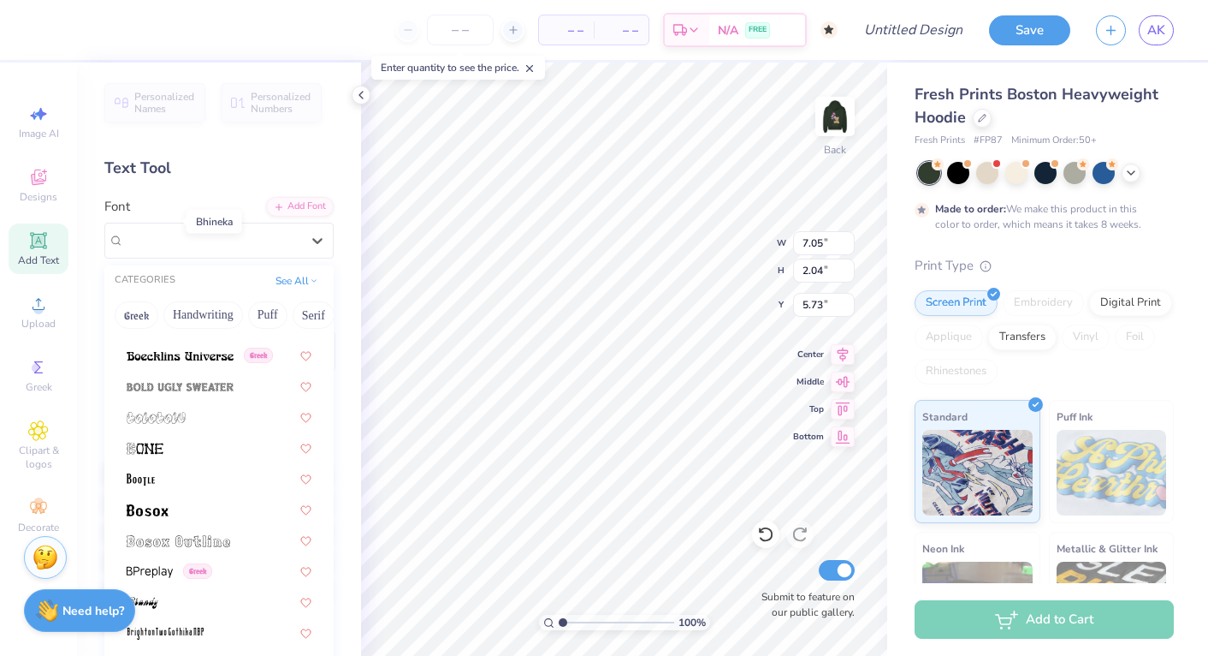
scroll to position [1111, 0]
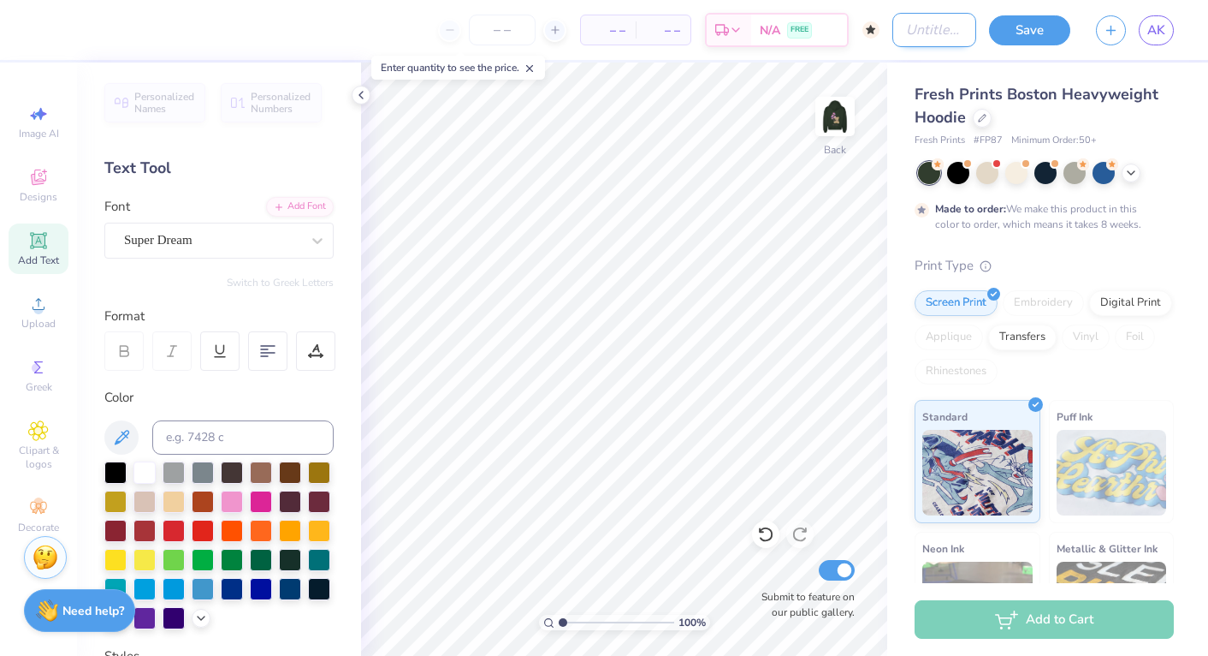
click at [918, 37] on input "Design Title" at bounding box center [935, 30] width 84 height 34
type input "Teddy Bear Hoodie"
click at [1033, 30] on button "Save" at bounding box center [1029, 28] width 81 height 30
